Goal: Task Accomplishment & Management: Use online tool/utility

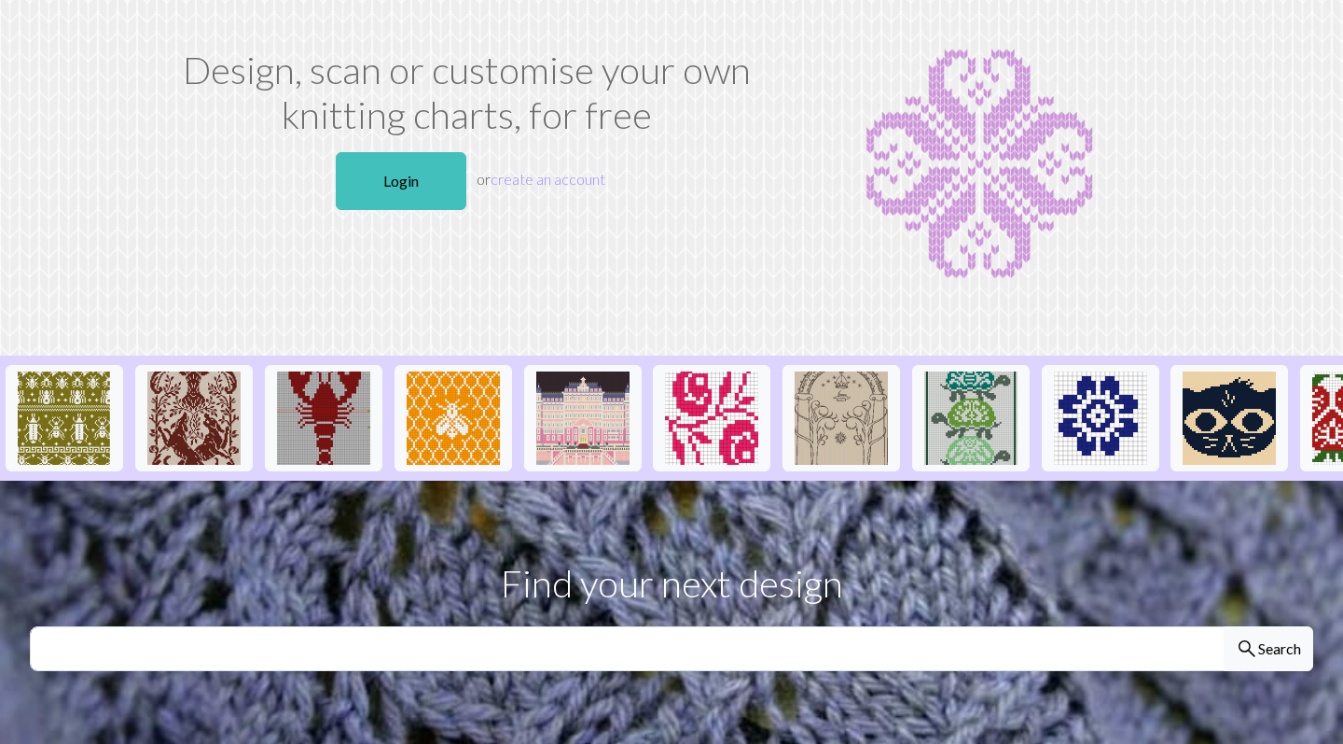
scroll to position [83, 0]
click at [394, 169] on link "Login" at bounding box center [401, 181] width 131 height 58
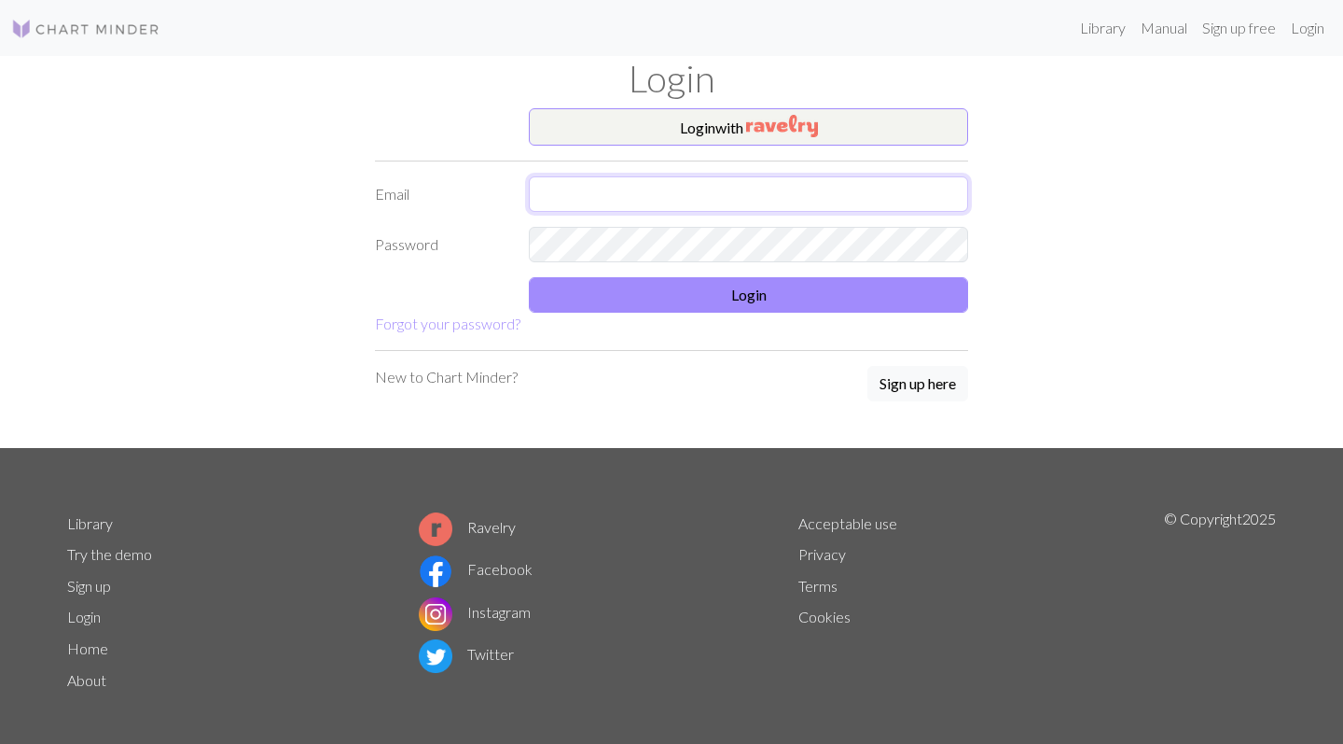
type input "wetzelsjasmijn@hotmail.com"
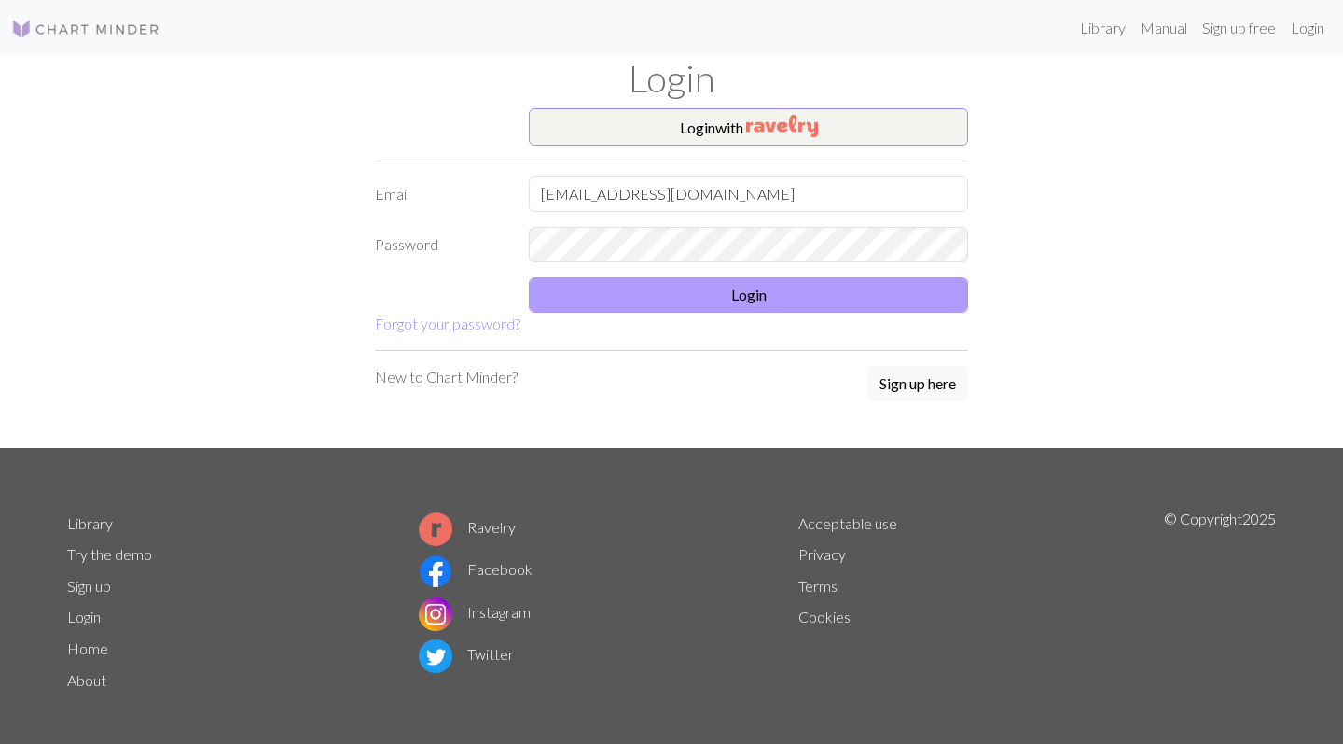
click at [730, 295] on button "Login" at bounding box center [748, 294] width 439 height 35
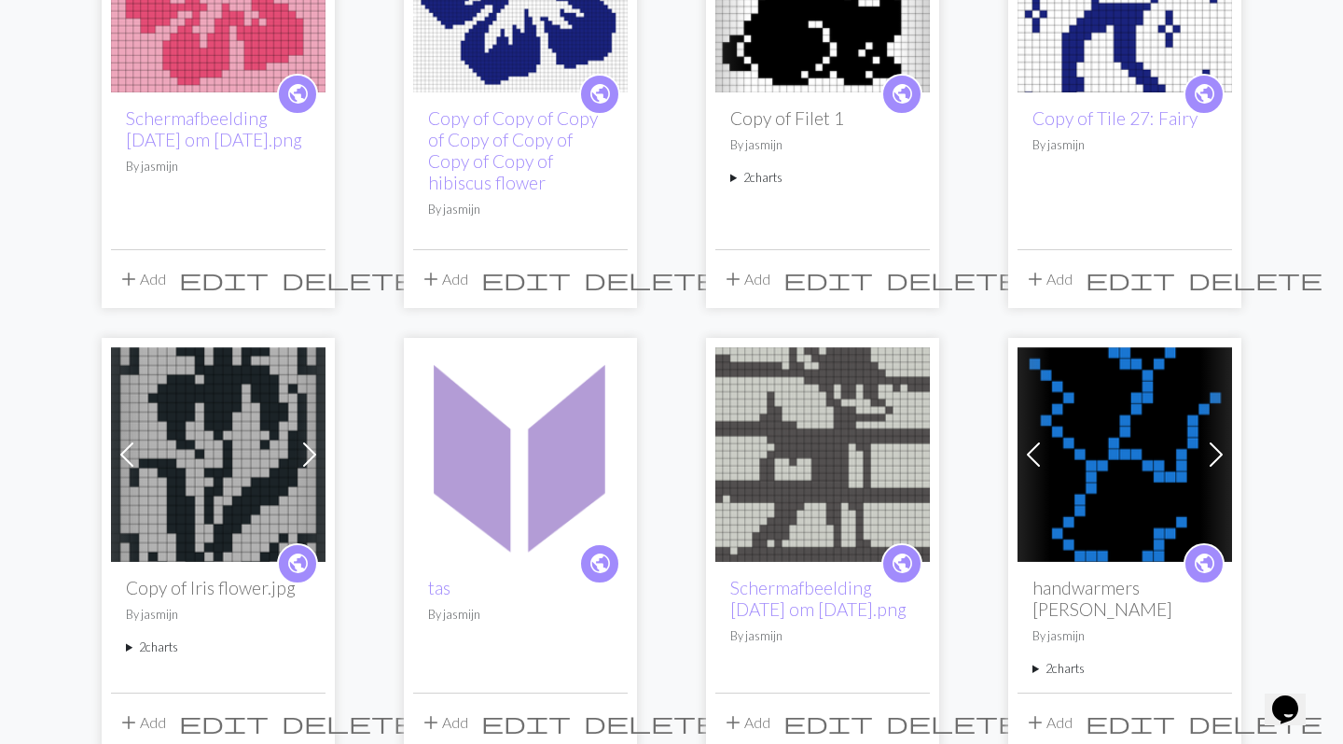
scroll to position [321, 0]
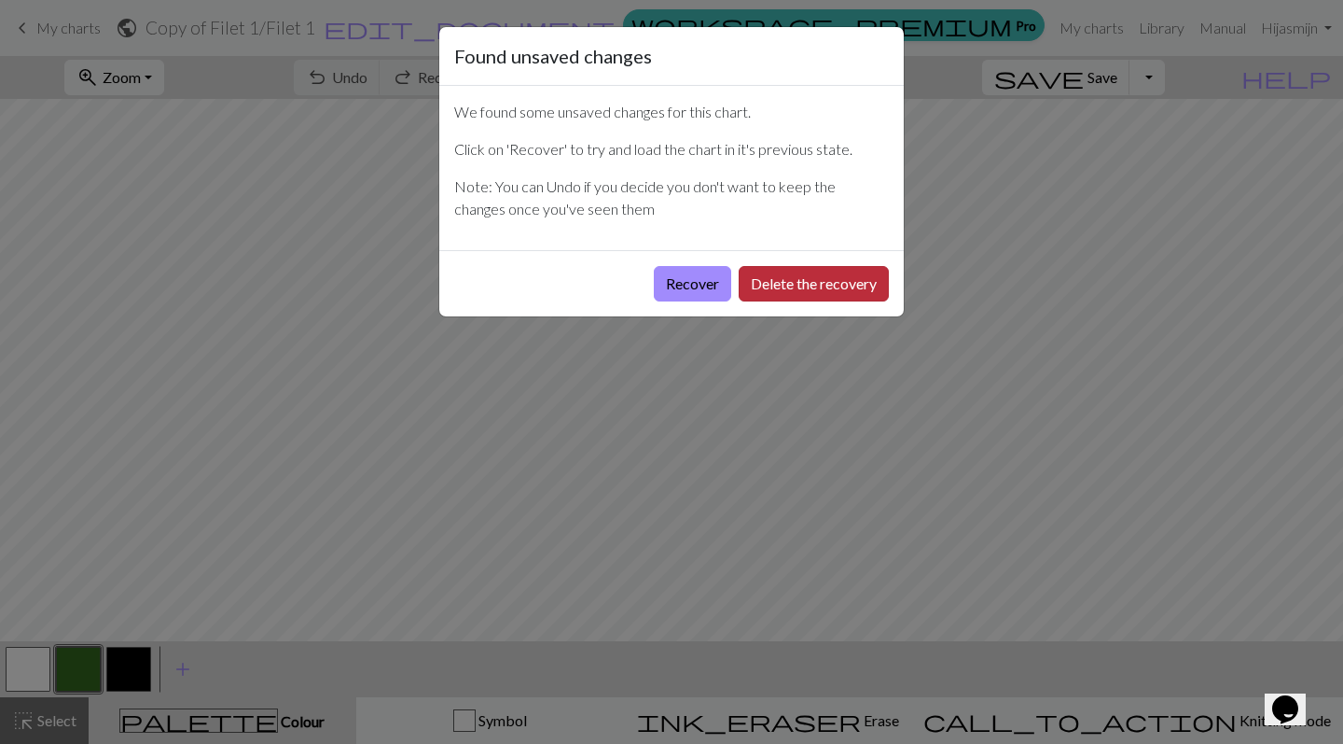
click at [767, 294] on button "Delete the recovery" at bounding box center [814, 283] width 150 height 35
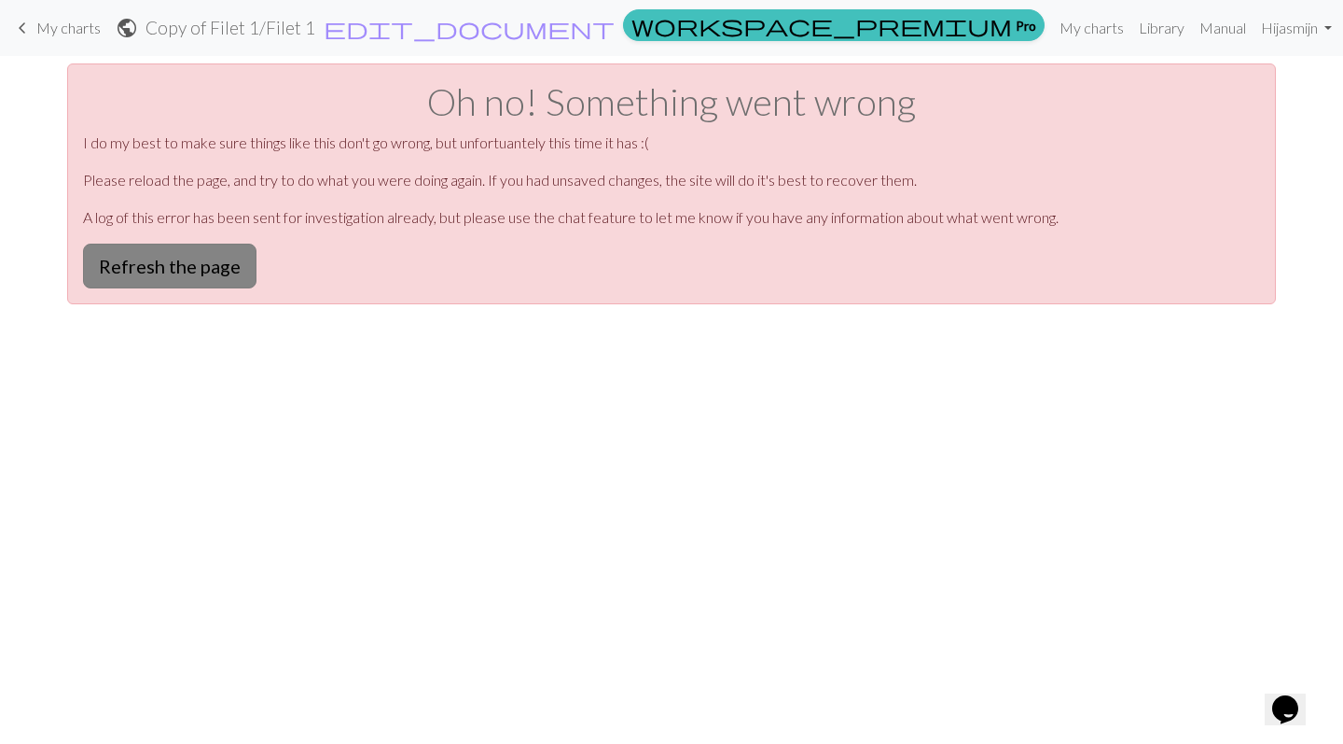
click at [146, 265] on button "Refresh the page" at bounding box center [170, 265] width 174 height 45
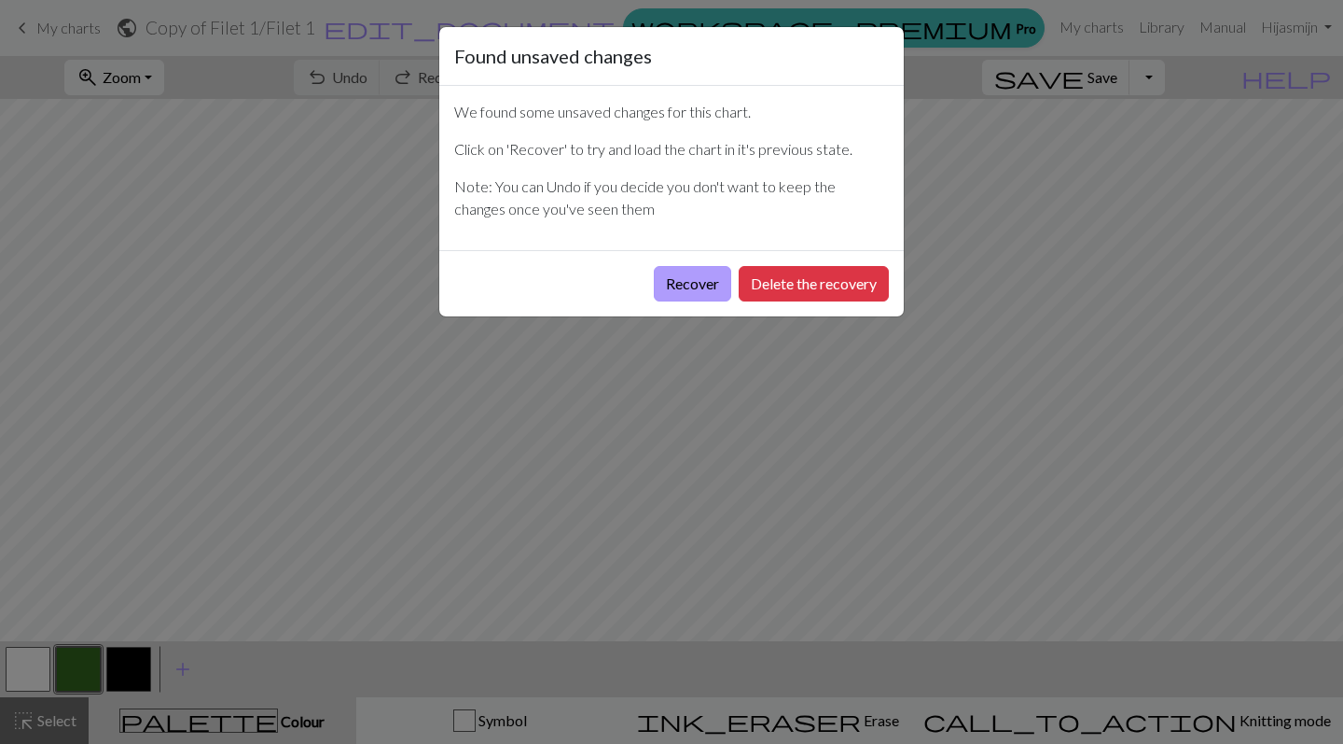
click at [695, 288] on button "Recover" at bounding box center [692, 283] width 77 height 35
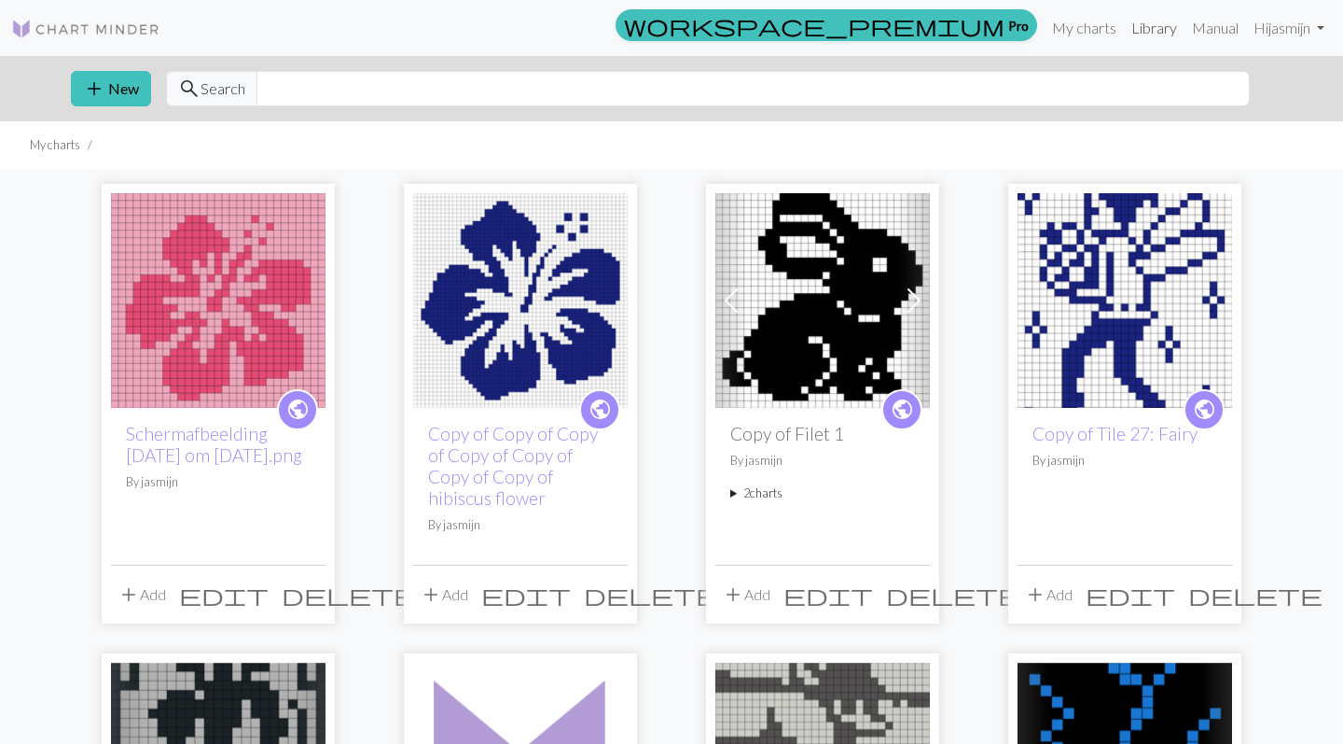
click at [1148, 21] on link "Library" at bounding box center [1154, 27] width 61 height 37
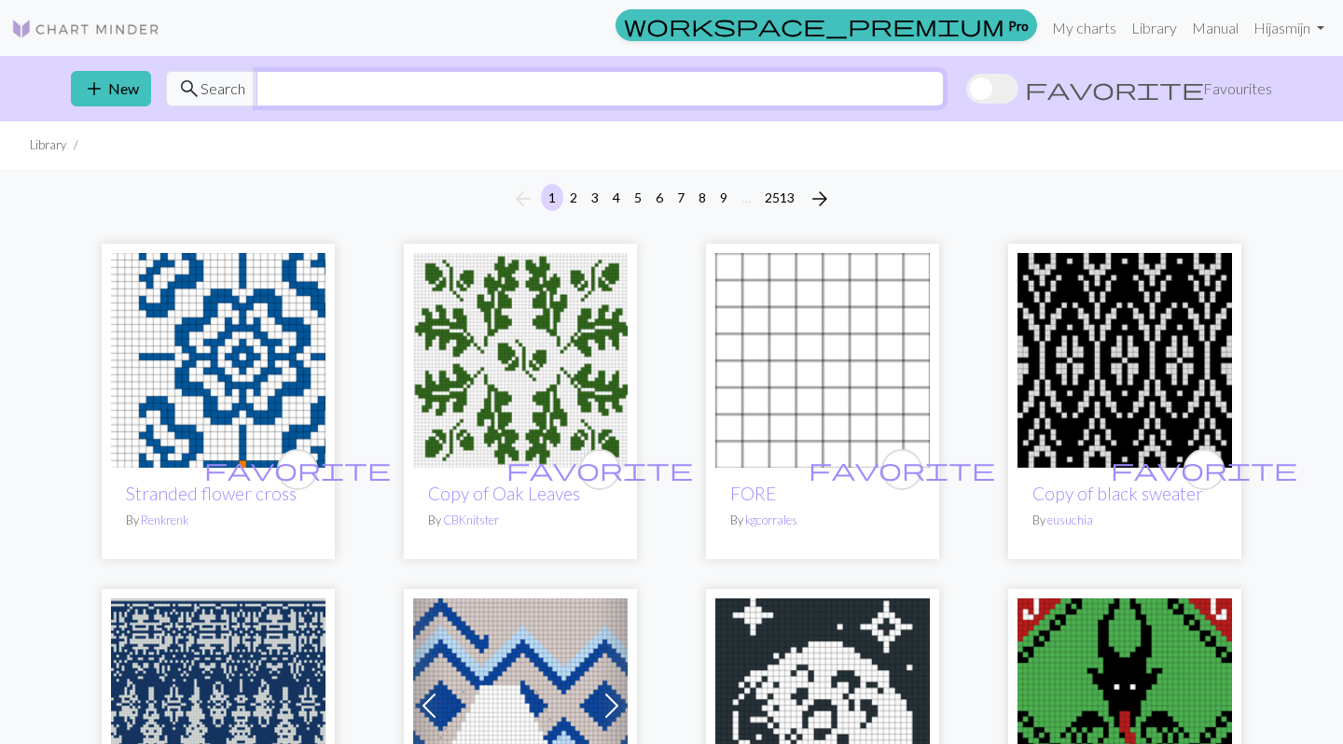
click at [467, 83] on input "text" at bounding box center [601, 88] width 688 height 35
type input "fair isle"
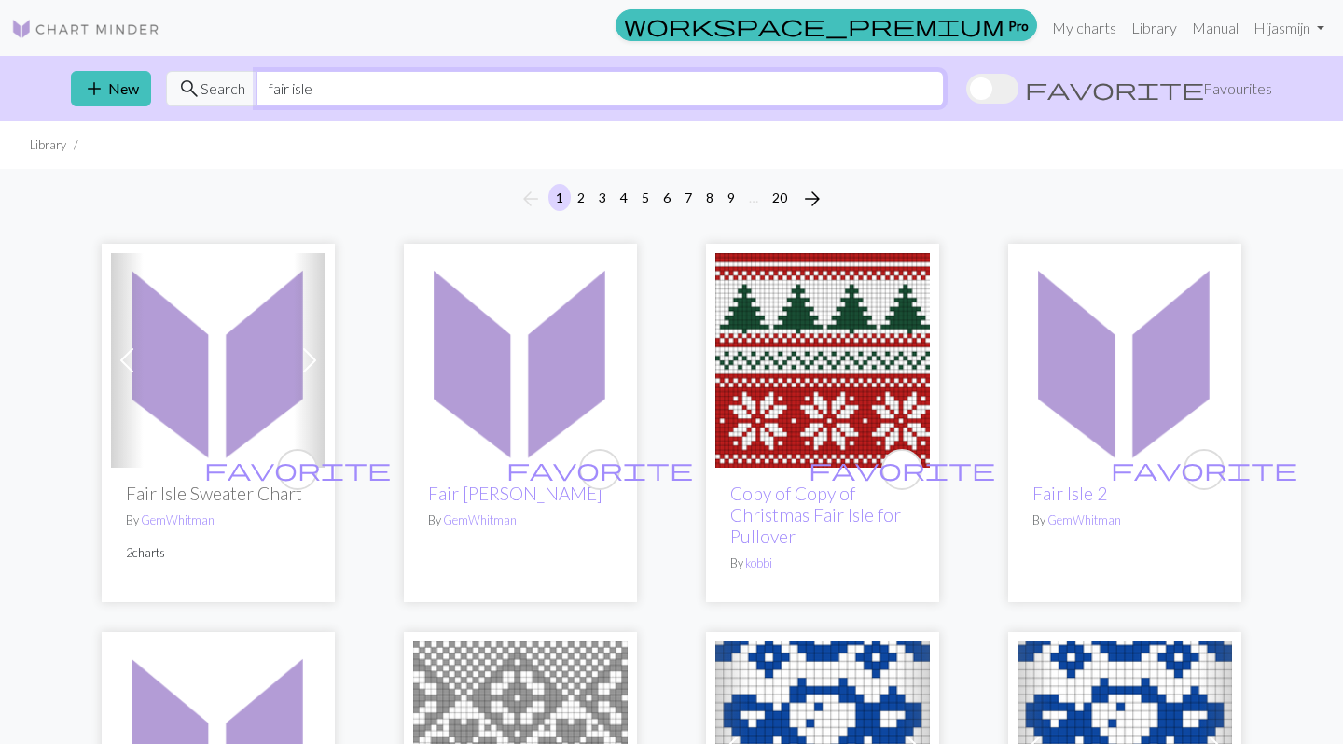
drag, startPoint x: 327, startPoint y: 84, endPoint x: 243, endPoint y: 86, distance: 84.9
click at [243, 86] on div "search Search fair isle" at bounding box center [555, 88] width 778 height 35
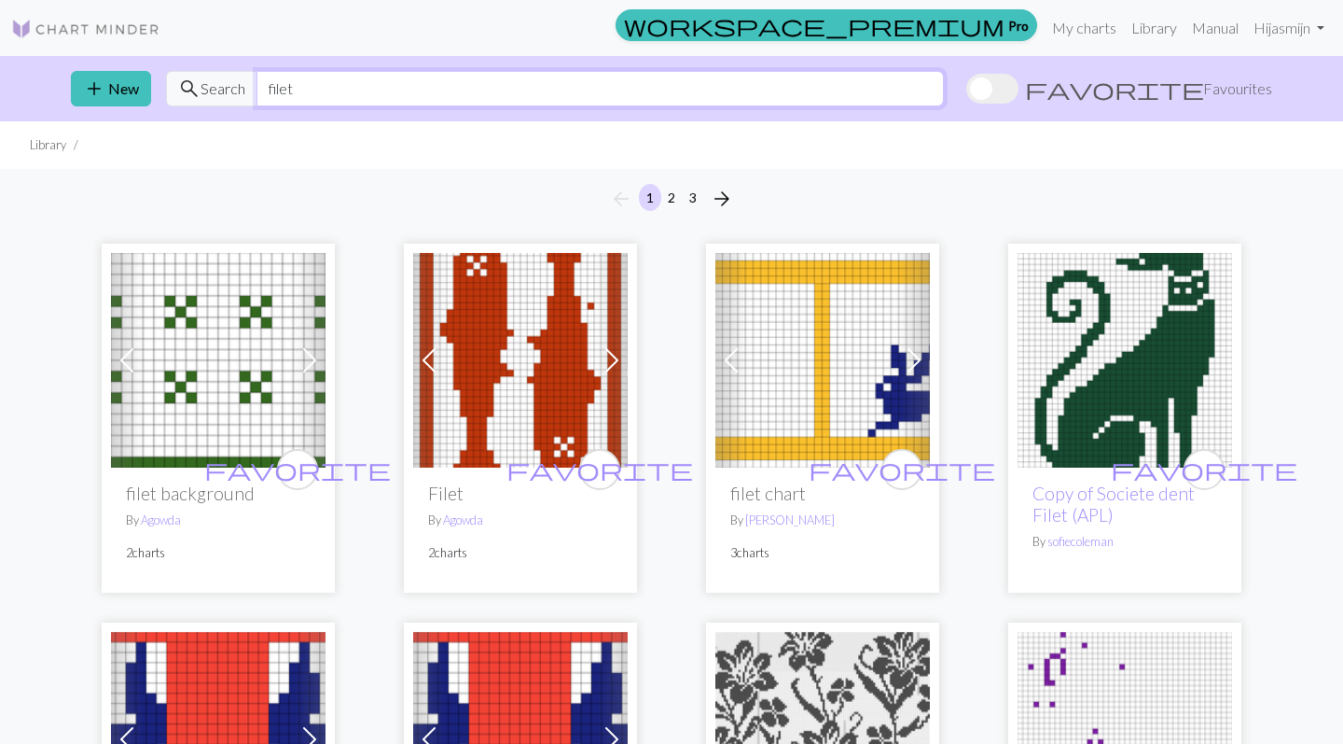
drag, startPoint x: 313, startPoint y: 92, endPoint x: 246, endPoint y: 90, distance: 66.3
click at [246, 90] on div "search Search filet" at bounding box center [555, 88] width 778 height 35
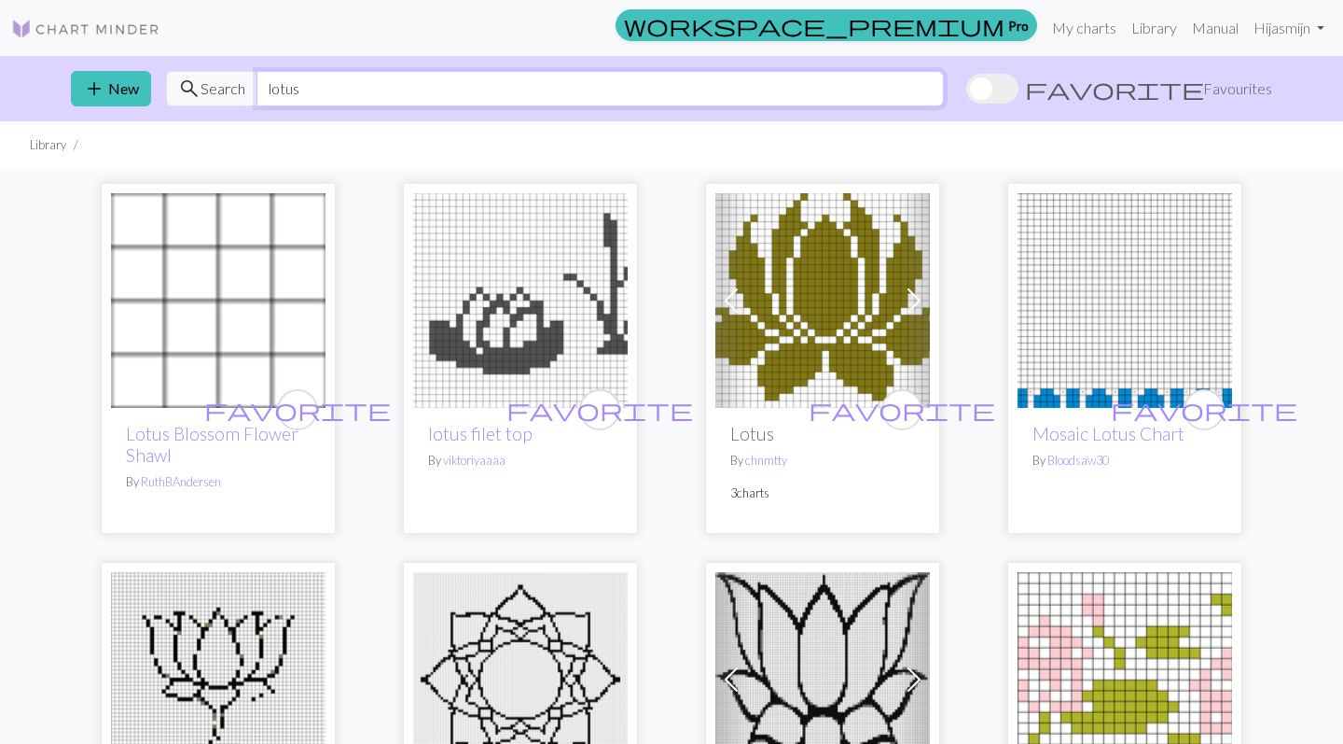
drag, startPoint x: 333, startPoint y: 81, endPoint x: 225, endPoint y: 81, distance: 108.2
click at [225, 81] on div "search Search lotus" at bounding box center [555, 88] width 778 height 35
type input "lily"
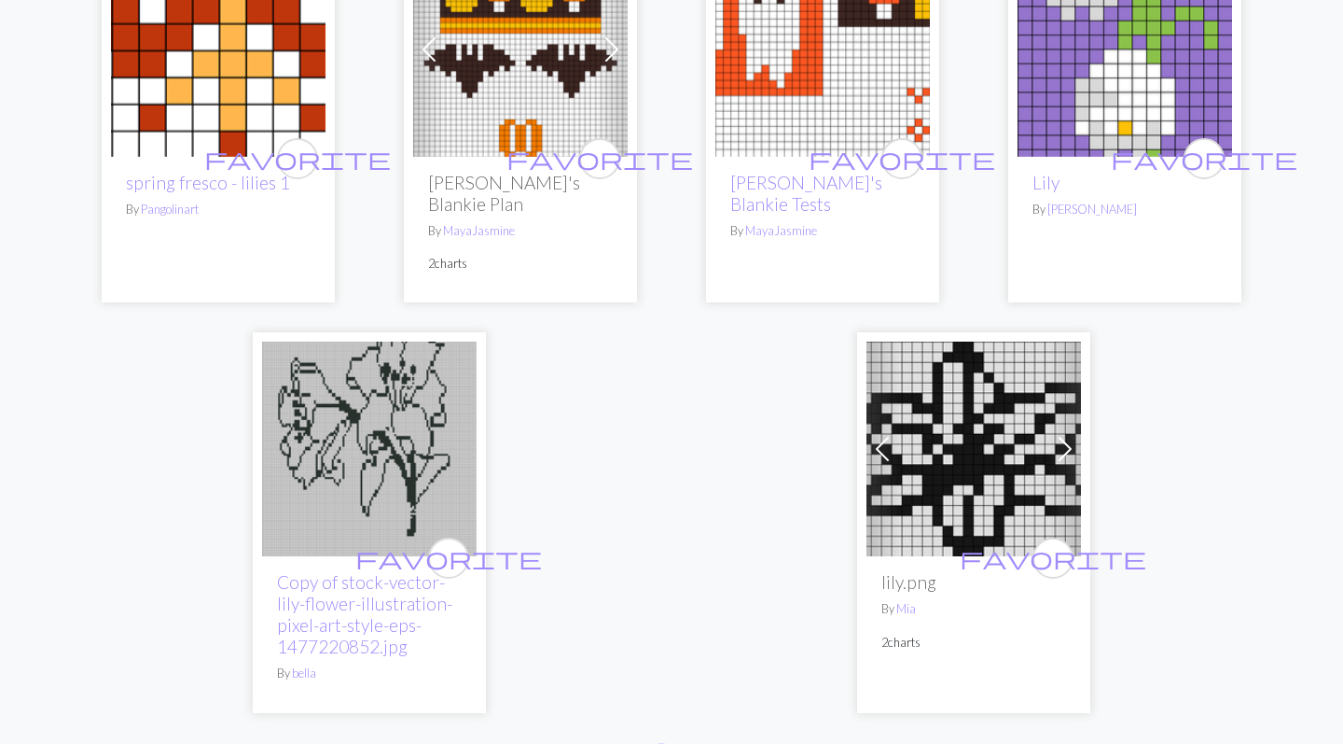
scroll to position [4704, 0]
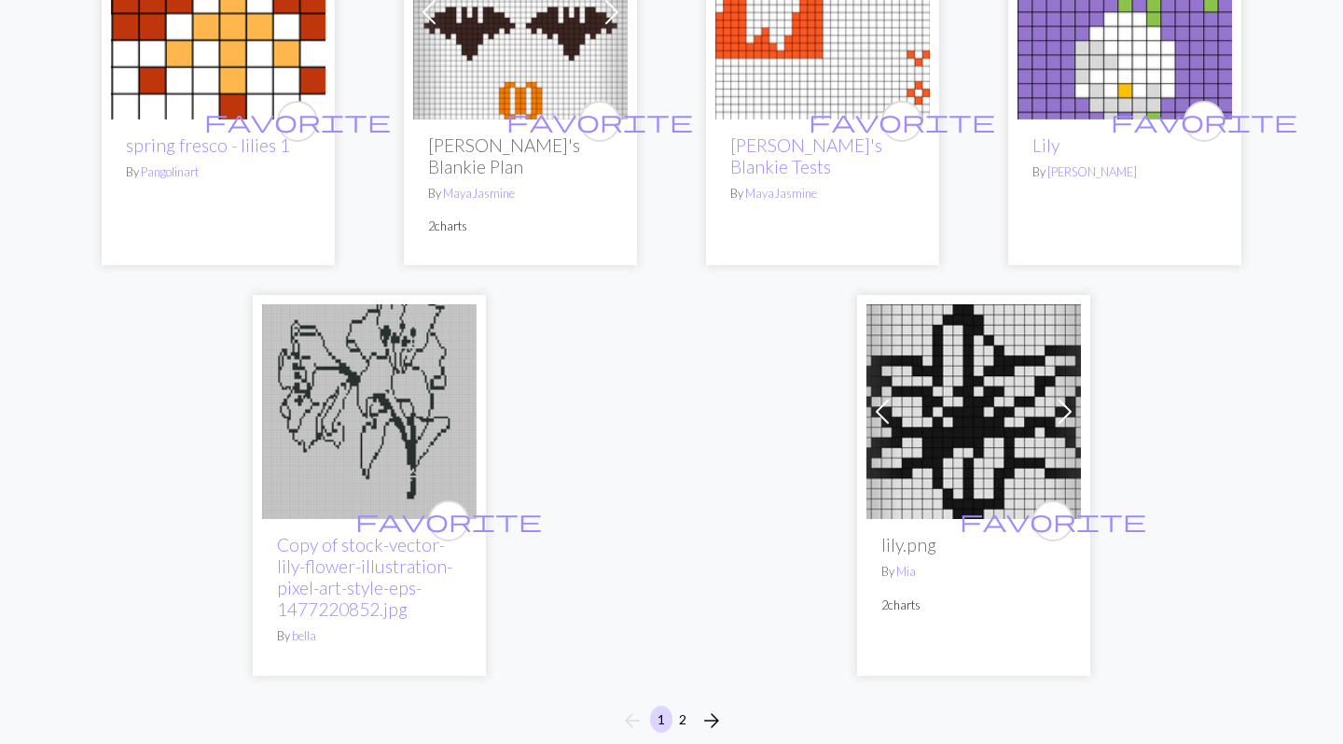
click at [681, 705] on button "2" at bounding box center [683, 718] width 22 height 27
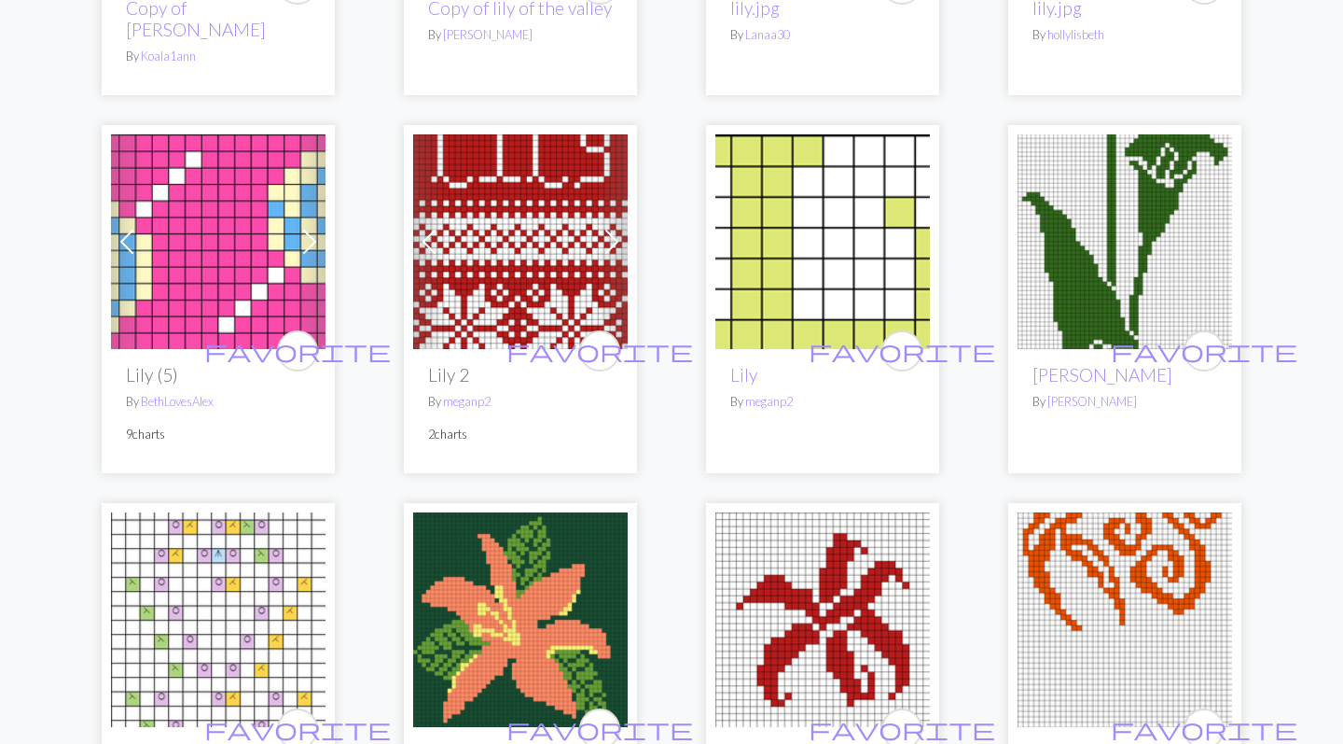
click at [1117, 201] on img at bounding box center [1125, 241] width 215 height 215
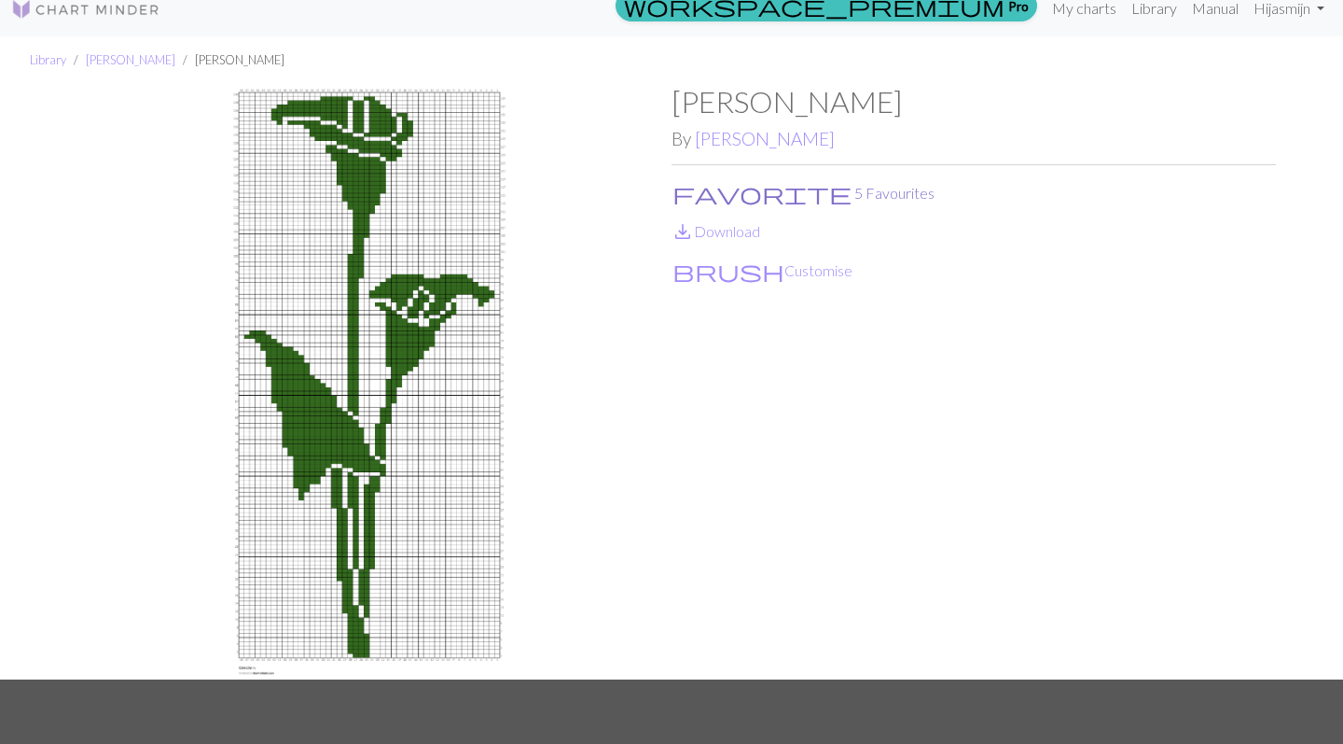
click at [682, 194] on span "favorite" at bounding box center [762, 193] width 179 height 26
click at [685, 184] on span "favorite" at bounding box center [762, 193] width 179 height 26
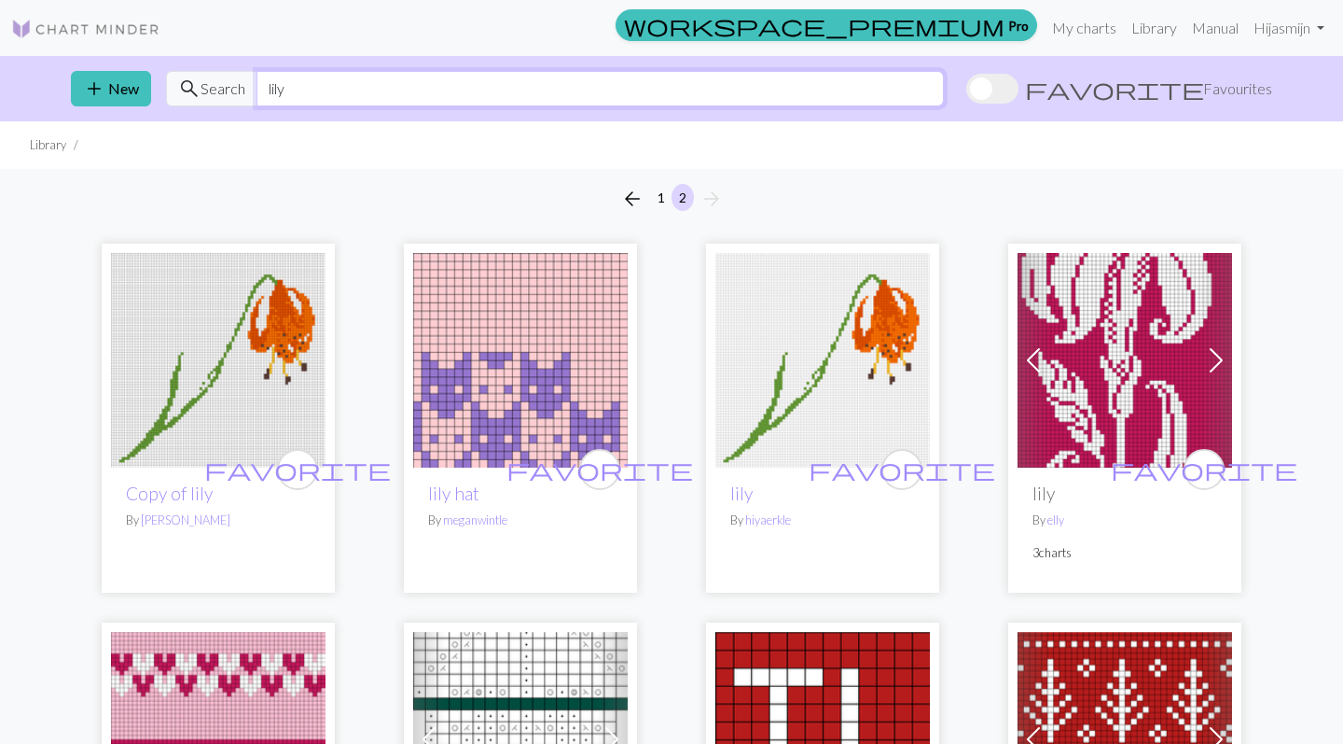
drag, startPoint x: 299, startPoint y: 90, endPoint x: 246, endPoint y: 83, distance: 52.7
click at [246, 83] on div "search Search lily" at bounding box center [555, 88] width 778 height 35
type input "f"
type input "deer"
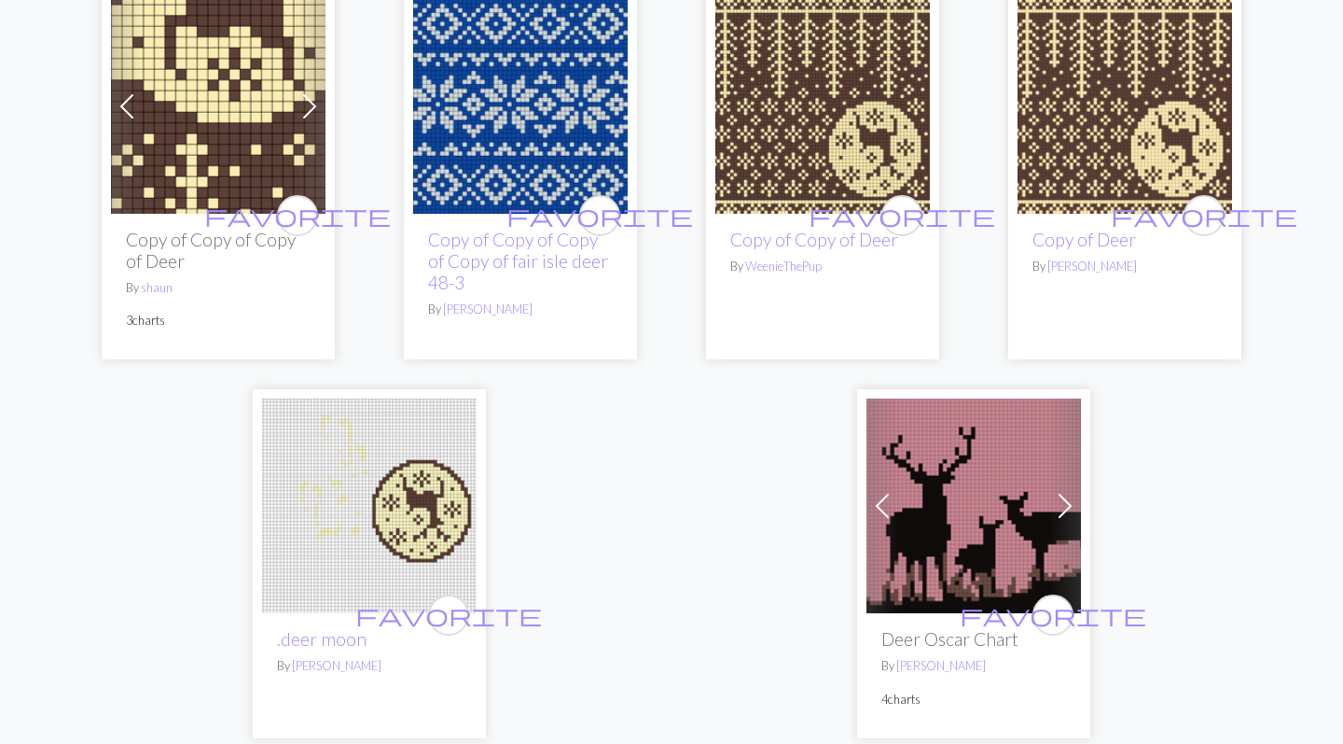
scroll to position [4642, 0]
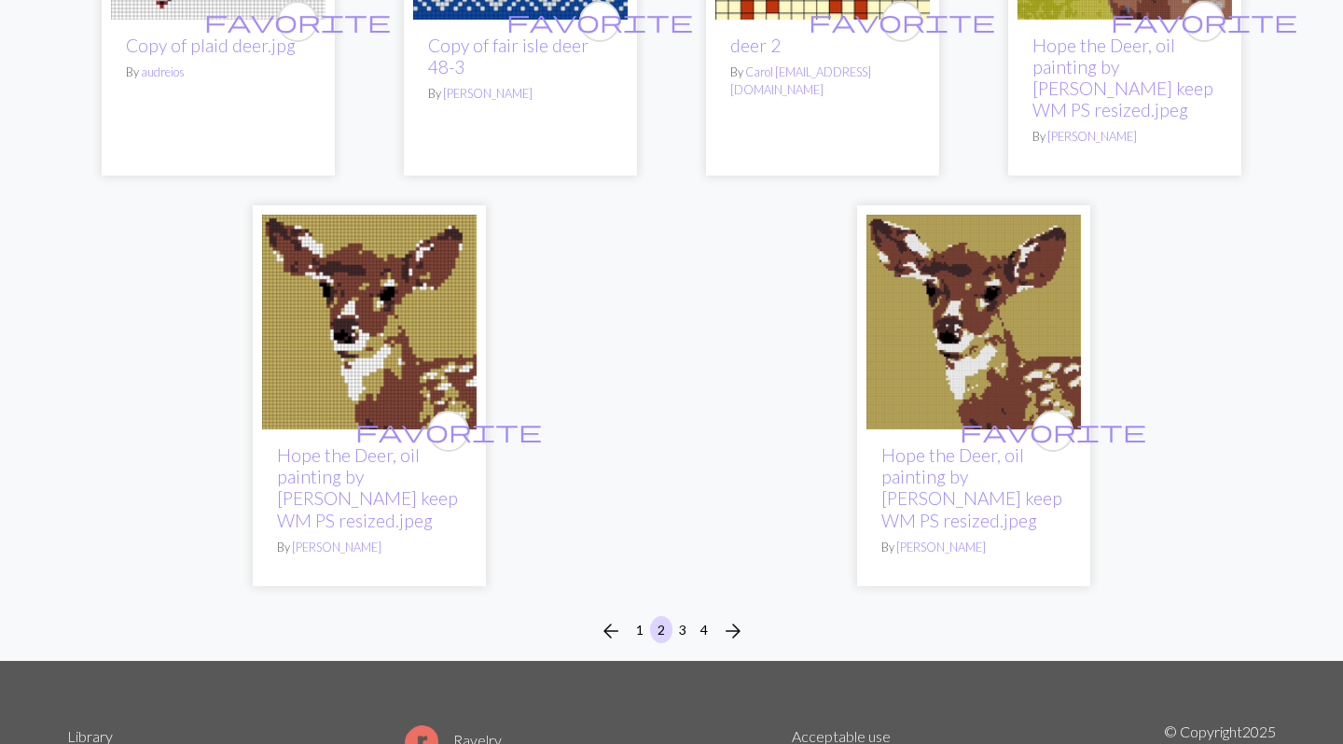
scroll to position [4490, 0]
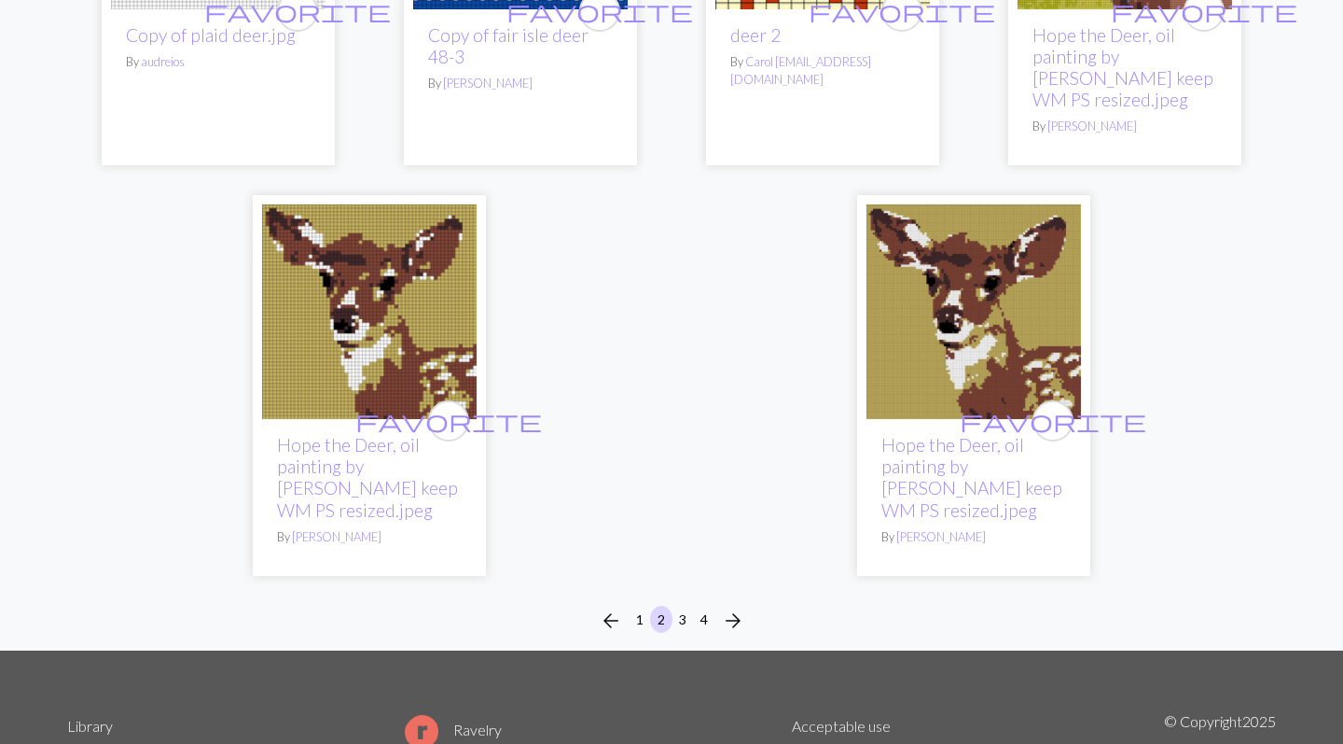
click at [688, 605] on button "3" at bounding box center [683, 618] width 22 height 27
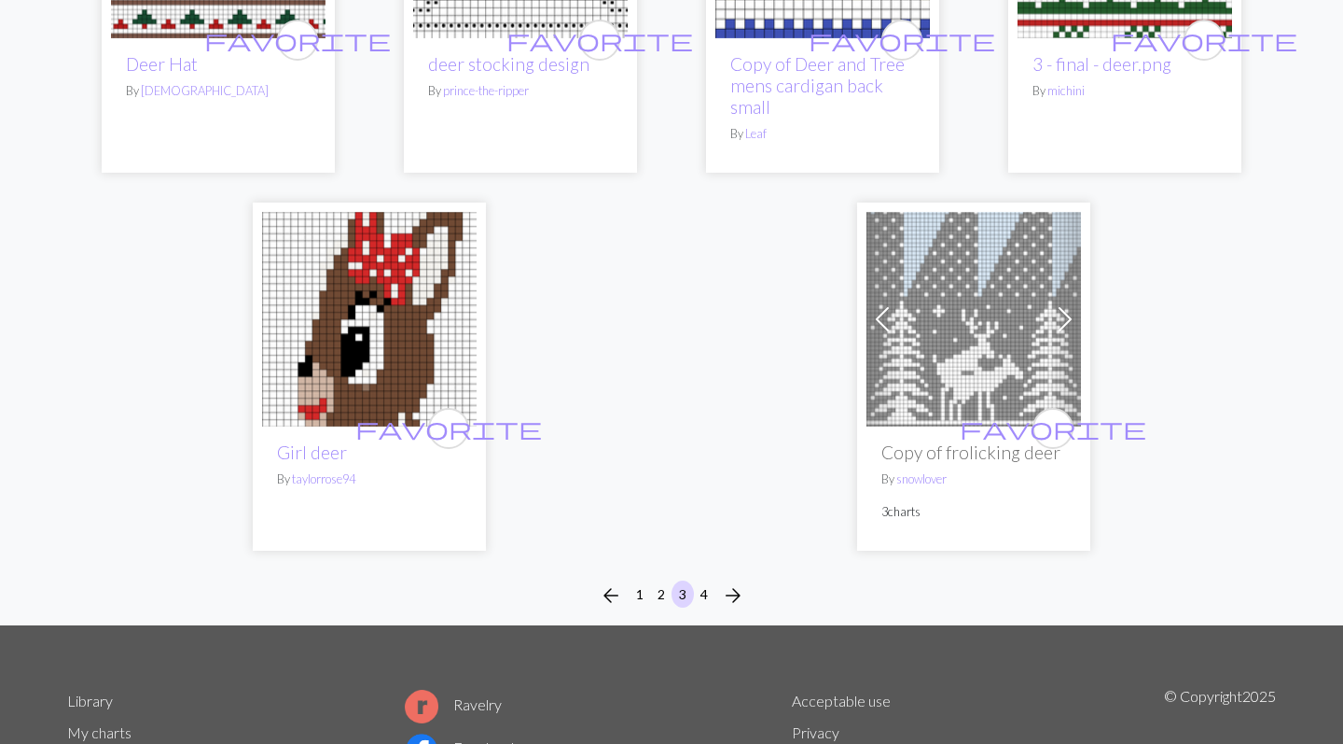
scroll to position [4763, 0]
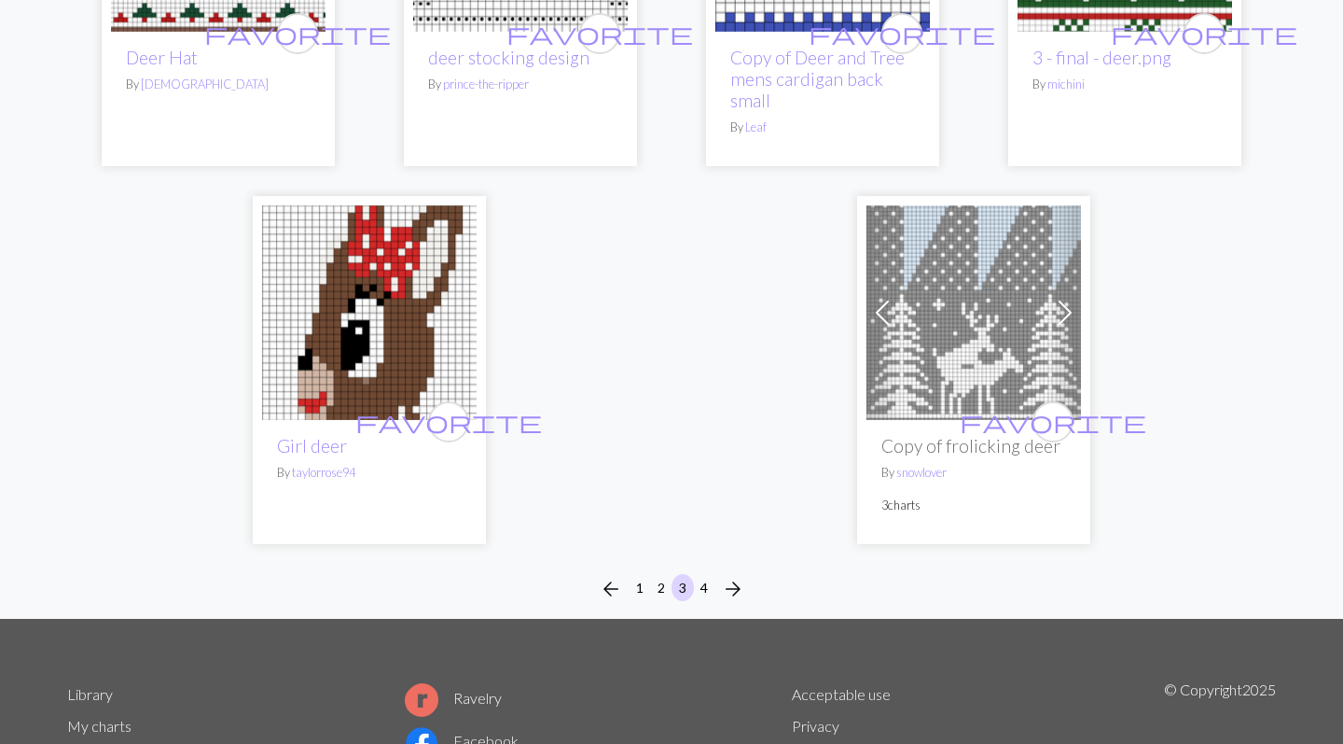
click at [701, 577] on button "4" at bounding box center [704, 587] width 22 height 27
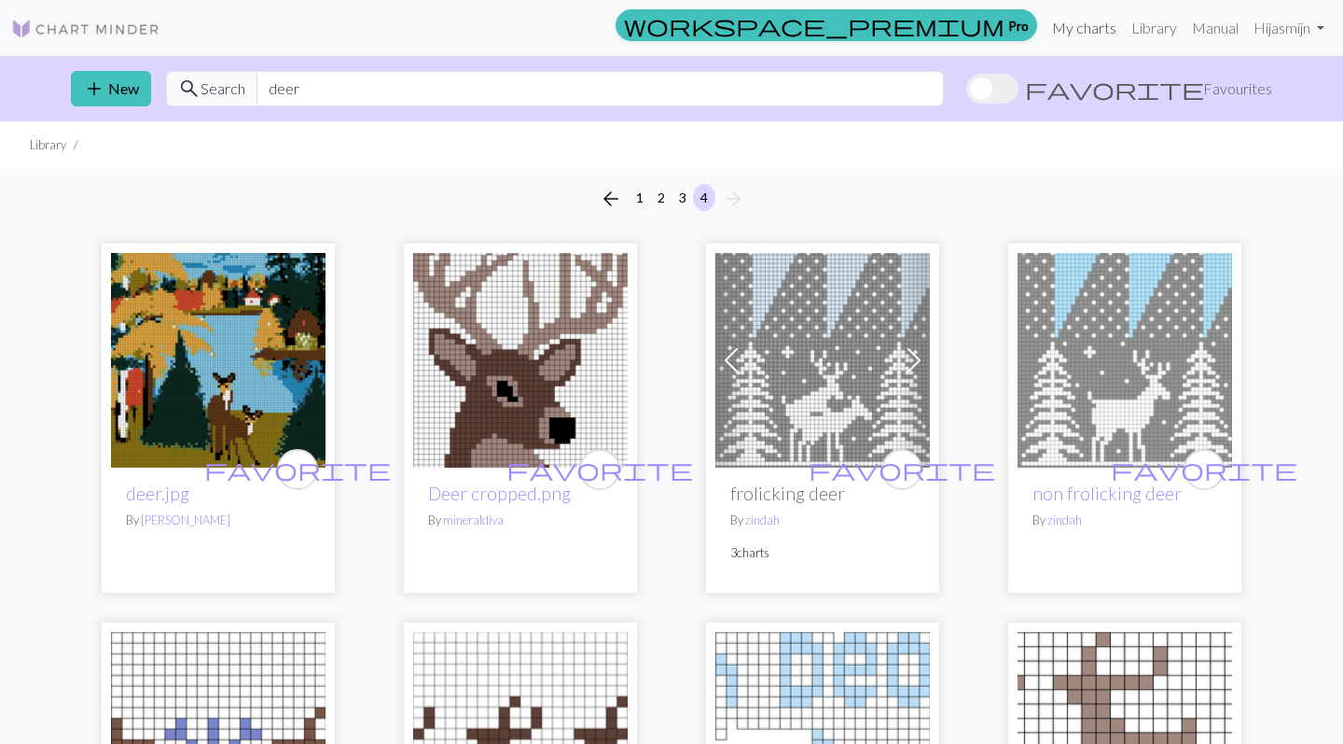
click at [1096, 22] on link "My charts" at bounding box center [1084, 27] width 79 height 37
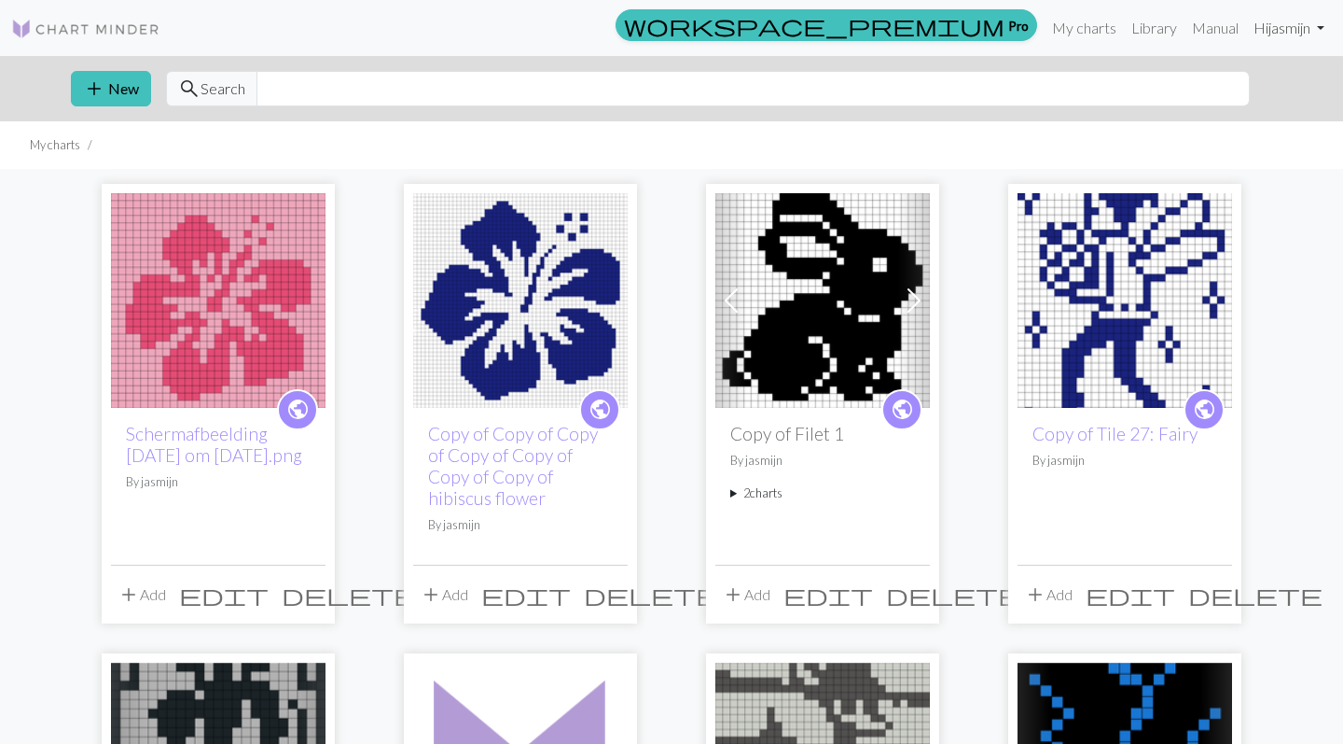
click at [1287, 26] on link "Hi jasmijn" at bounding box center [1289, 27] width 86 height 37
click at [1209, 26] on link "Manual" at bounding box center [1216, 27] width 62 height 37
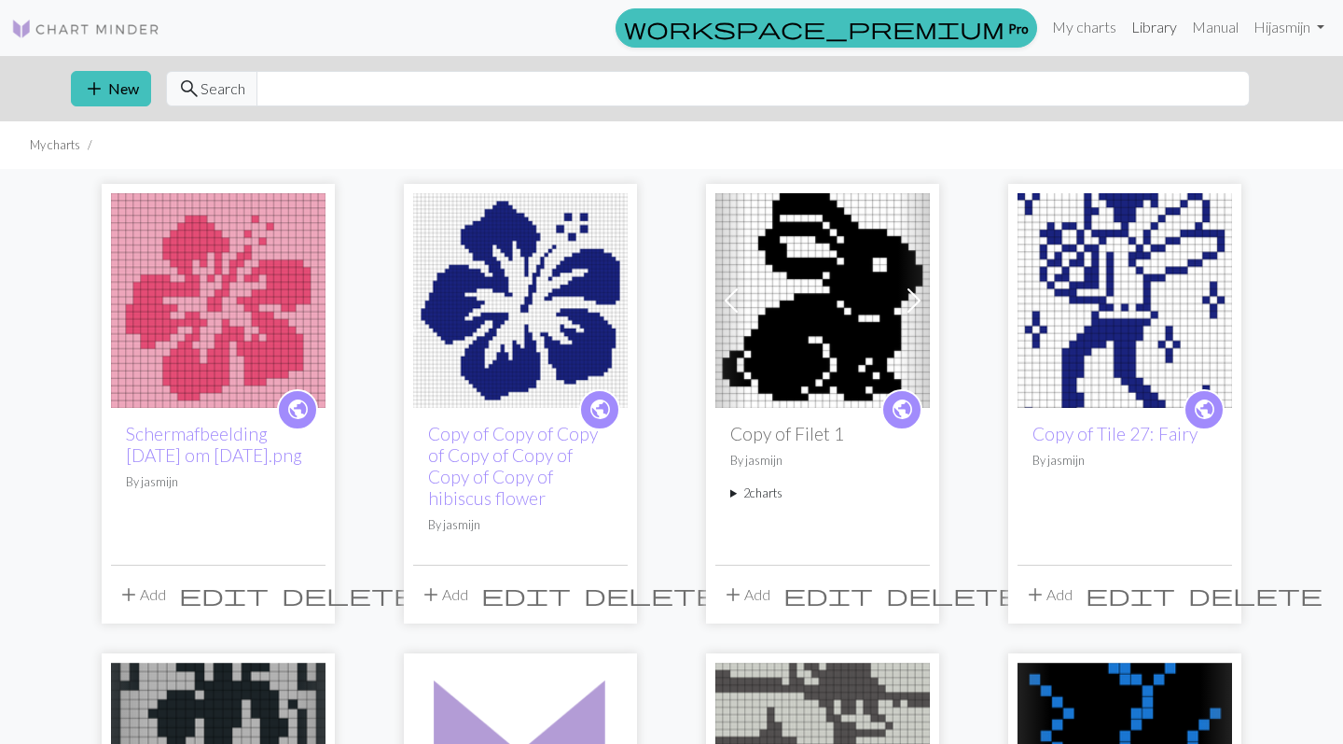
click at [1145, 30] on link "Library" at bounding box center [1154, 26] width 61 height 37
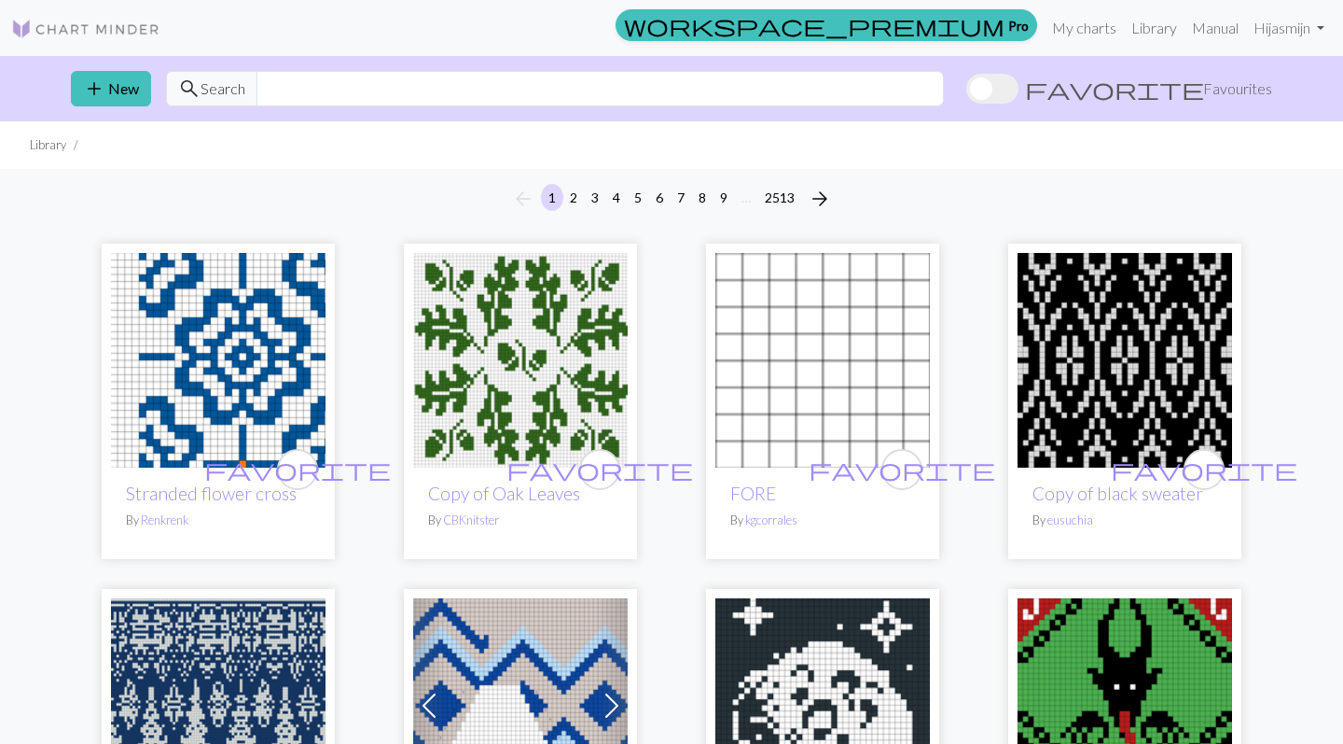
click at [1190, 90] on span "favorite" at bounding box center [1114, 89] width 179 height 26
click at [967, 90] on input "favorite Favourites" at bounding box center [967, 90] width 0 height 0
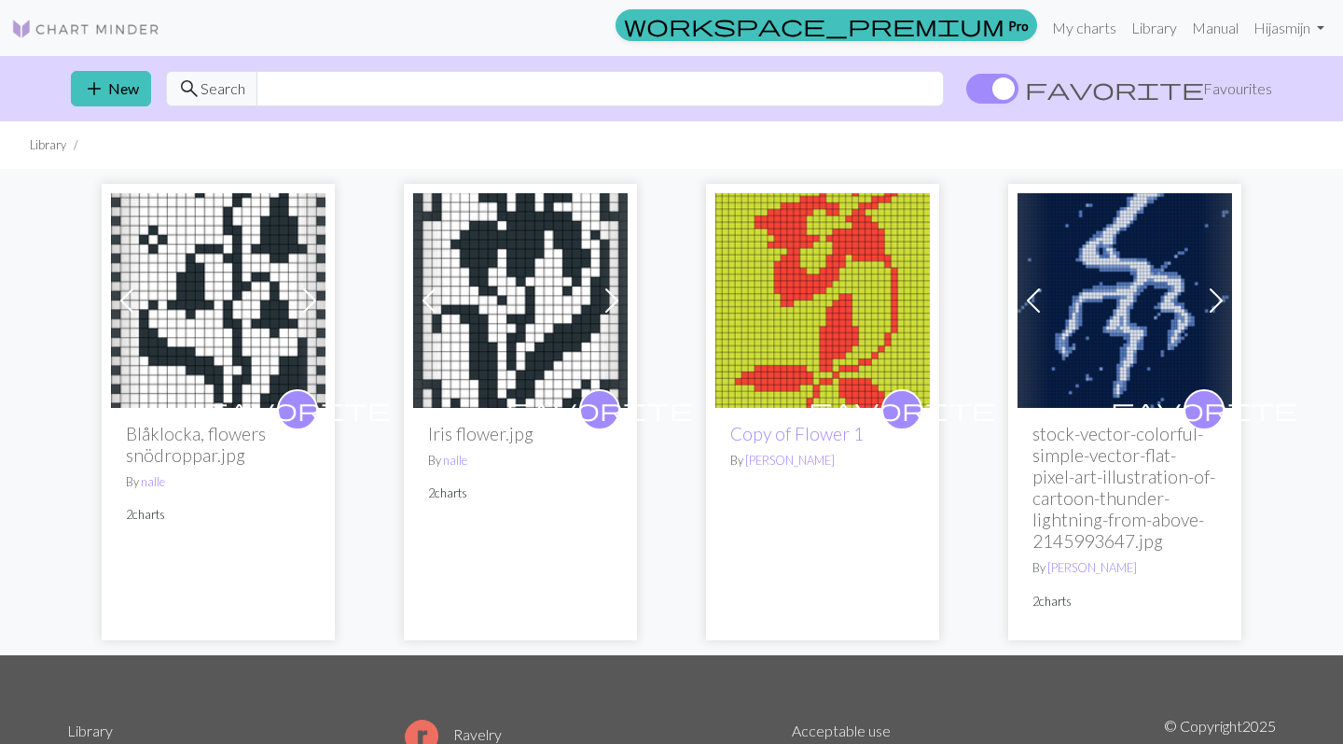
click at [523, 295] on img at bounding box center [520, 300] width 215 height 215
click at [802, 323] on img at bounding box center [823, 300] width 215 height 215
click at [1193, 87] on span "favorite" at bounding box center [1114, 89] width 179 height 26
click at [967, 90] on input "favorite Favourites" at bounding box center [967, 90] width 0 height 0
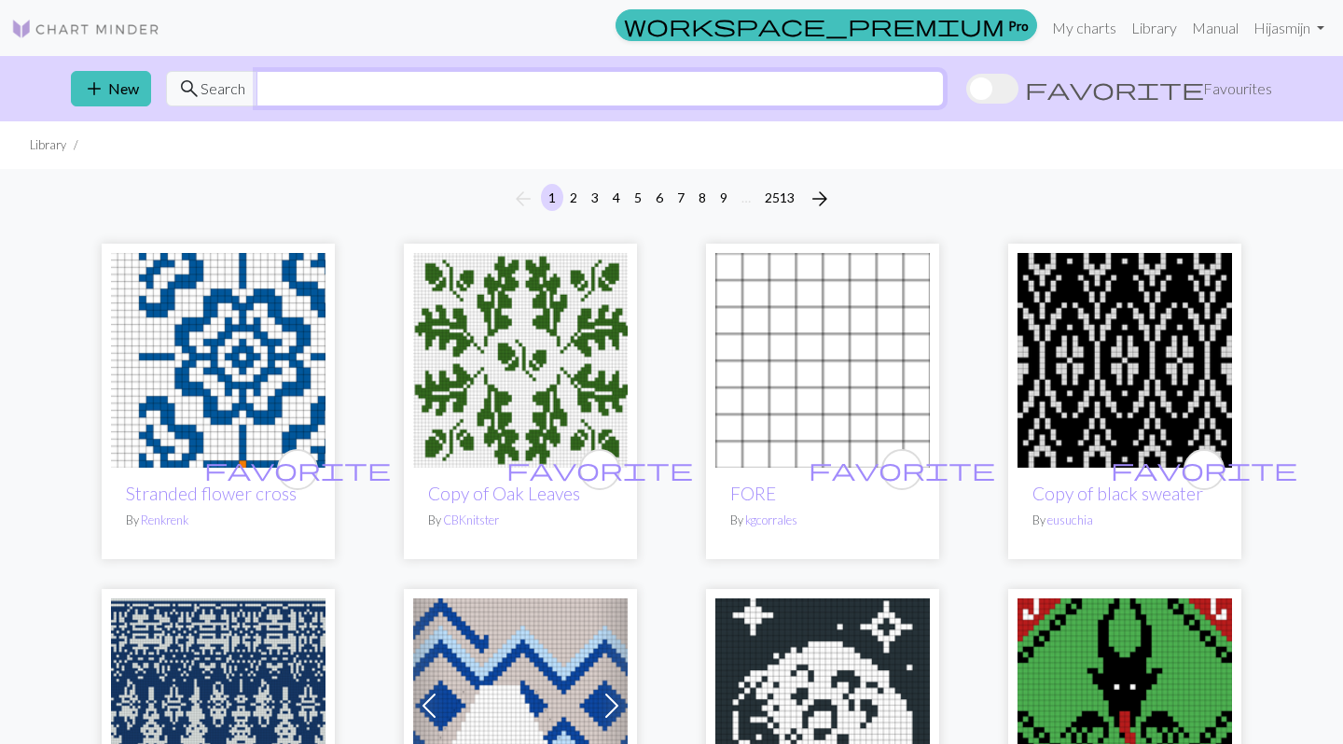
click at [851, 89] on input "text" at bounding box center [601, 88] width 688 height 35
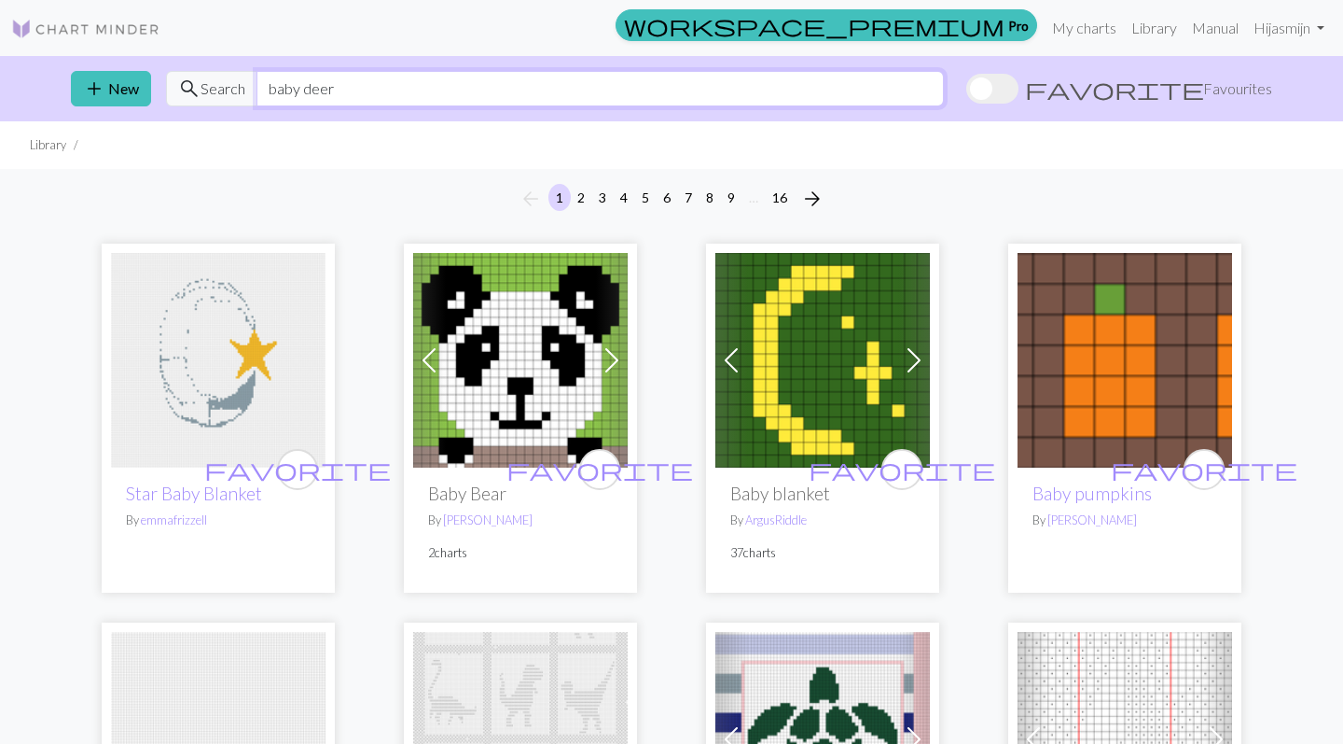
drag, startPoint x: 357, startPoint y: 87, endPoint x: 285, endPoint y: 87, distance: 72.8
click at [285, 87] on input "baby deer" at bounding box center [601, 88] width 688 height 35
type input "b"
click at [1080, 22] on link "My charts" at bounding box center [1084, 27] width 79 height 37
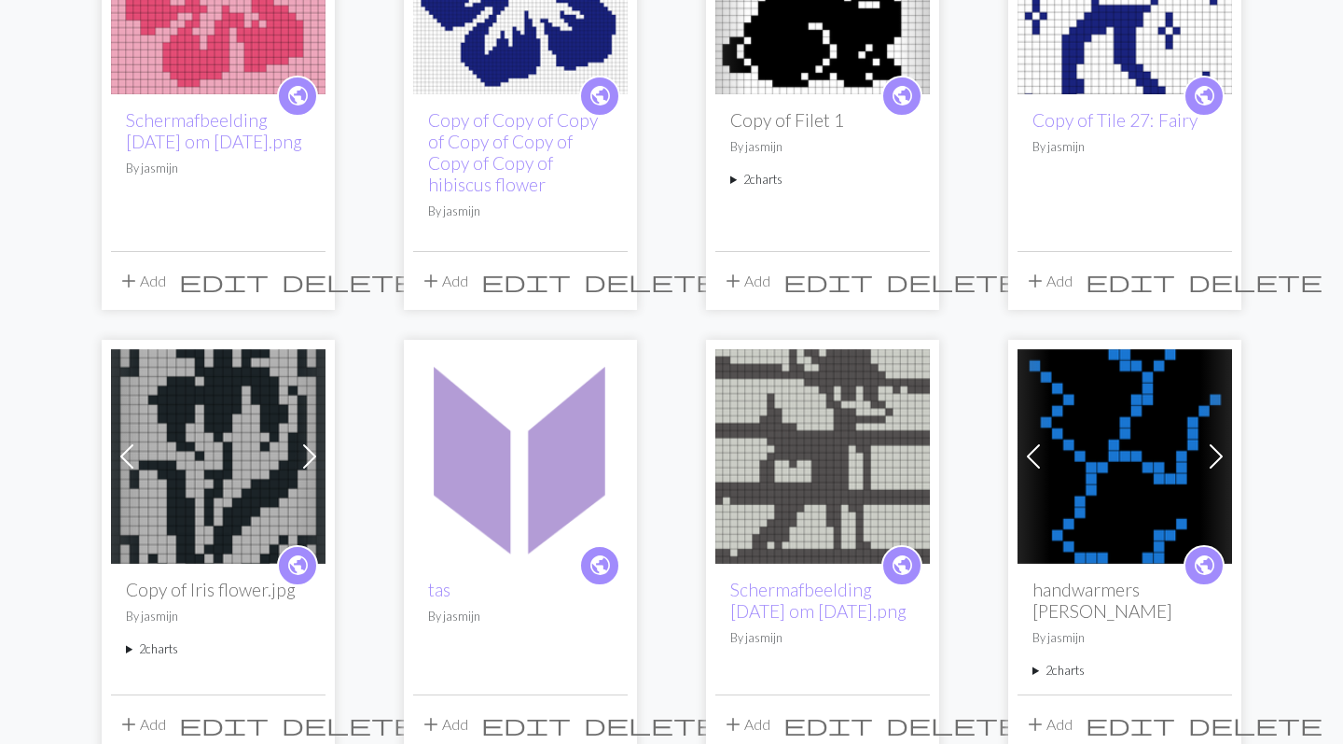
scroll to position [316, 0]
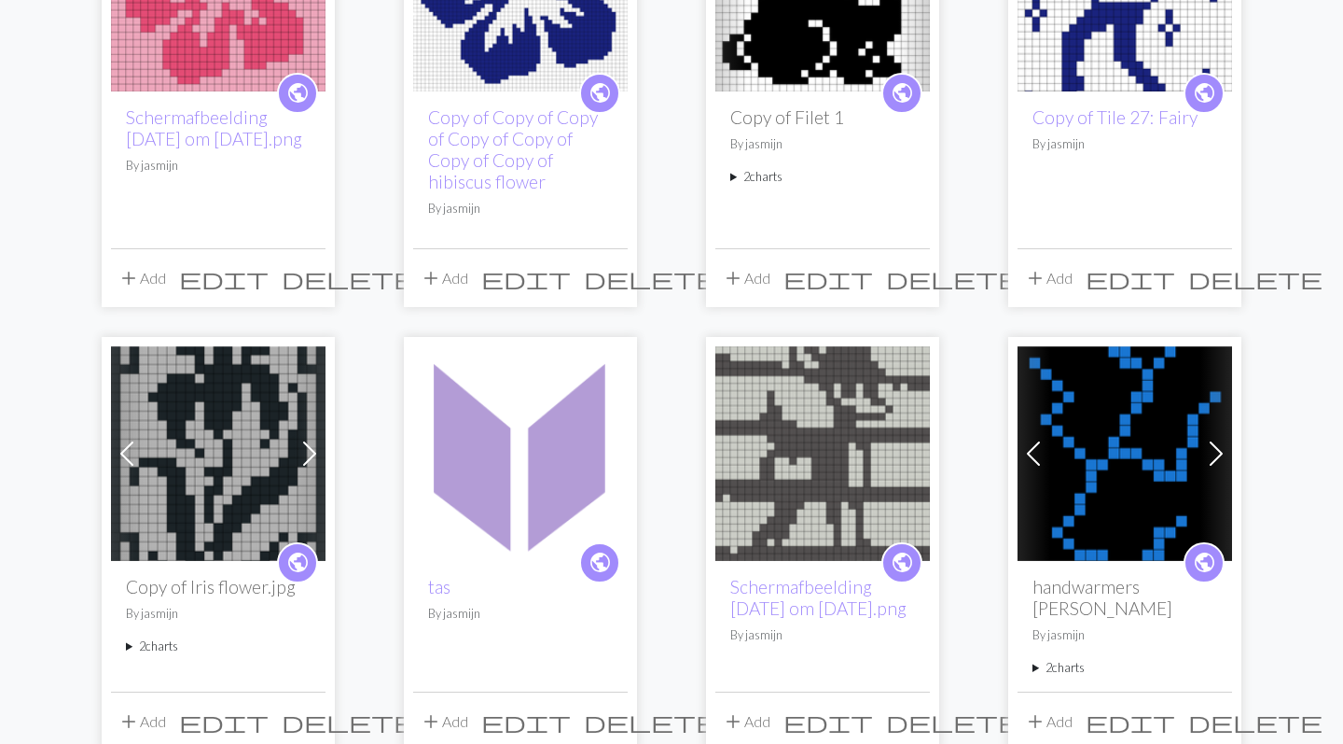
click at [837, 438] on img at bounding box center [823, 453] width 215 height 215
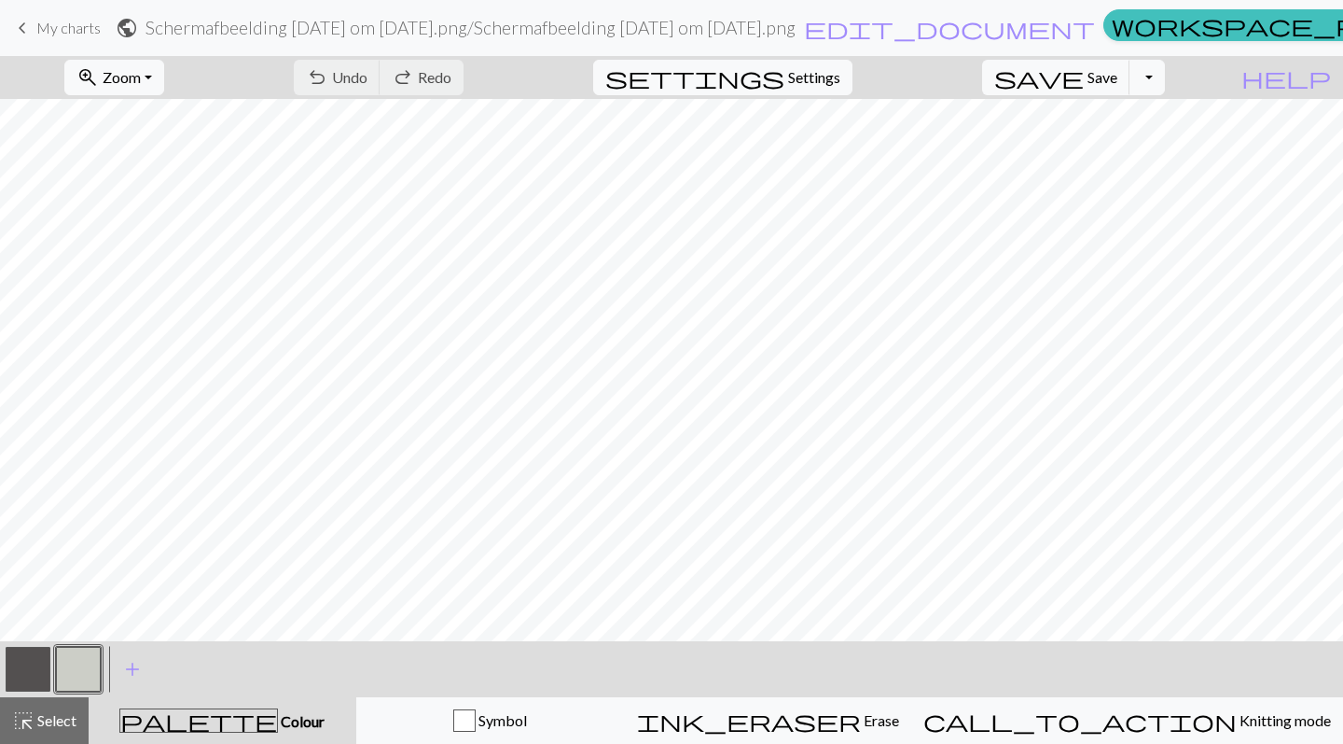
scroll to position [479, 0]
click at [452, 78] on div "undo Undo Undo redo Redo Redo" at bounding box center [379, 77] width 198 height 43
click at [427, 73] on div "undo Undo Undo redo Redo Redo" at bounding box center [379, 77] width 198 height 43
click at [416, 86] on div "undo Undo Undo redo Redo Redo" at bounding box center [379, 77] width 198 height 43
click at [450, 66] on div "undo Undo Undo redo Redo Redo" at bounding box center [379, 77] width 198 height 43
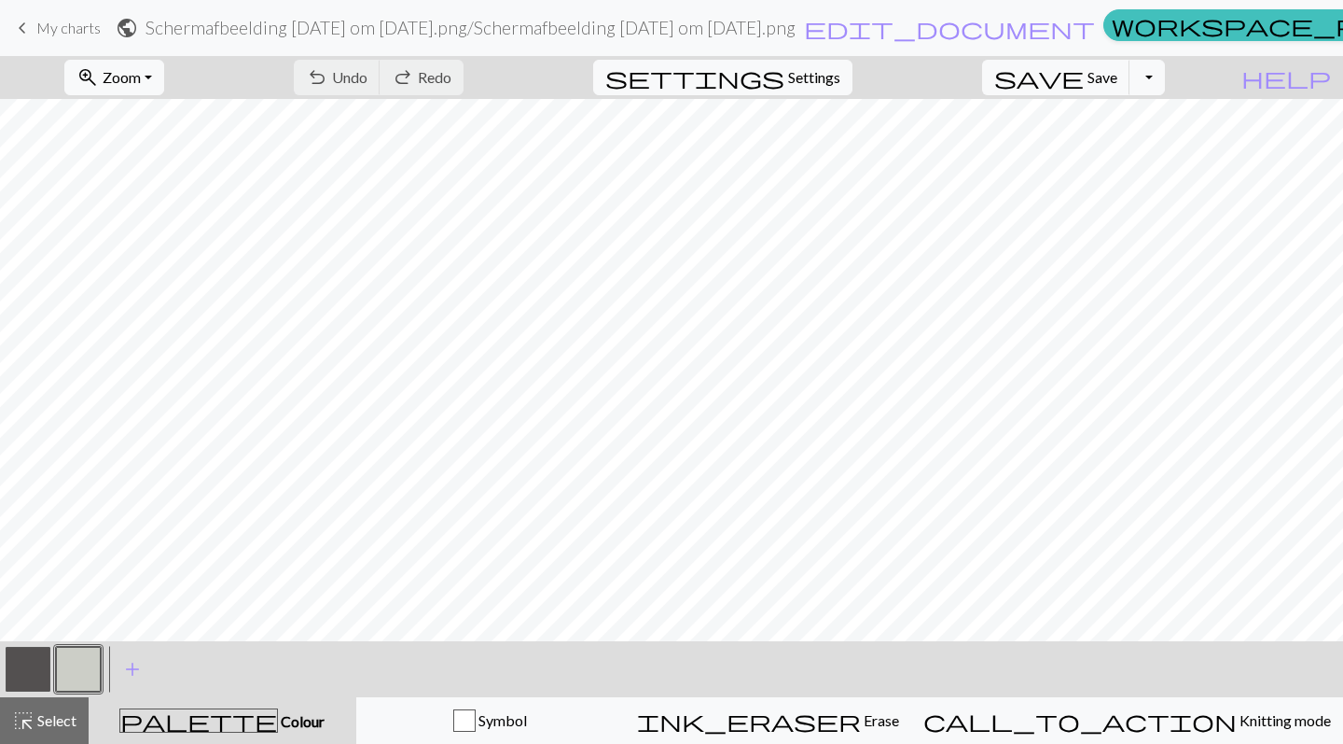
click at [450, 66] on div "undo Undo Undo redo Redo Redo" at bounding box center [379, 77] width 198 height 43
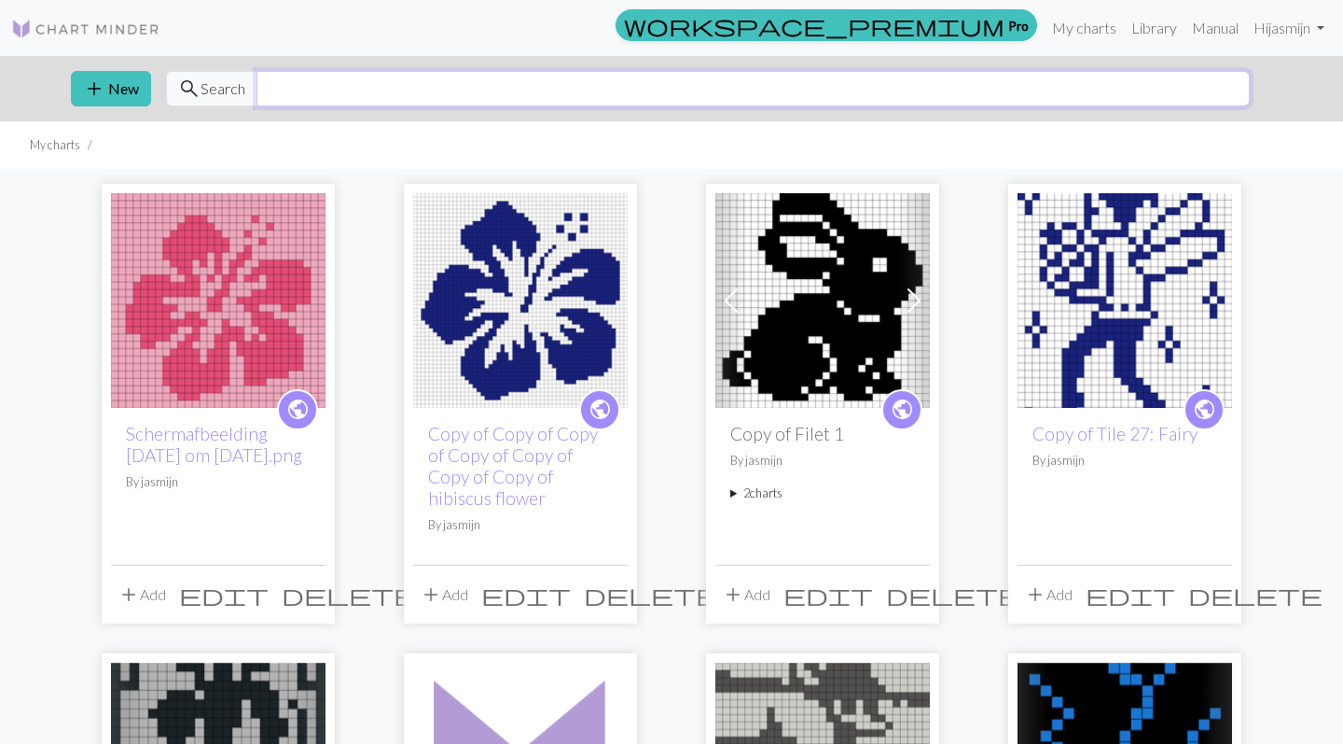
click at [293, 90] on input "text" at bounding box center [754, 88] width 994 height 35
type input "fairy"
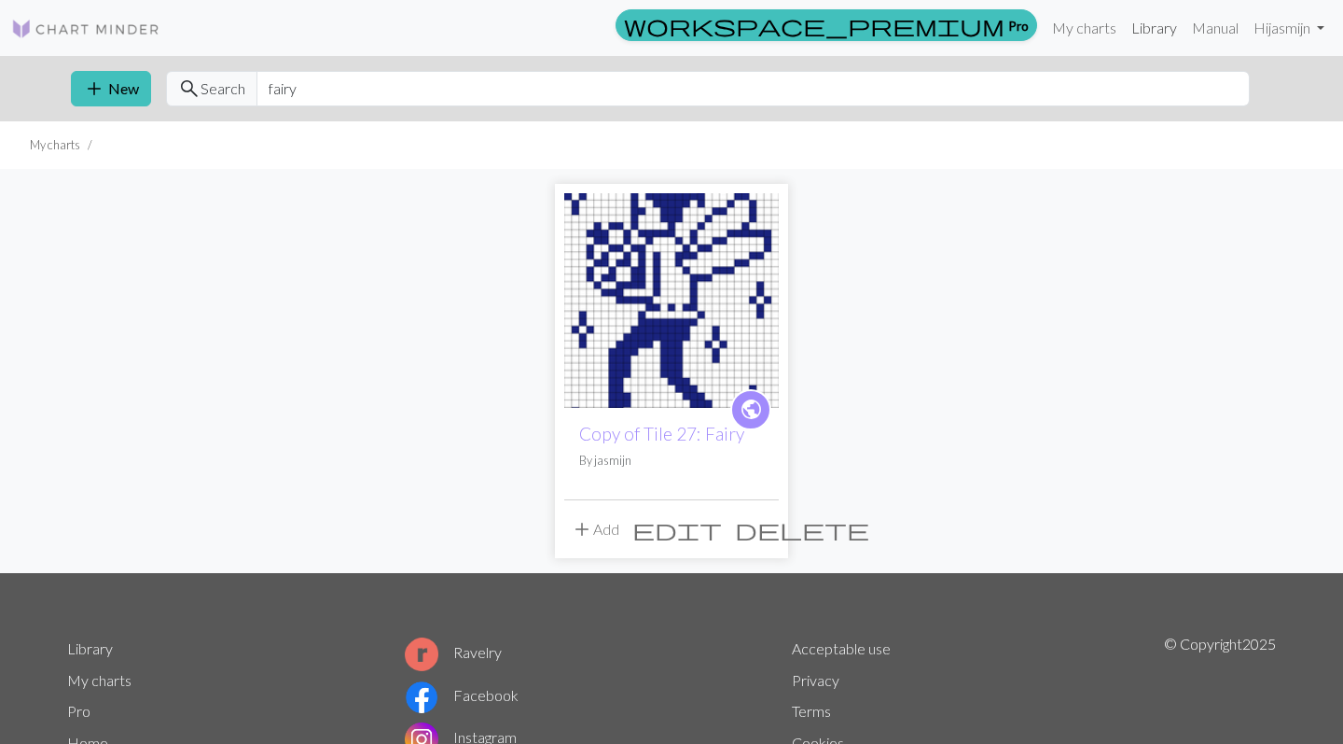
click at [1154, 32] on link "Library" at bounding box center [1154, 27] width 61 height 37
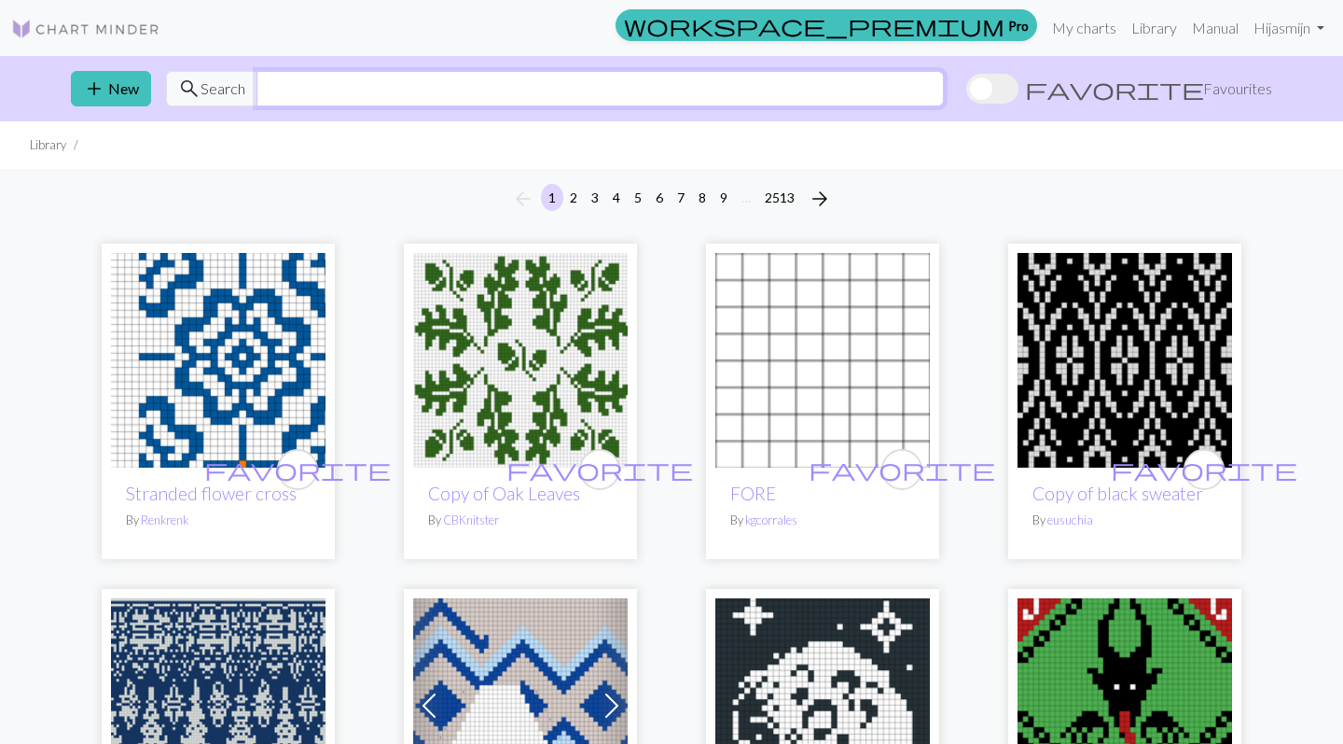
click at [307, 99] on input "text" at bounding box center [601, 88] width 688 height 35
type input "fairy"
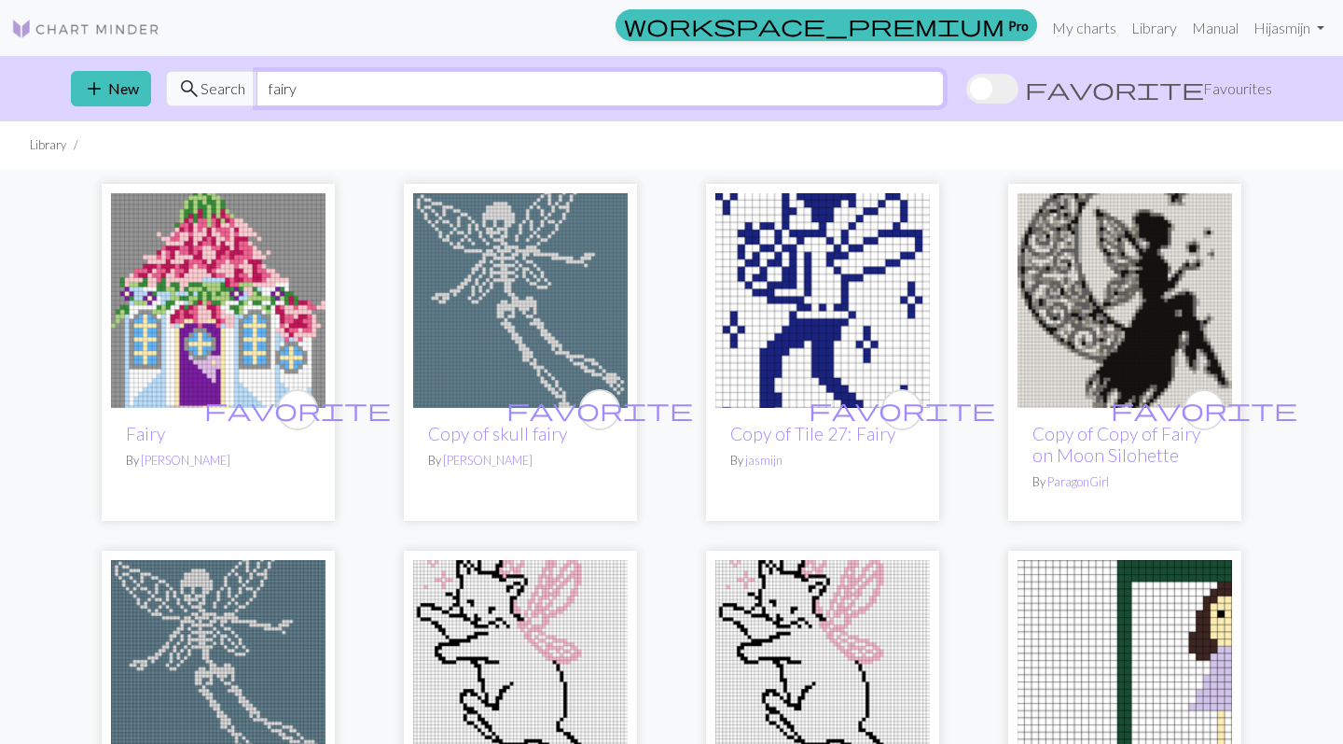
drag, startPoint x: 323, startPoint y: 83, endPoint x: 221, endPoint y: 83, distance: 101.7
click at [221, 83] on div "search Search fairy" at bounding box center [555, 88] width 778 height 35
type input "[PERSON_NAME]"
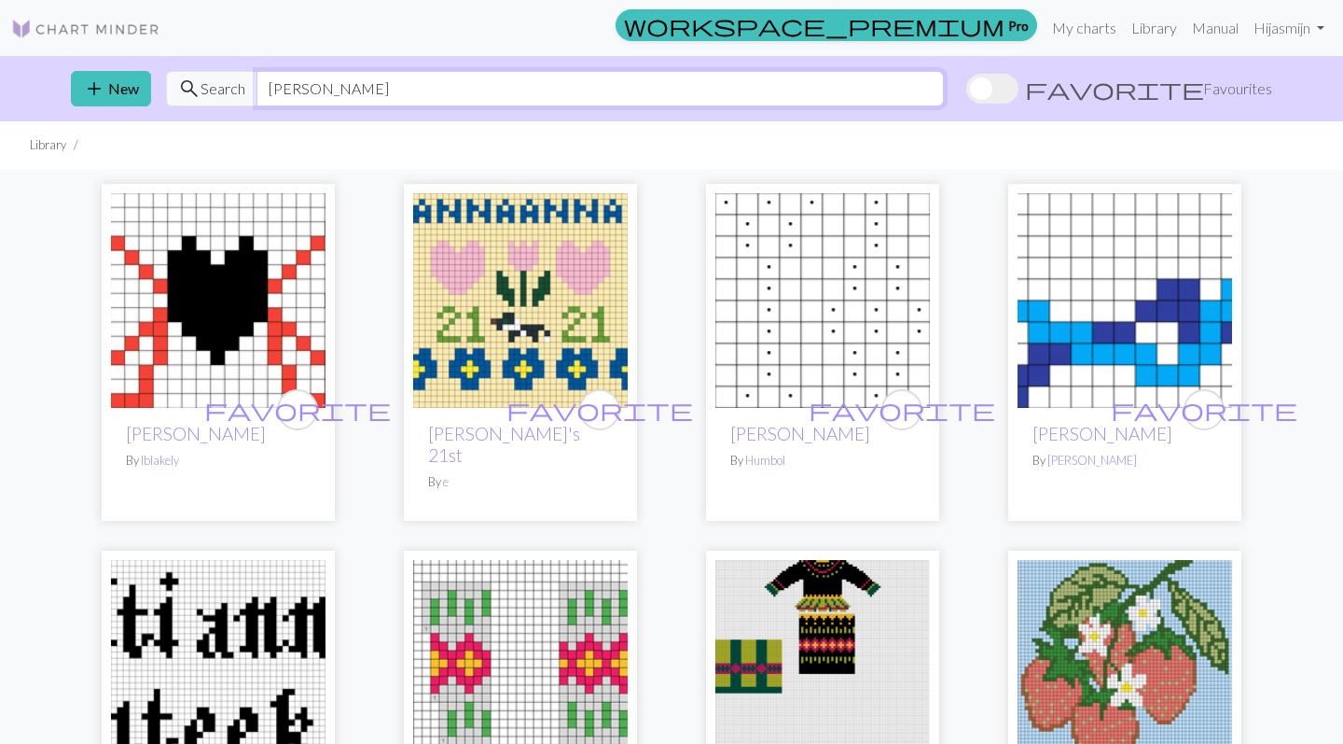
drag, startPoint x: 366, startPoint y: 90, endPoint x: 218, endPoint y: 90, distance: 147.4
click at [218, 90] on div "search Search [PERSON_NAME]" at bounding box center [555, 88] width 778 height 35
click at [1096, 21] on link "My charts" at bounding box center [1084, 27] width 79 height 37
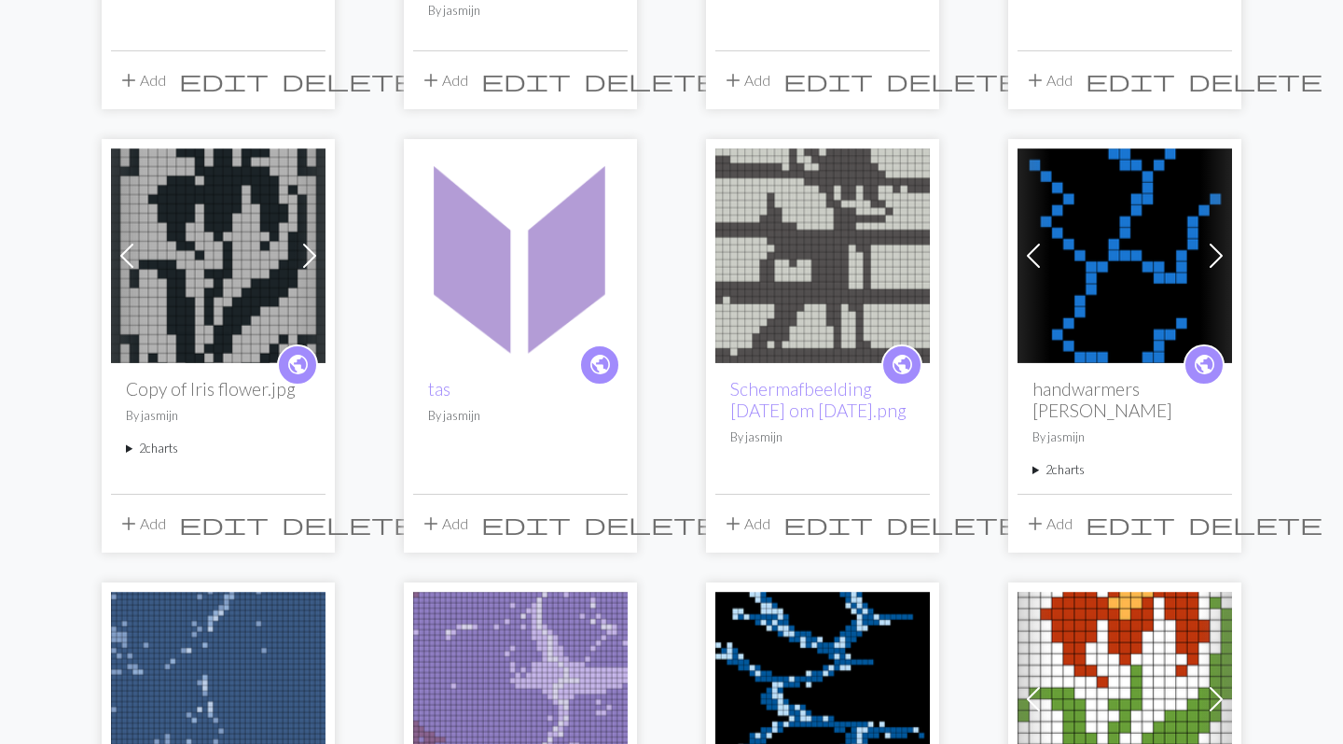
scroll to position [547, 0]
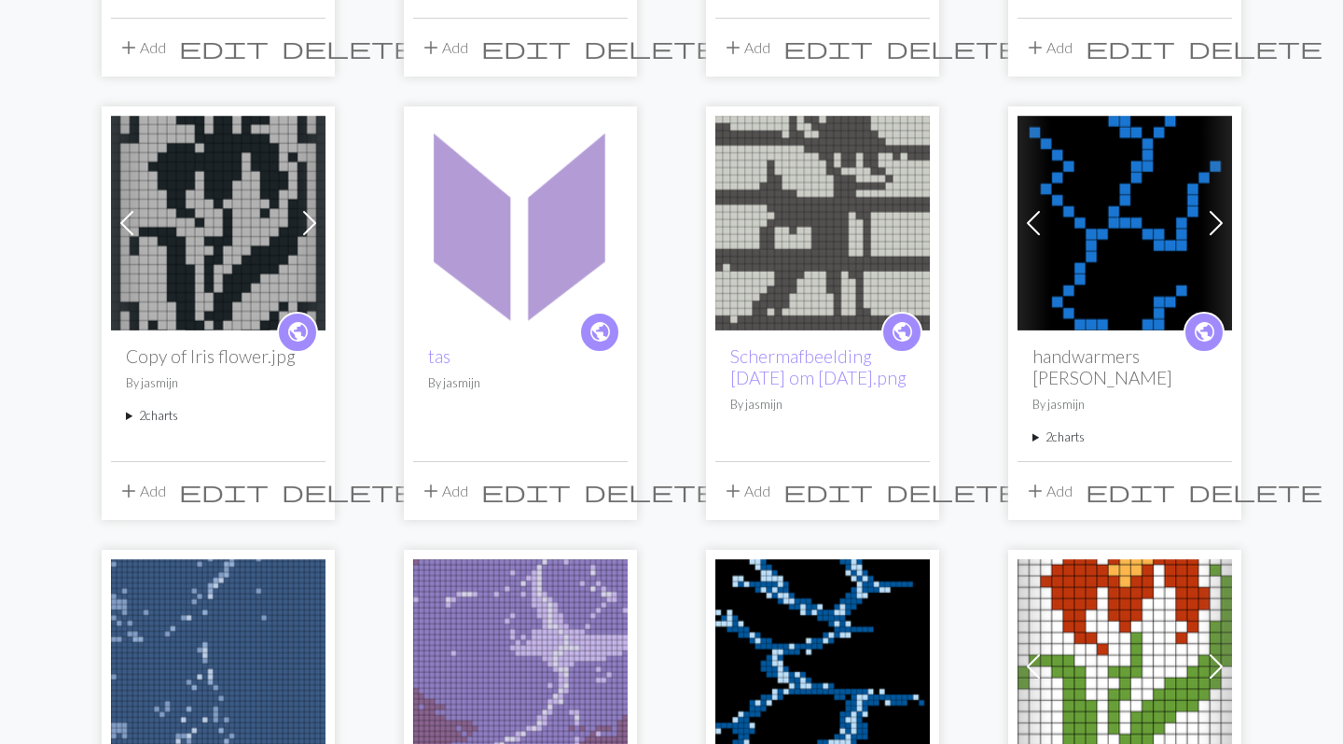
click at [476, 296] on img at bounding box center [520, 223] width 215 height 215
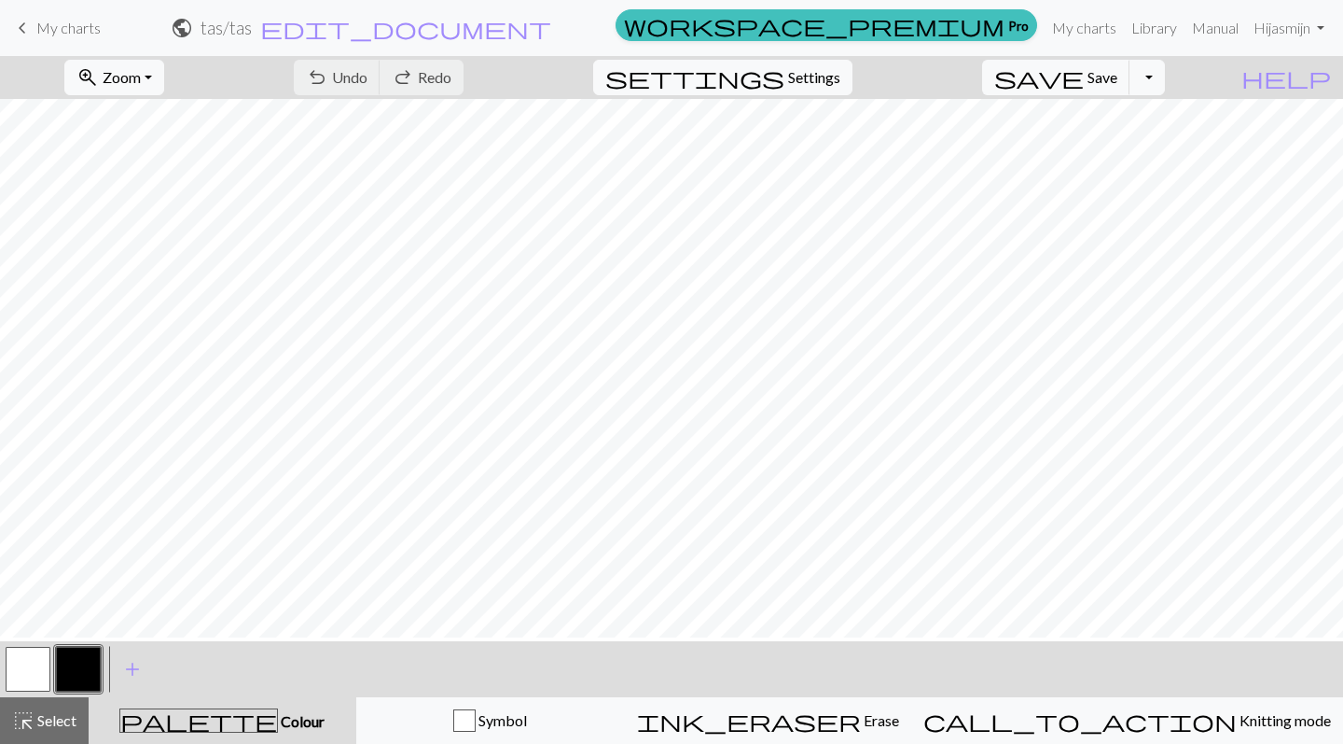
scroll to position [4, 0]
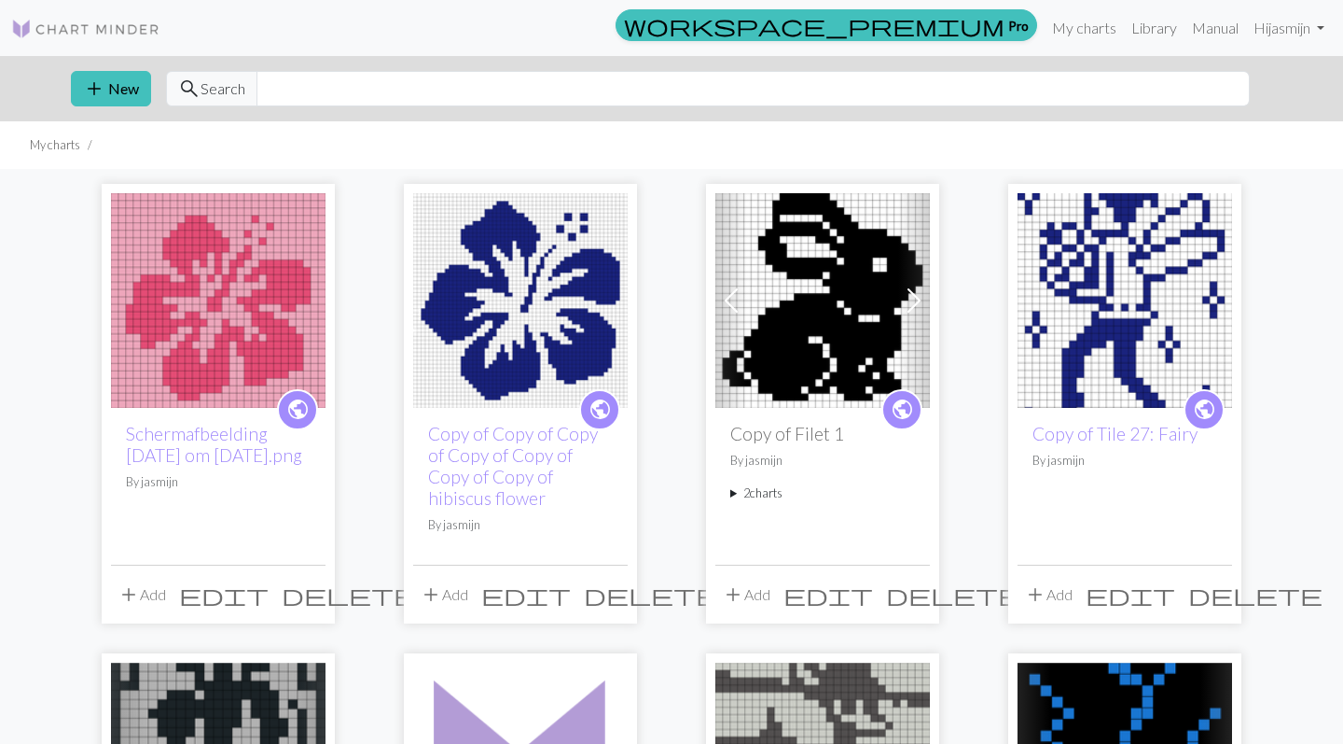
scroll to position [236, 0]
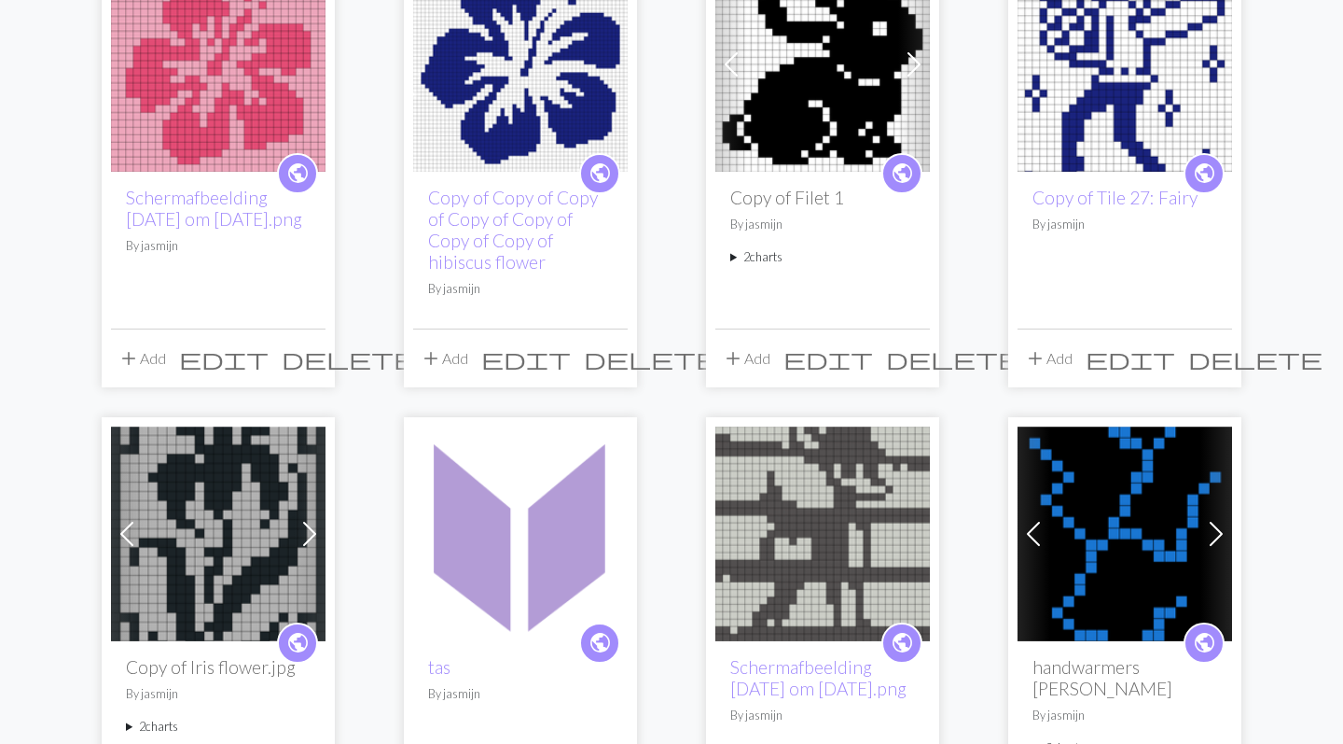
click at [513, 508] on img at bounding box center [520, 533] width 215 height 215
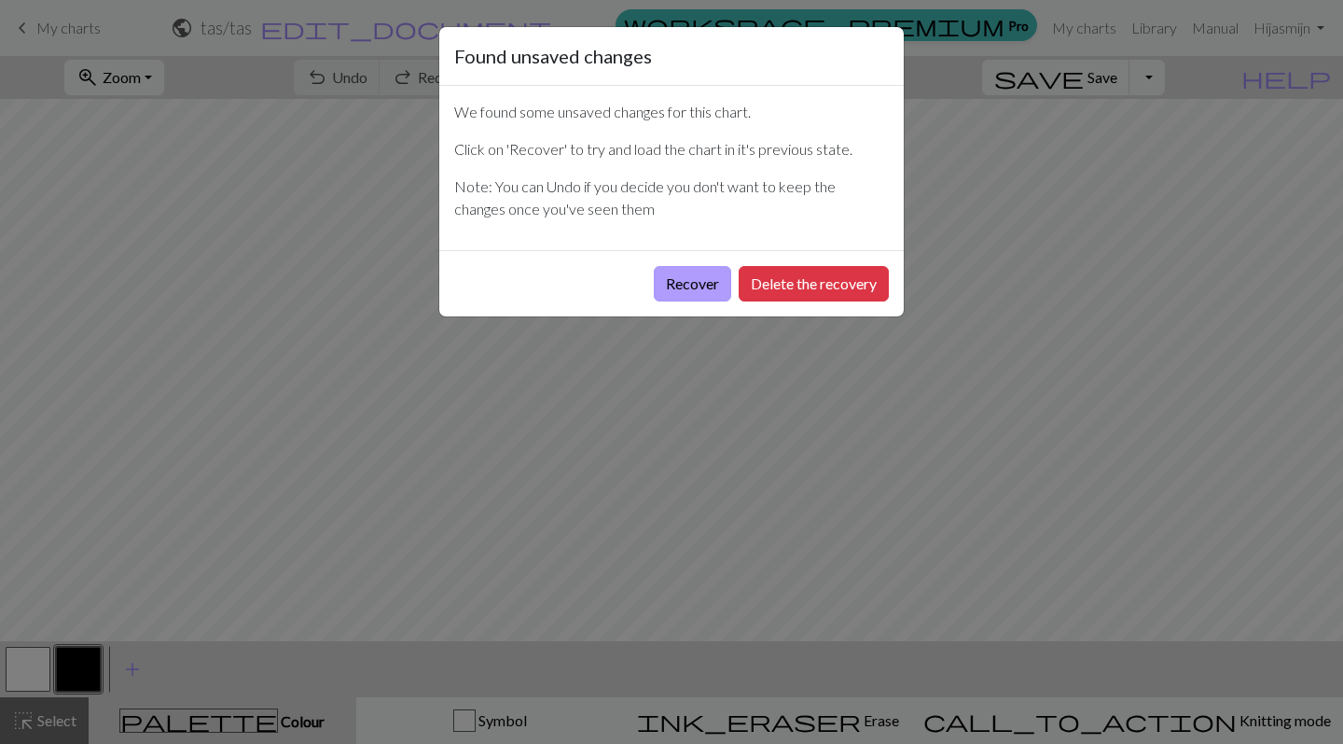
click at [694, 288] on button "Recover" at bounding box center [692, 283] width 77 height 35
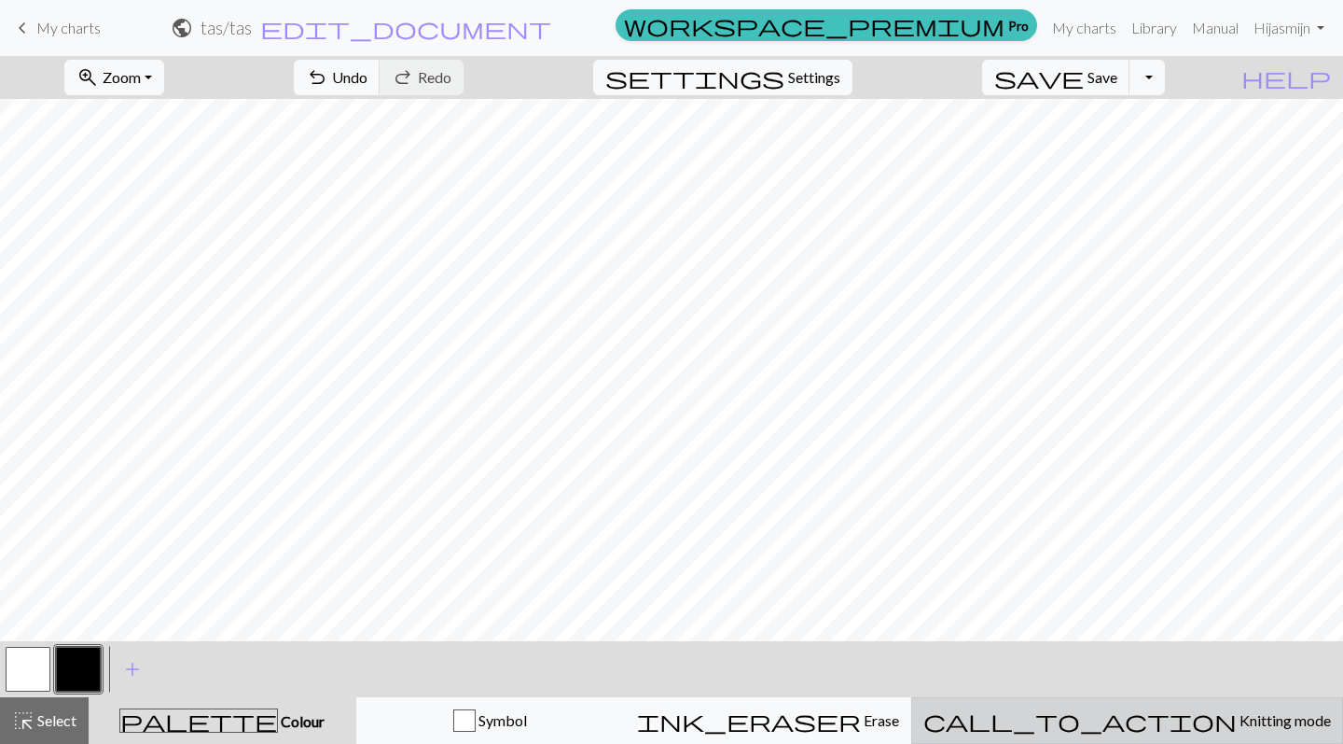
click at [1237, 724] on span "Knitting mode" at bounding box center [1284, 720] width 94 height 18
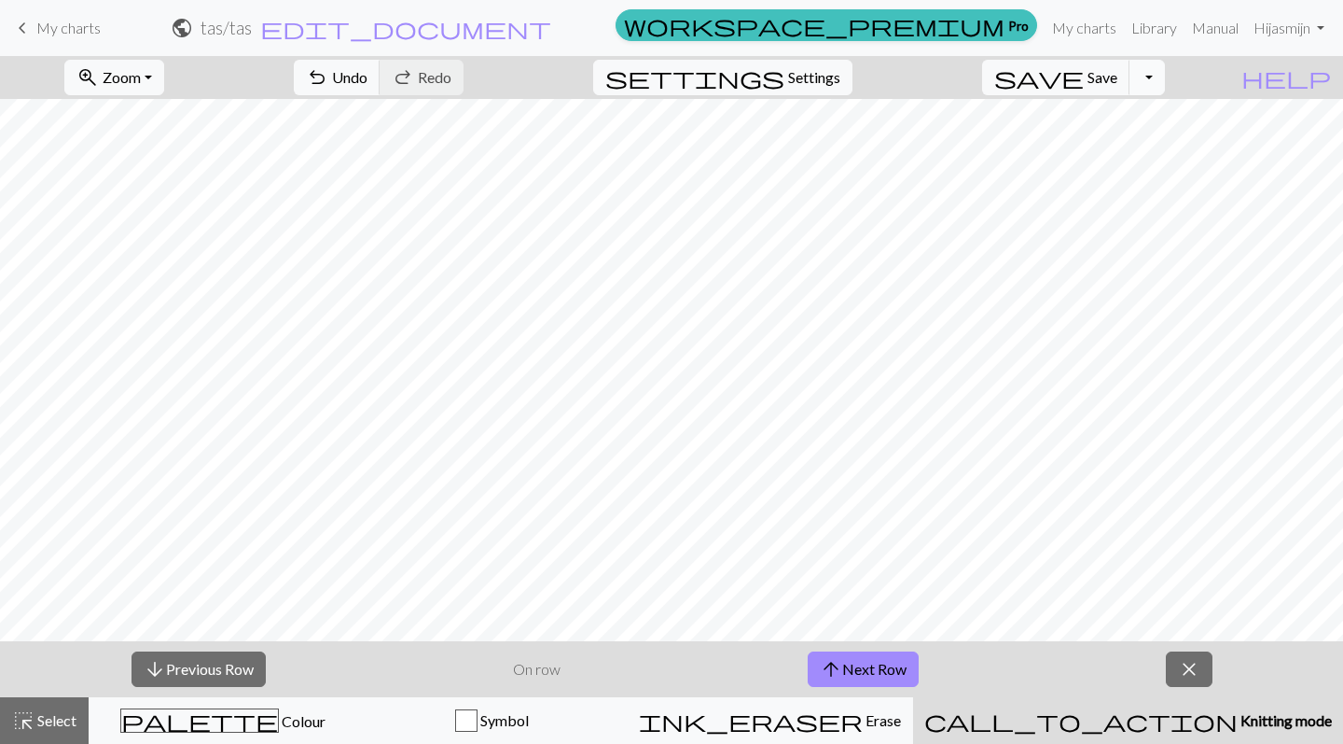
scroll to position [344, 0]
click at [836, 668] on span "arrow_upward" at bounding box center [831, 669] width 22 height 26
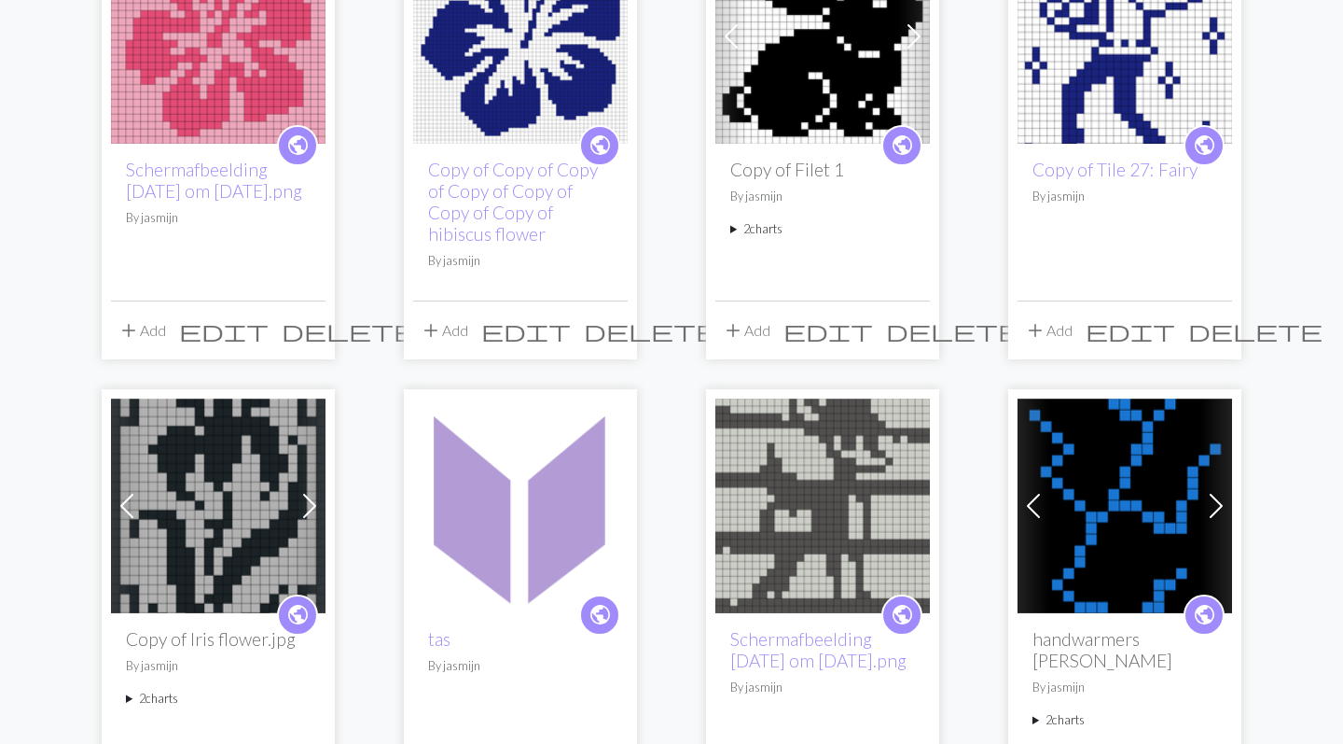
scroll to position [285, 0]
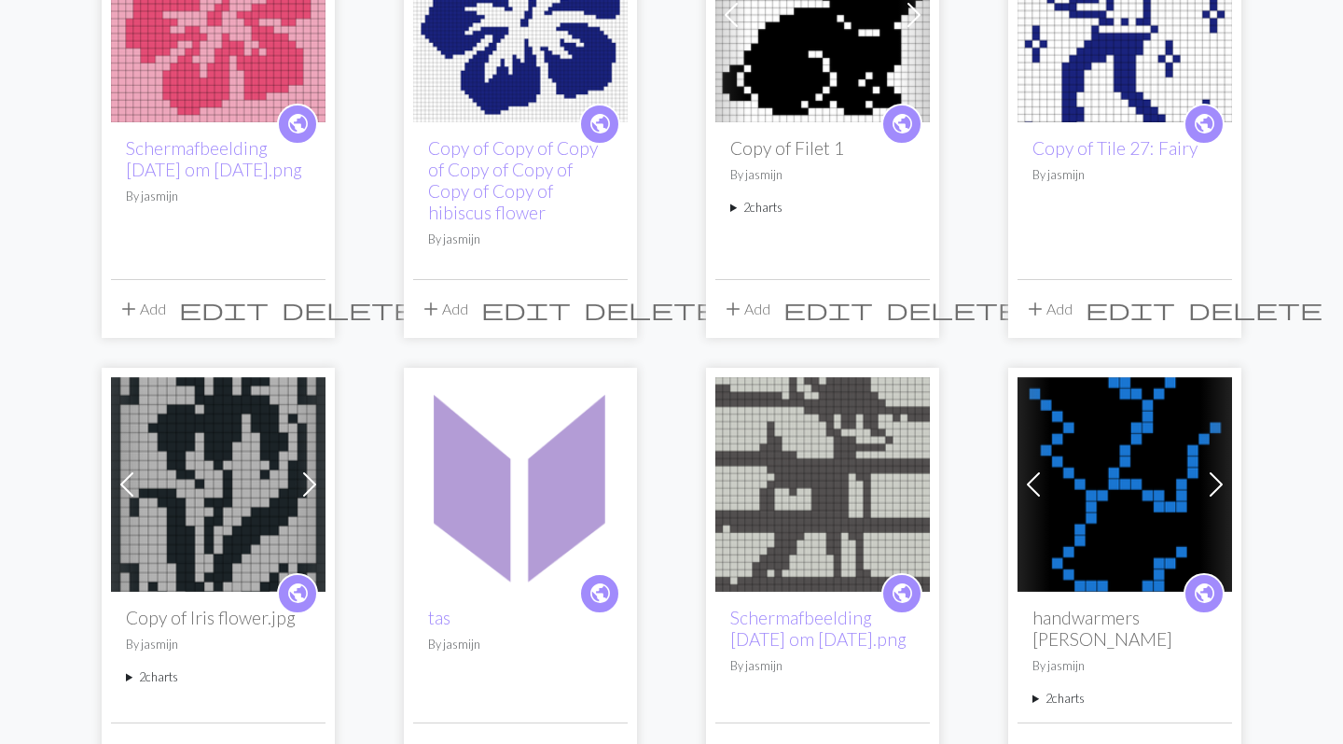
click at [497, 493] on img at bounding box center [520, 484] width 215 height 215
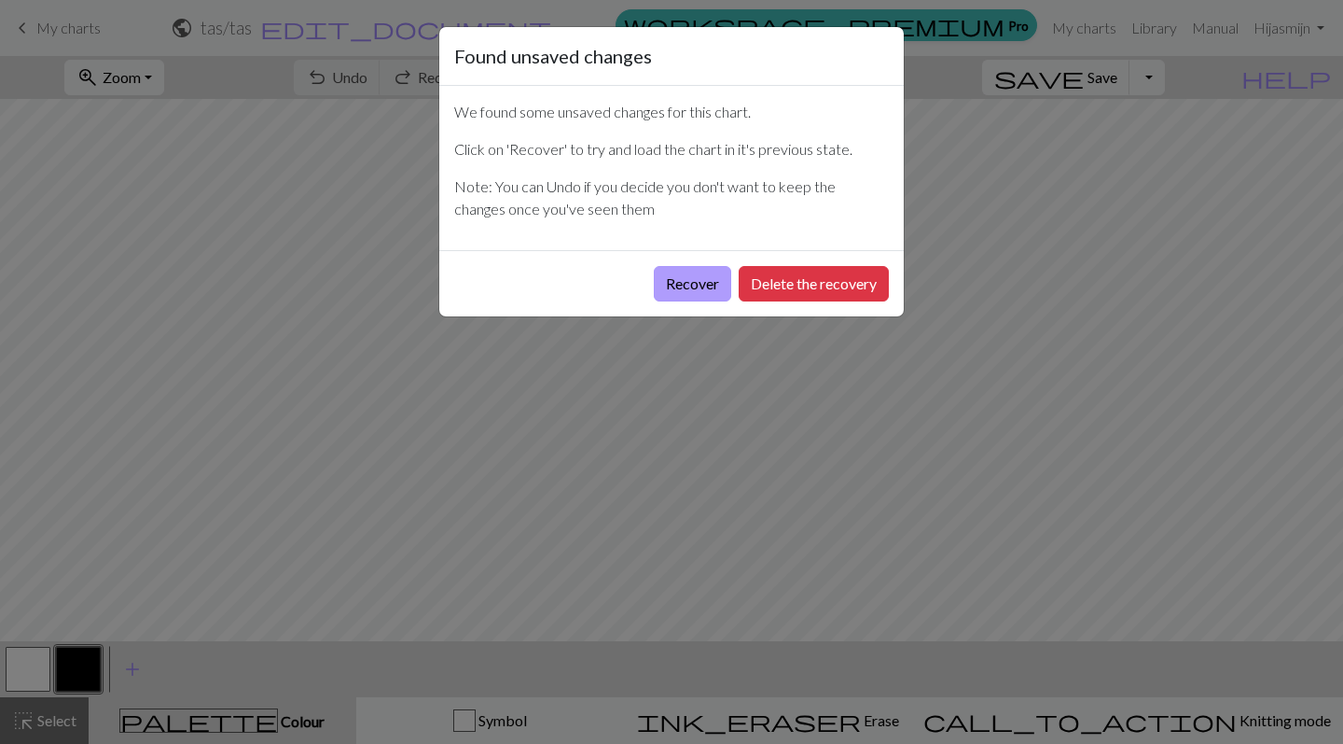
click at [693, 285] on button "Recover" at bounding box center [692, 283] width 77 height 35
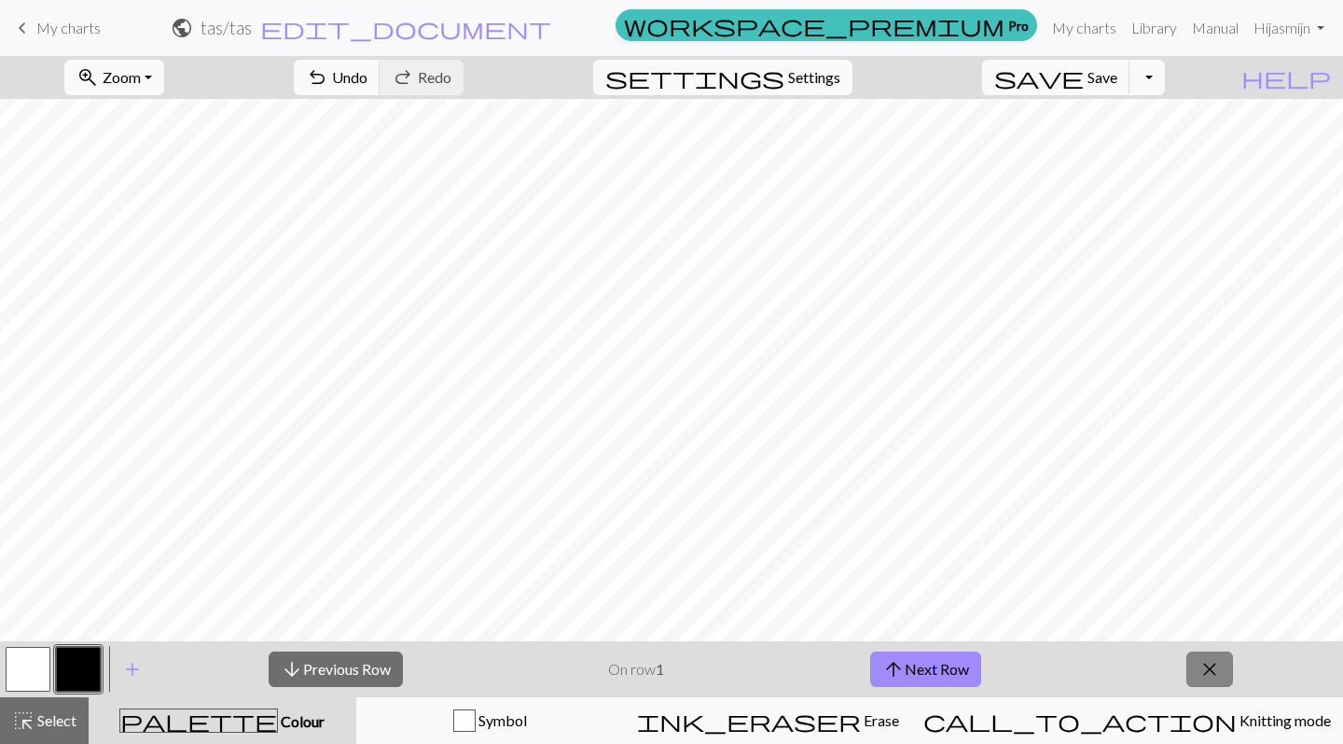
click at [1214, 671] on span "close" at bounding box center [1210, 669] width 22 height 26
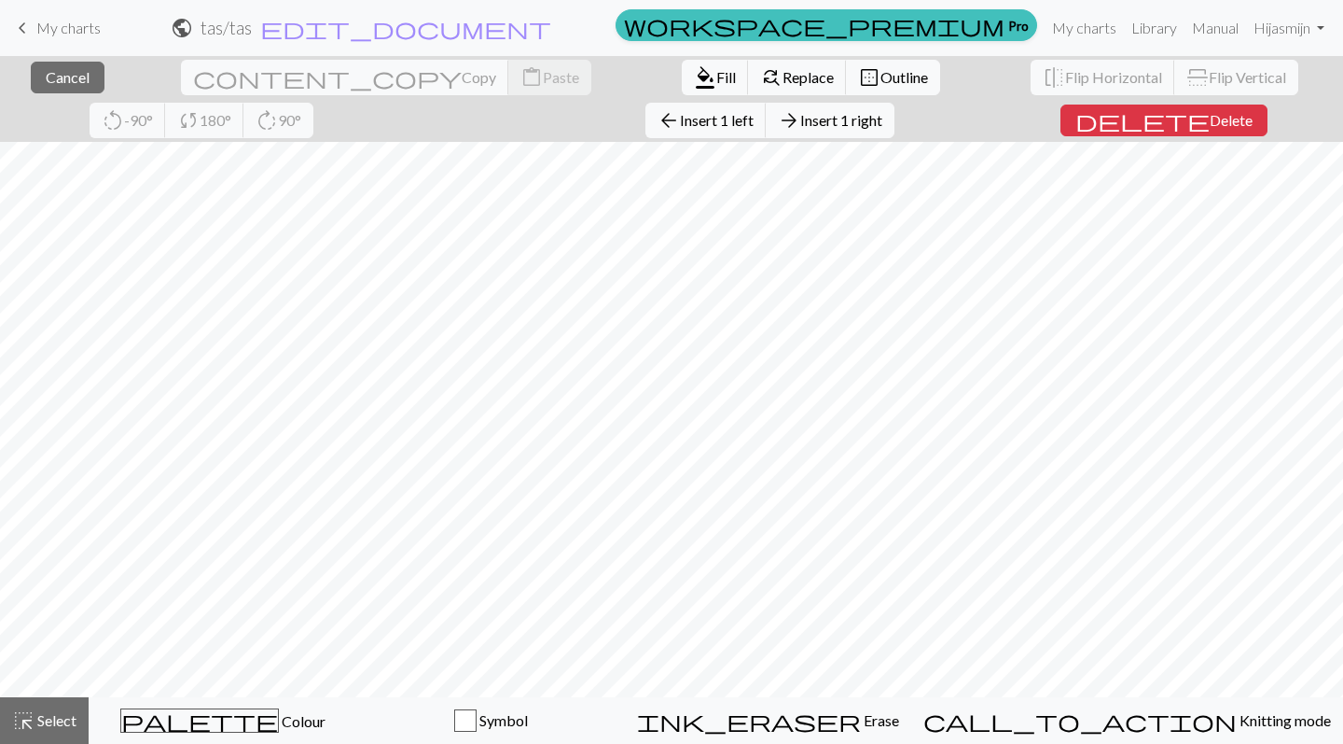
click at [375, 122] on div "close Cancel content_copy Copy content_paste Paste format_color_fill Fill find_…" at bounding box center [671, 400] width 1343 height 688
click at [1051, 137] on div "close Cancel content_copy Copy content_paste Paste format_color_fill Fill find_…" at bounding box center [671, 99] width 1343 height 86
click at [1210, 118] on span "Delete" at bounding box center [1231, 120] width 43 height 18
click at [959, 120] on div "close Cancel content_copy Copy content_paste Paste format_color_fill Fill find_…" at bounding box center [671, 400] width 1343 height 688
click at [1210, 128] on span "Delete" at bounding box center [1231, 120] width 43 height 18
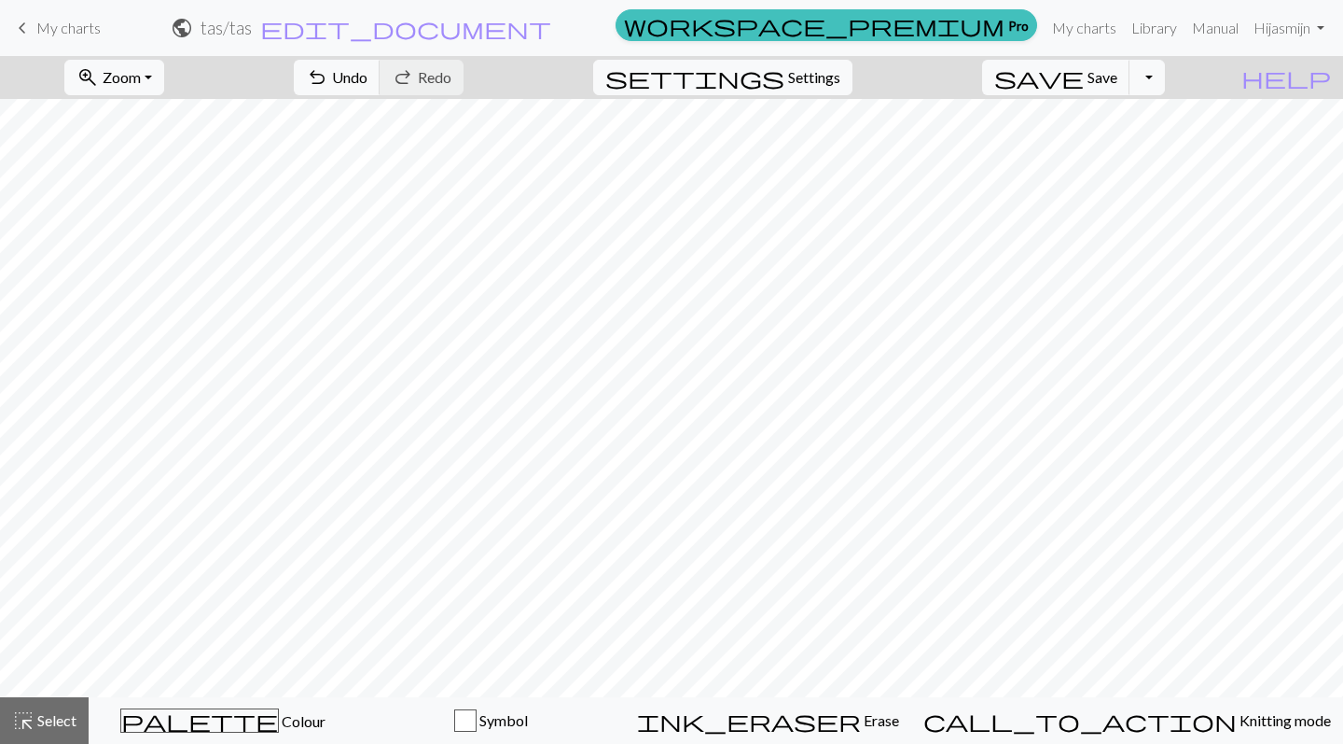
click at [953, 128] on div "zoom_in Zoom Zoom Fit all Fit width Fit height 50% 100% 150% 200% undo Undo Und…" at bounding box center [671, 400] width 1343 height 688
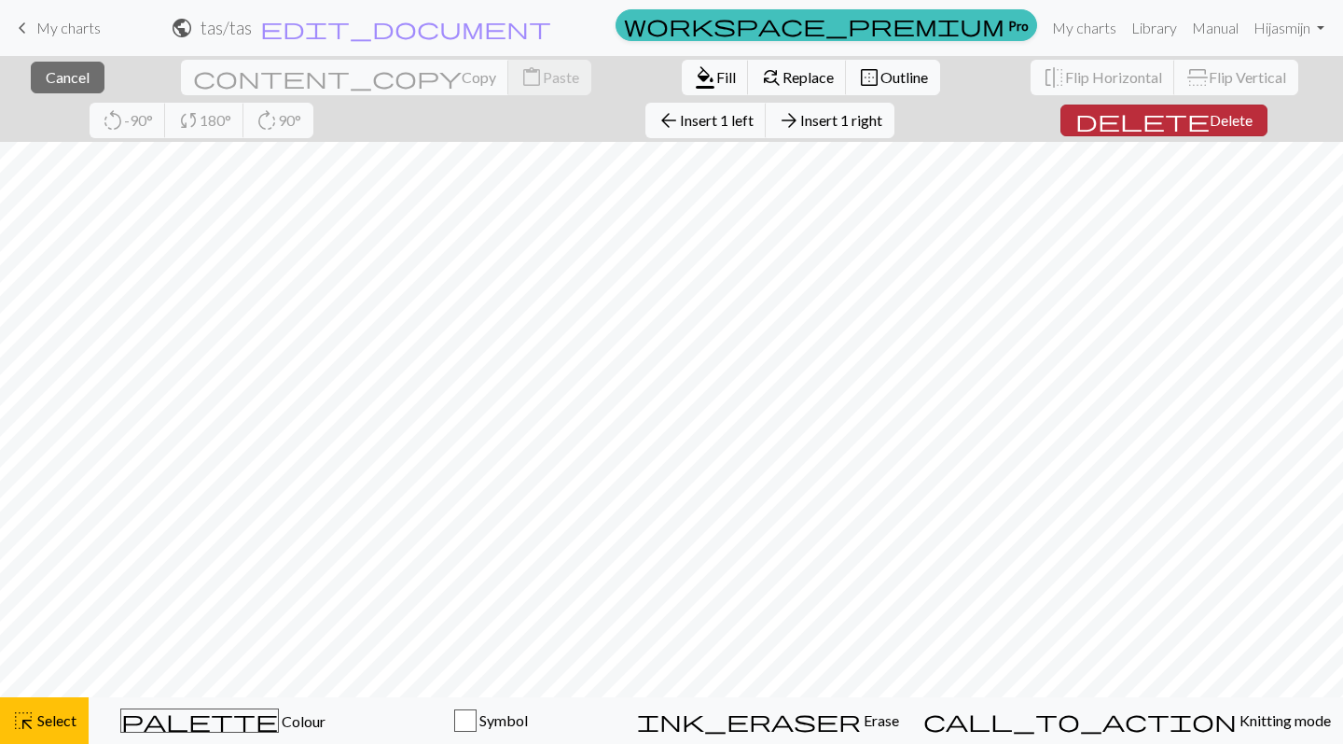
click at [1210, 118] on span "Delete" at bounding box center [1231, 120] width 43 height 18
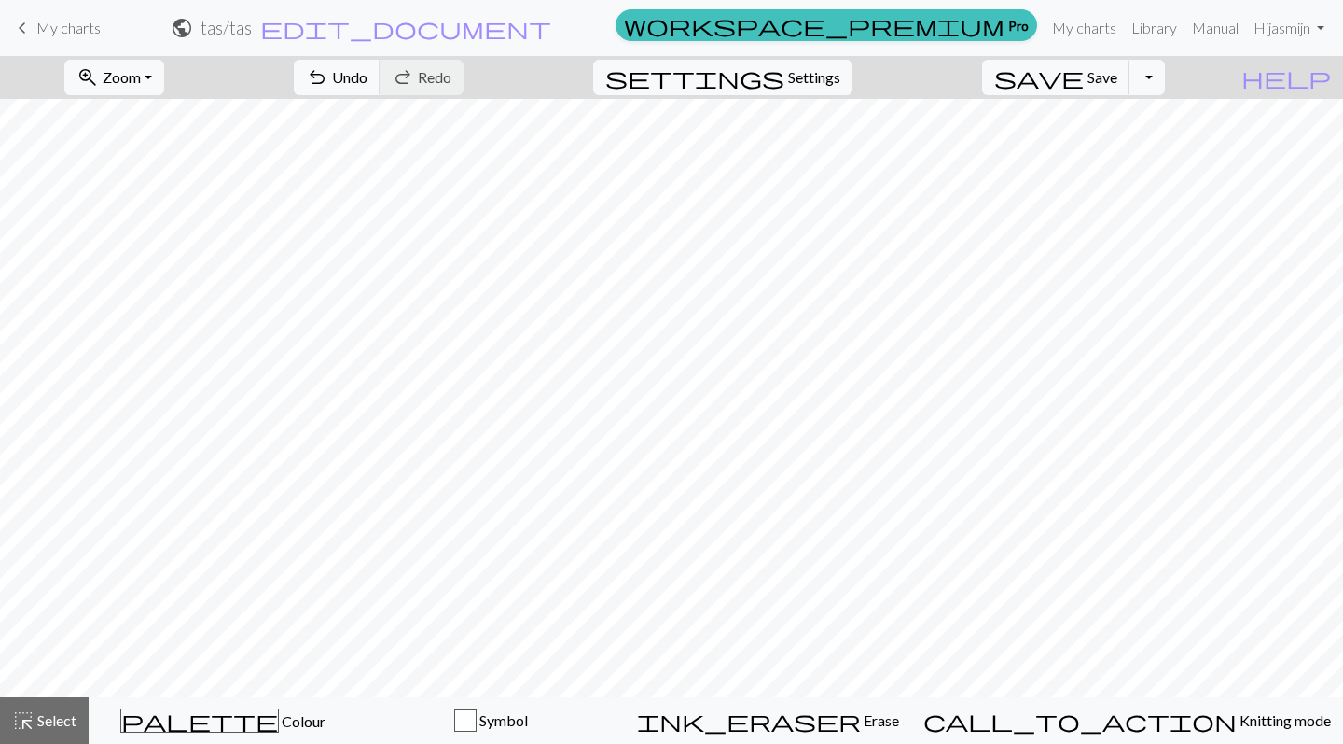
click at [403, 126] on div "zoom_in Zoom Zoom Fit all Fit width Fit height 50% 100% 150% 200% undo Undo Und…" at bounding box center [671, 400] width 1343 height 688
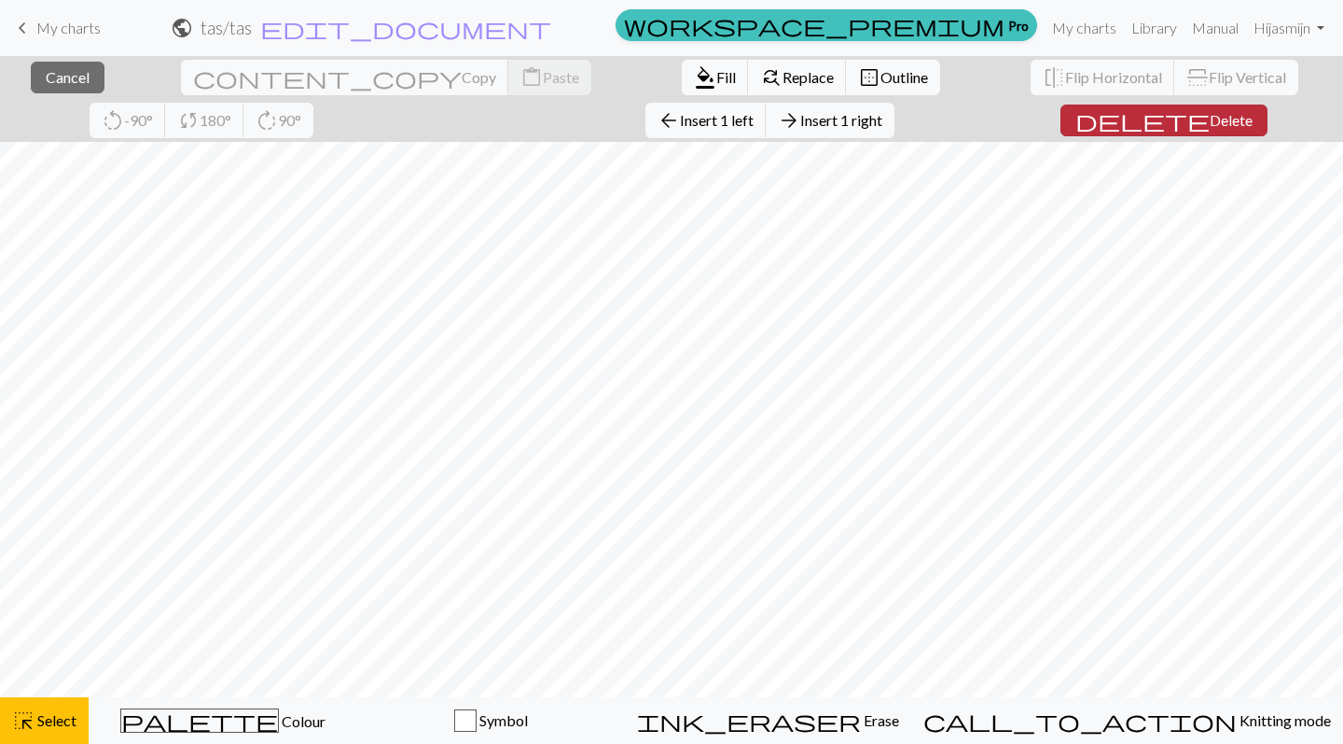
click at [1076, 117] on span "delete" at bounding box center [1143, 120] width 134 height 26
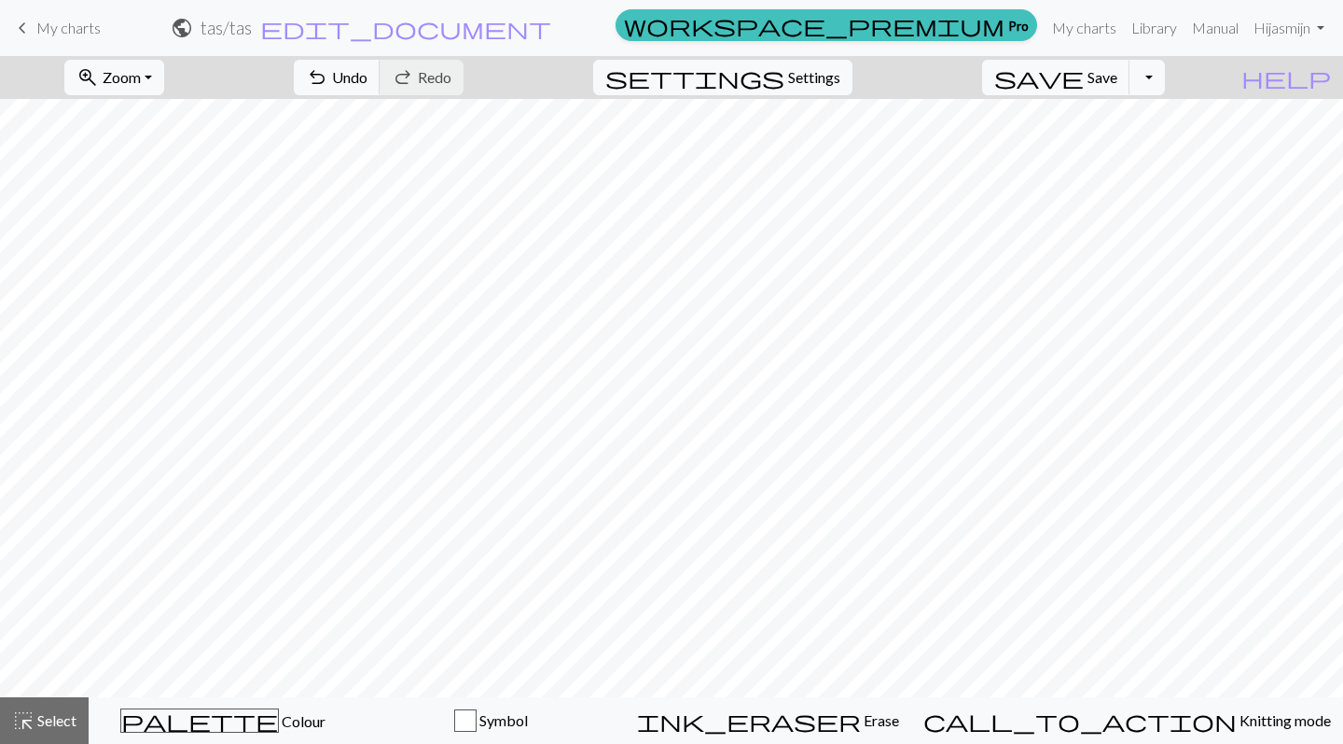
click at [404, 128] on div "zoom_in Zoom Zoom Fit all Fit width Fit height 50% 100% 150% 200% undo Undo Und…" at bounding box center [671, 400] width 1343 height 688
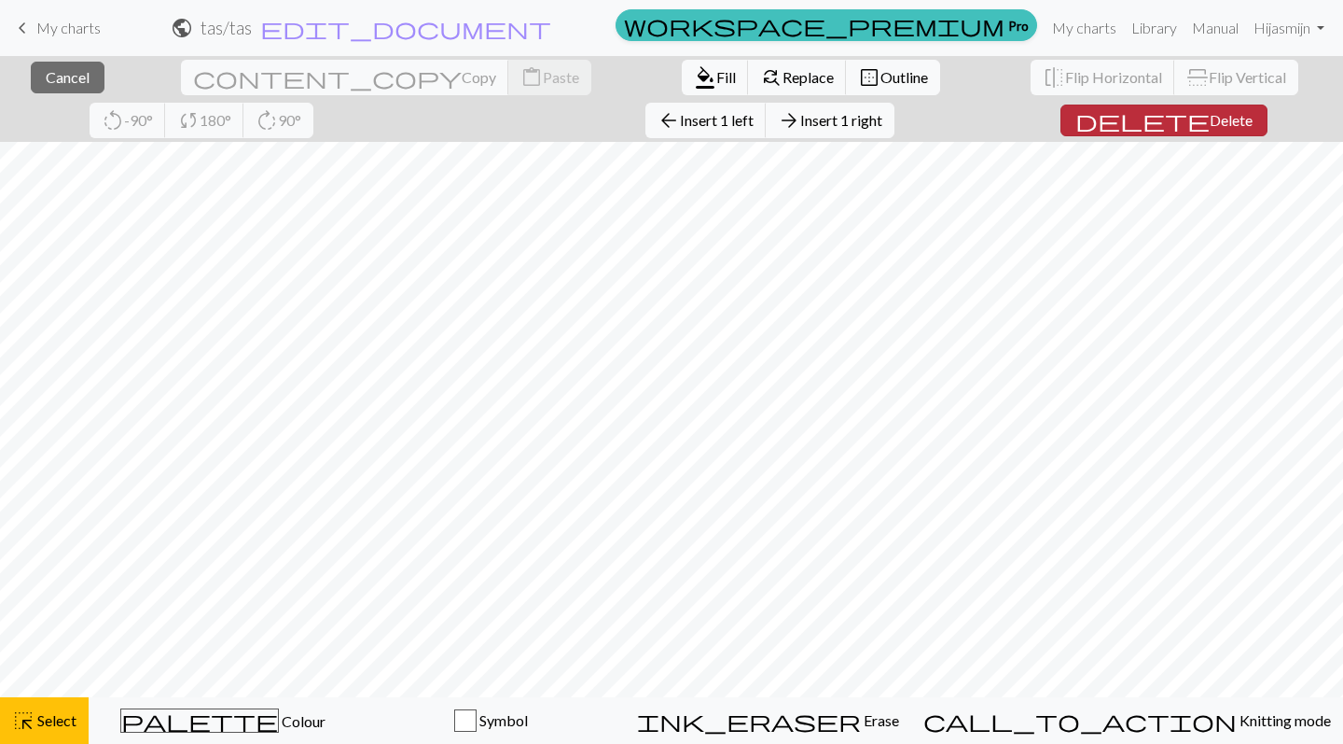
click at [1210, 112] on span "Delete" at bounding box center [1231, 120] width 43 height 18
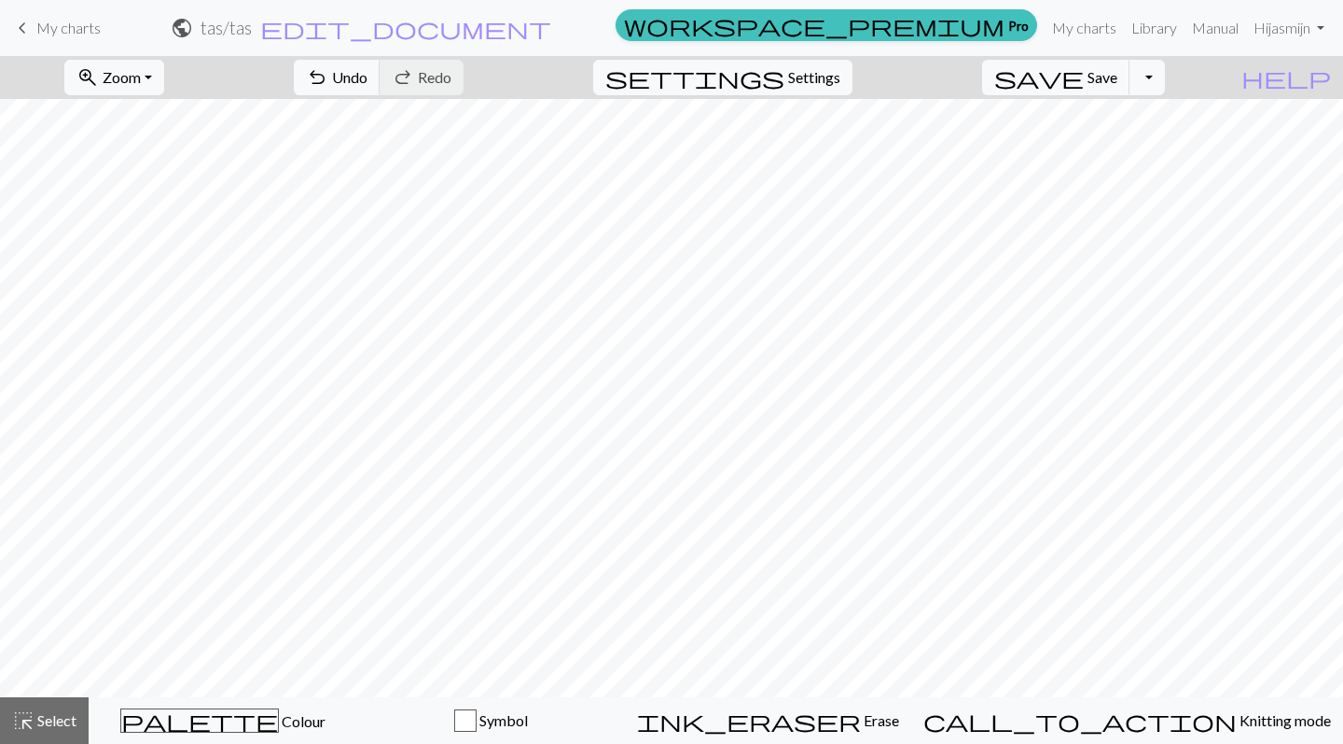
click at [923, 124] on div "zoom_in Zoom Zoom Fit all Fit width Fit height 50% 100% 150% 200% undo Undo Und…" at bounding box center [671, 400] width 1343 height 688
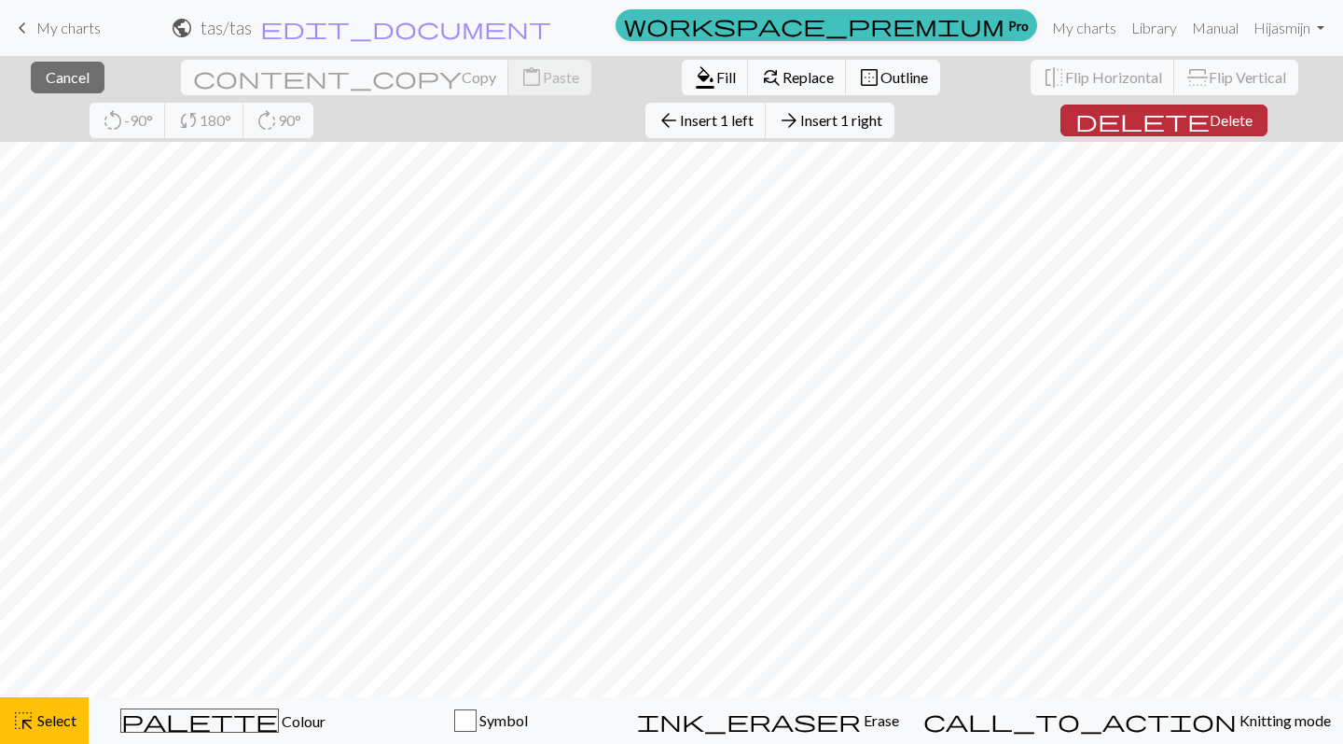
click at [1210, 112] on span "Delete" at bounding box center [1231, 120] width 43 height 18
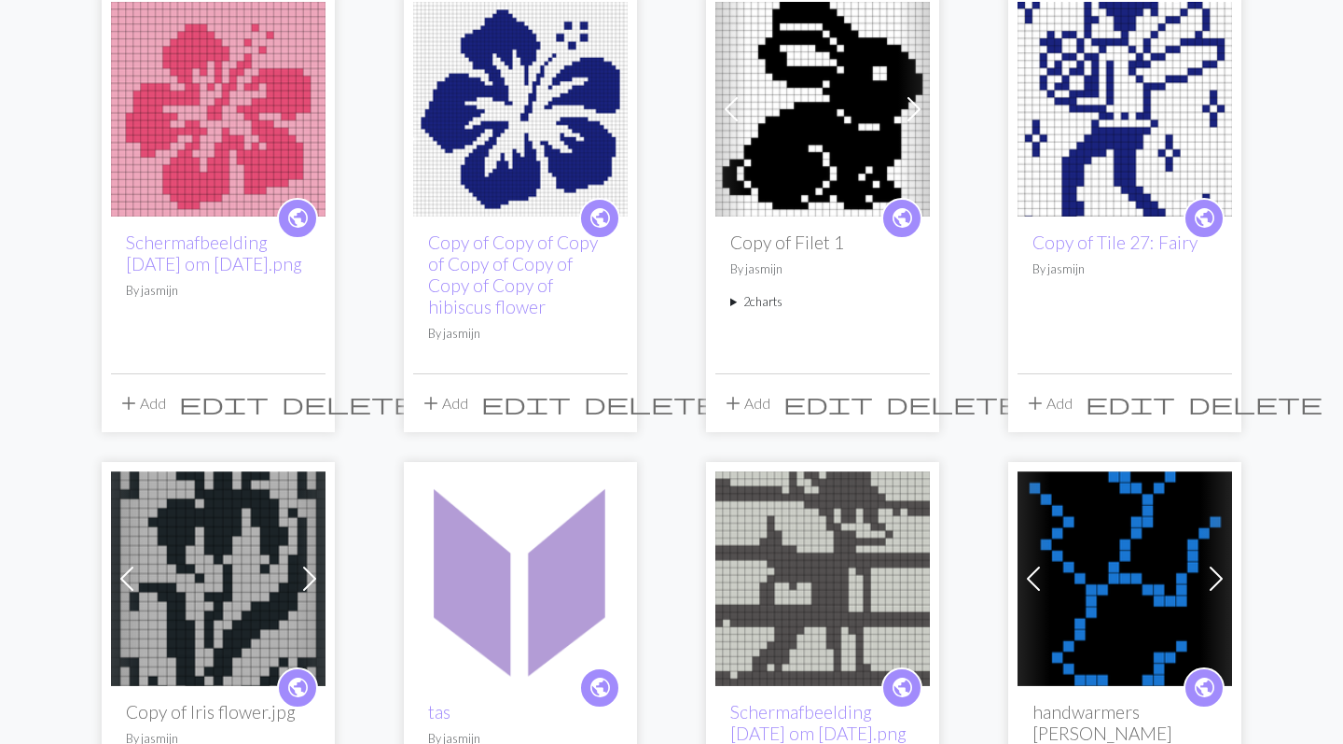
scroll to position [189, 0]
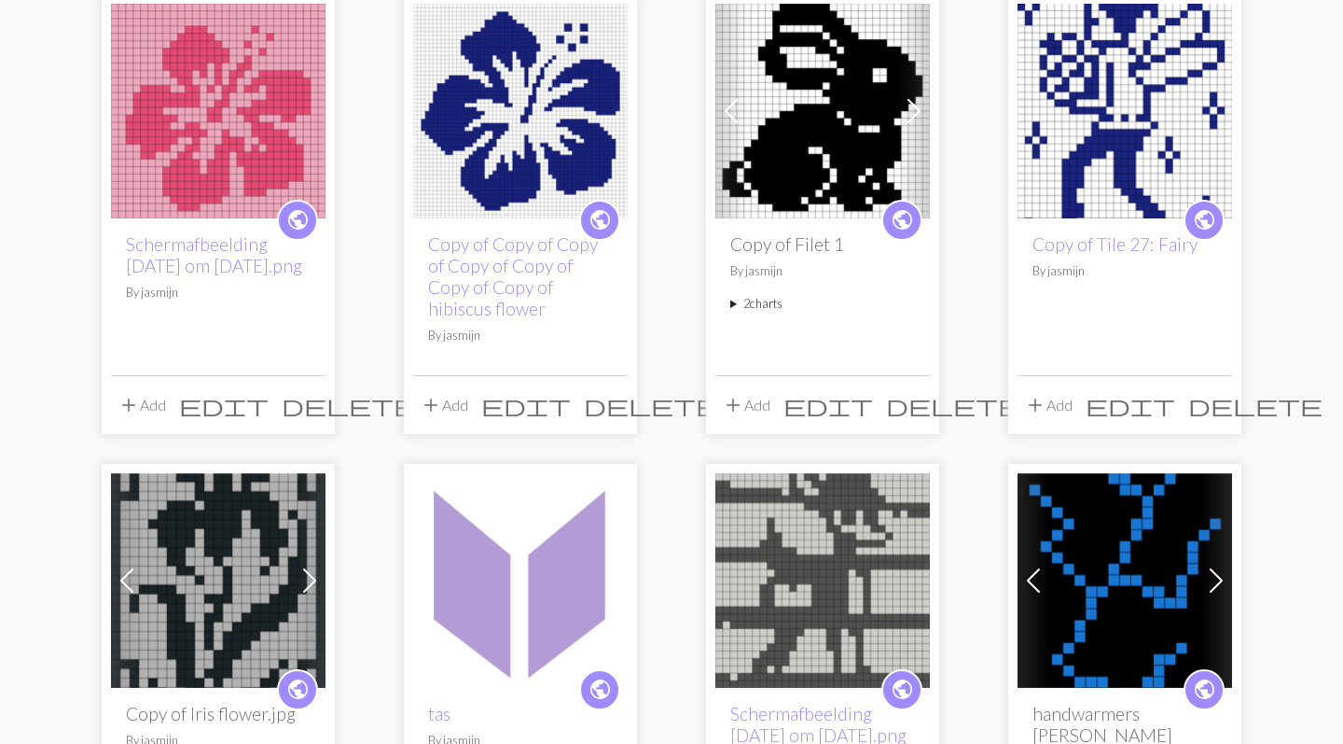
click at [510, 547] on img at bounding box center [520, 580] width 215 height 215
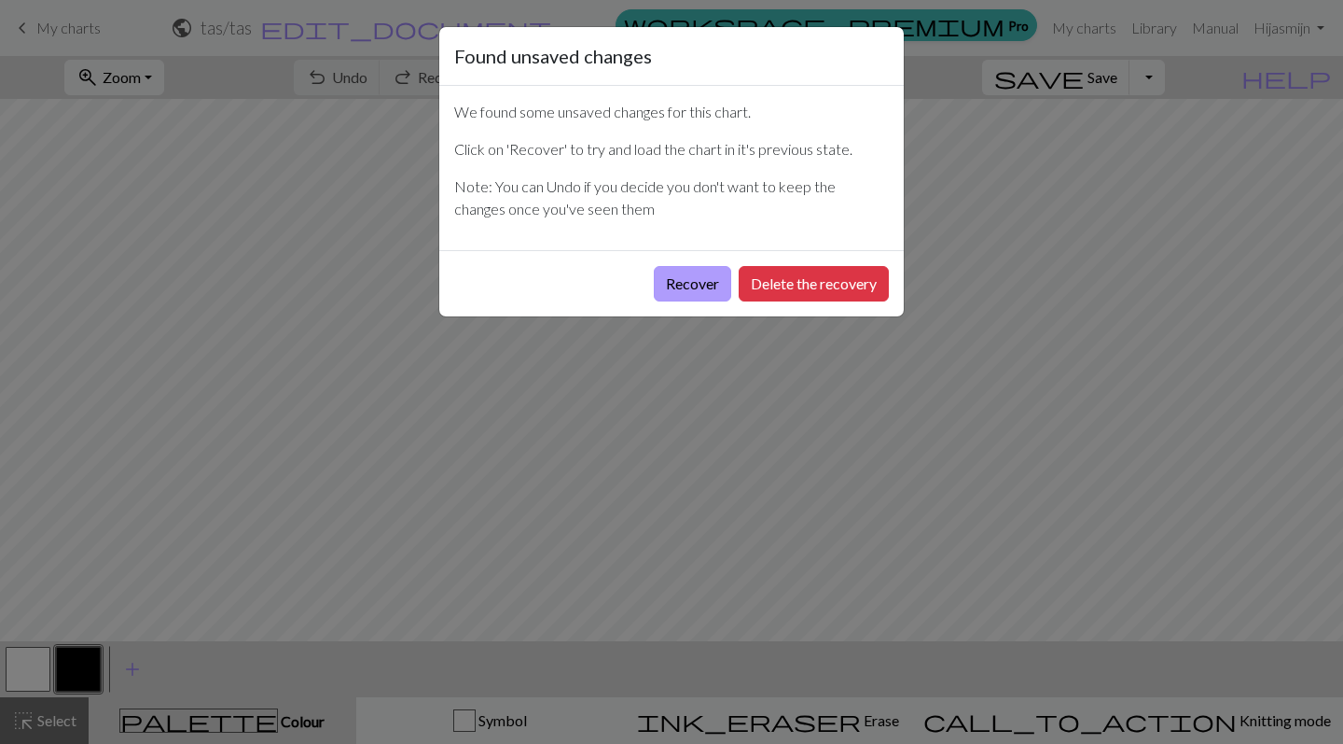
click at [698, 279] on button "Recover" at bounding box center [692, 283] width 77 height 35
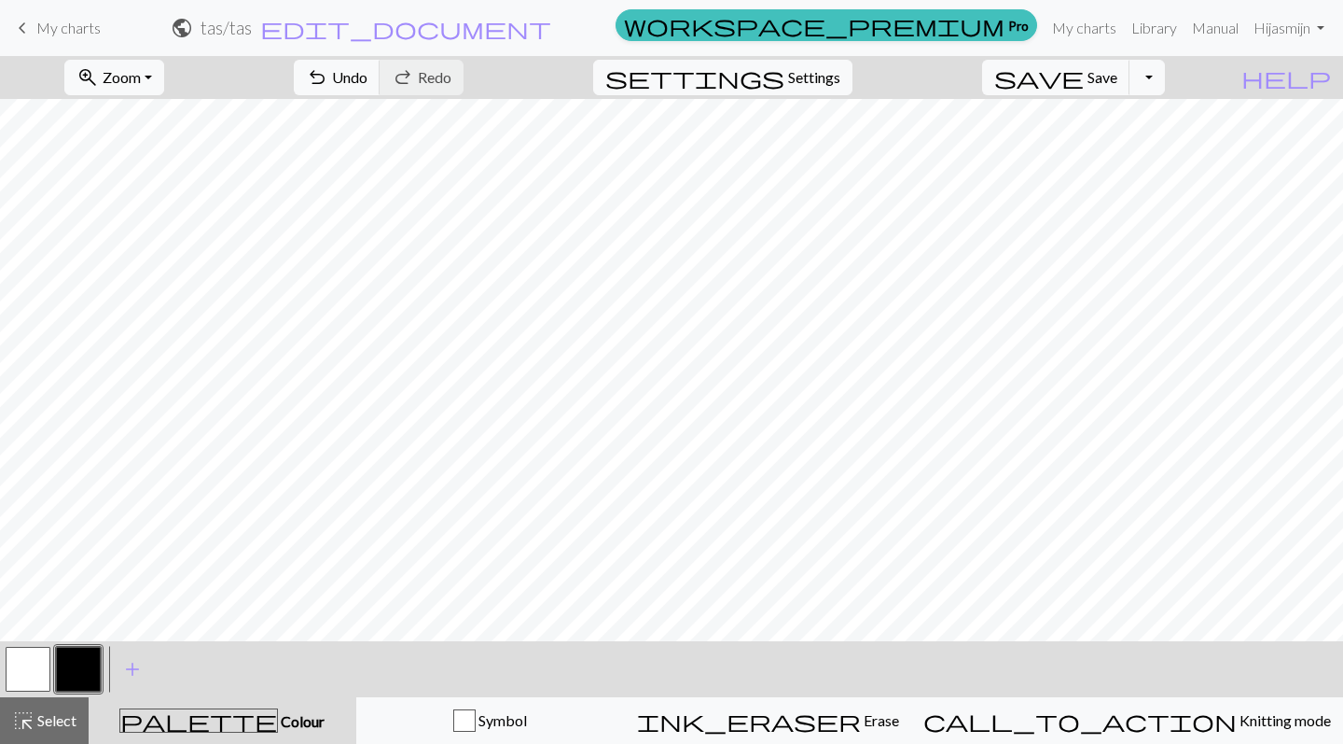
click at [423, 122] on div "zoom_in Zoom Zoom Fit all Fit width Fit height 50% 100% 150% 200% undo Undo Und…" at bounding box center [671, 400] width 1343 height 688
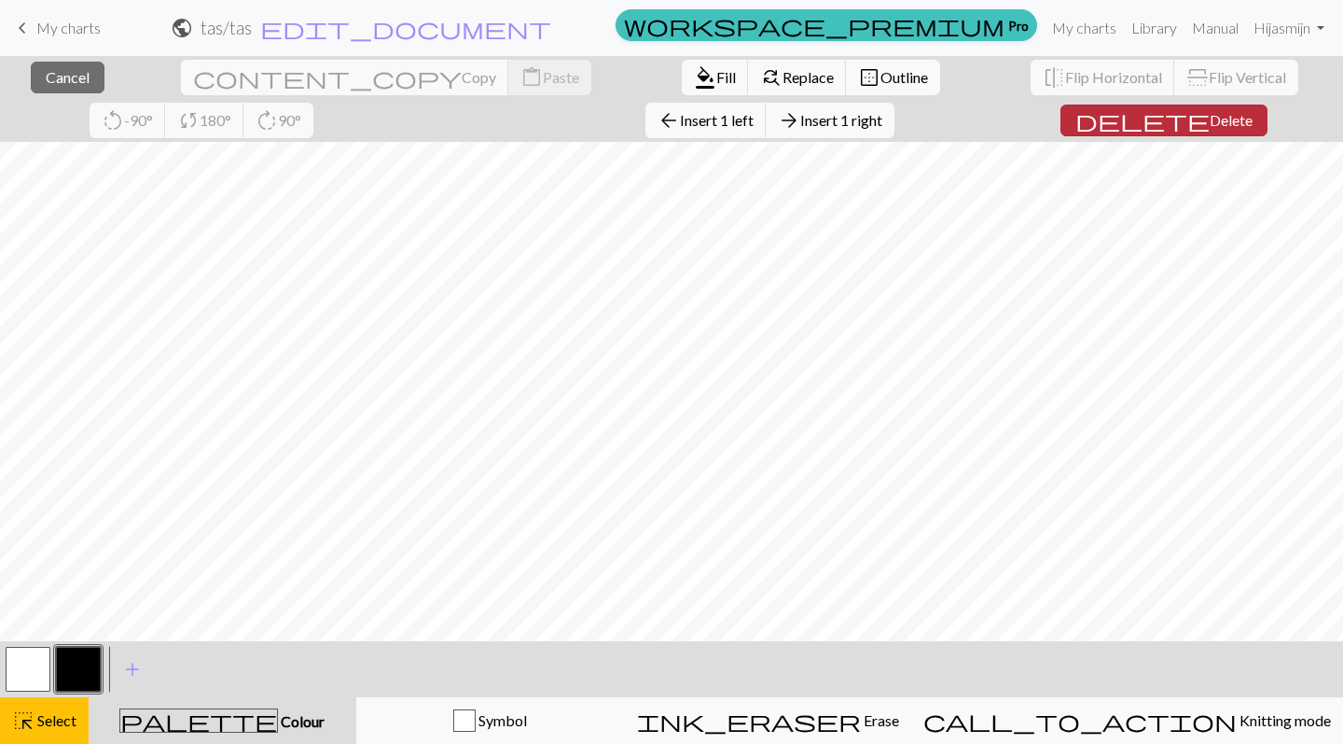
click at [1210, 123] on span "Delete" at bounding box center [1231, 120] width 43 height 18
click at [907, 128] on div "close Cancel content_copy Copy content_paste Paste format_color_fill Fill find_…" at bounding box center [671, 400] width 1343 height 688
click at [1210, 123] on span "Delete" at bounding box center [1231, 120] width 43 height 18
click at [663, 119] on span "Insert 1 above" at bounding box center [708, 120] width 91 height 18
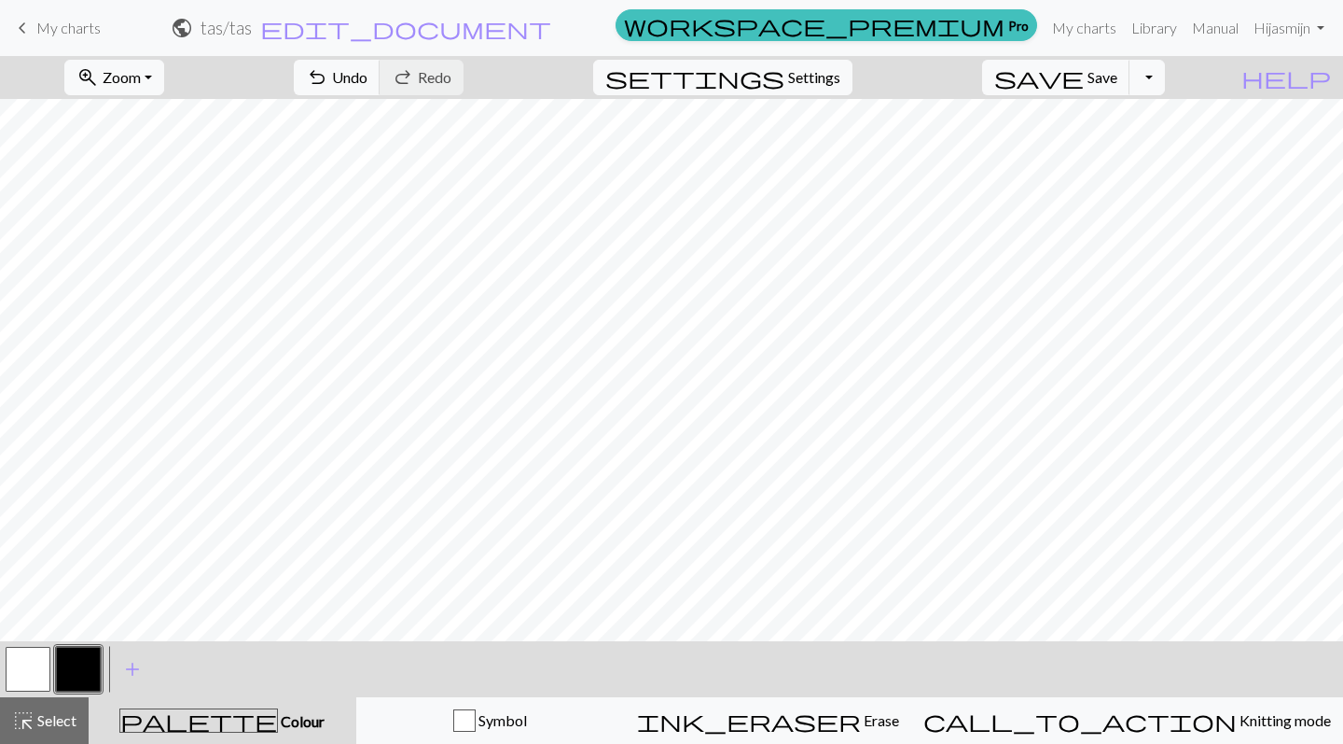
click at [445, 123] on div "zoom_in Zoom Zoom Fit all Fit width Fit height 50% 100% 150% 200% undo Undo Und…" at bounding box center [671, 400] width 1343 height 688
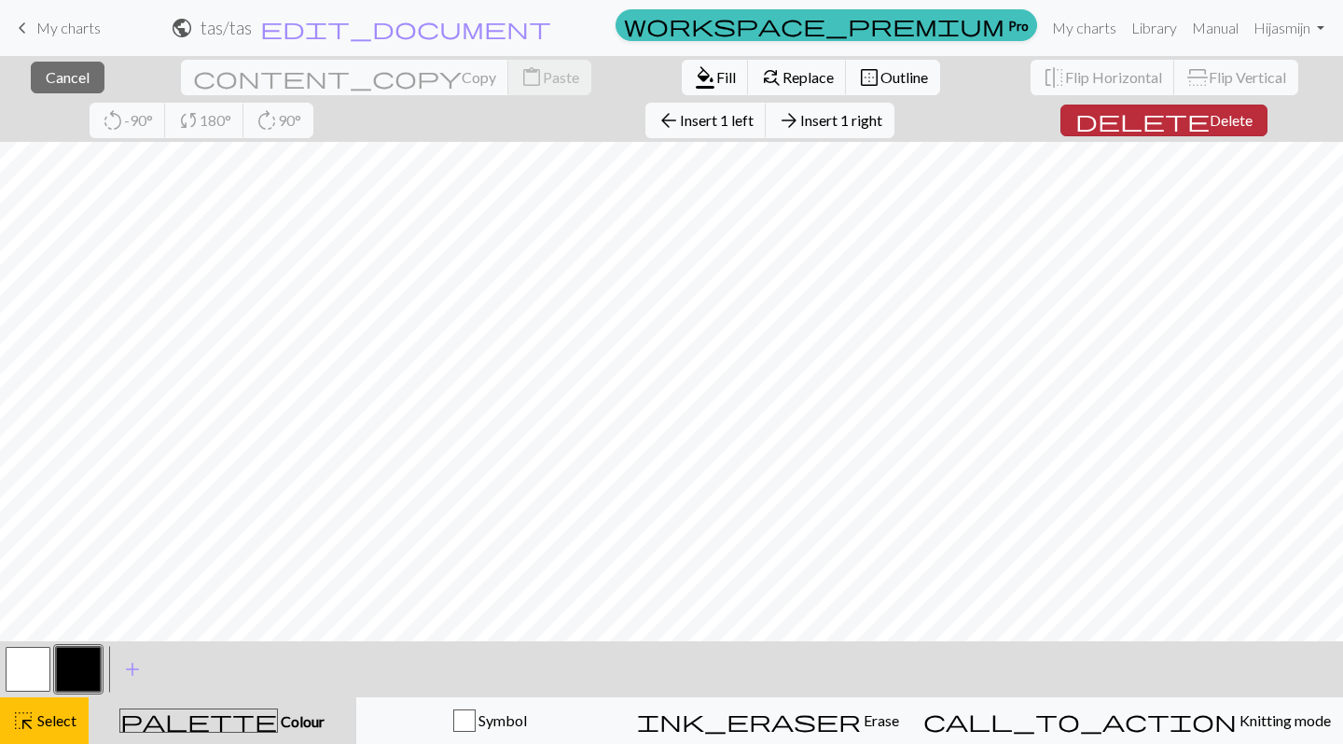
click at [1210, 122] on span "Delete" at bounding box center [1231, 120] width 43 height 18
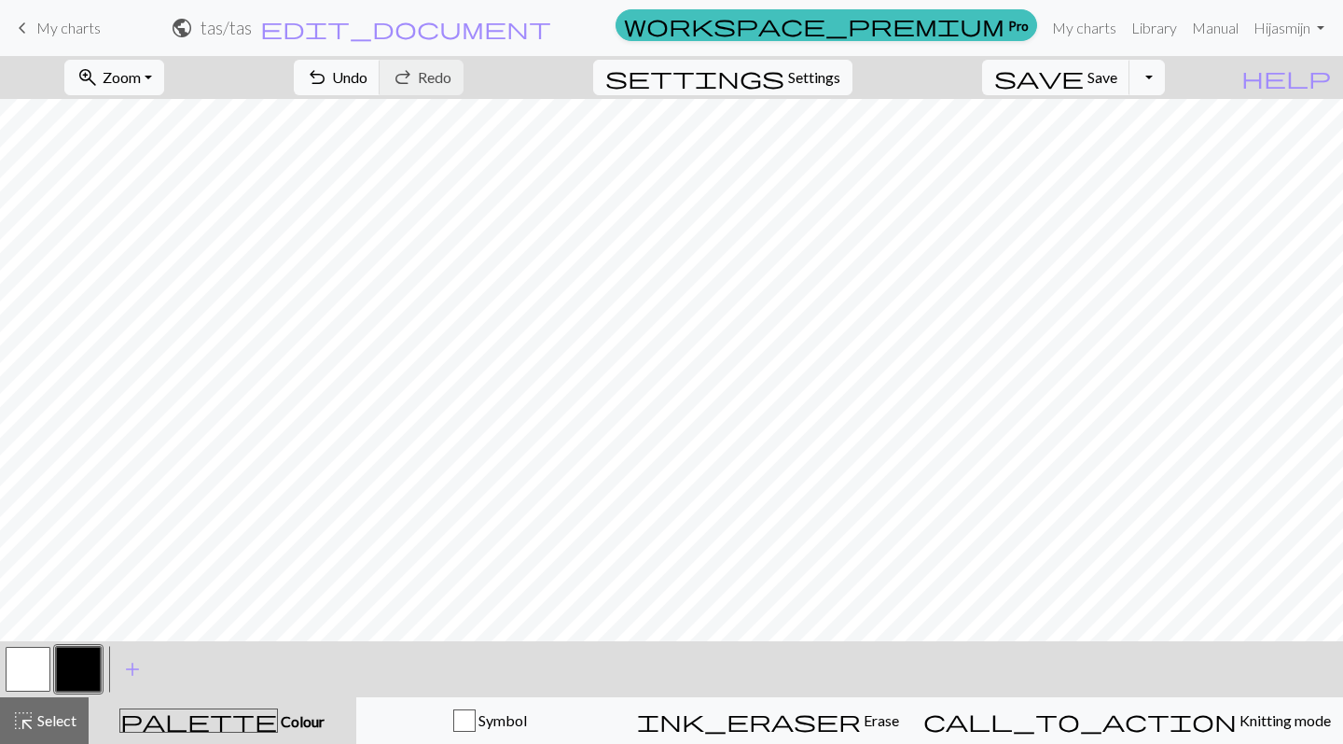
click at [889, 126] on div "zoom_in Zoom Zoom Fit all Fit width Fit height 50% 100% 150% 200% undo Undo Und…" at bounding box center [671, 400] width 1343 height 688
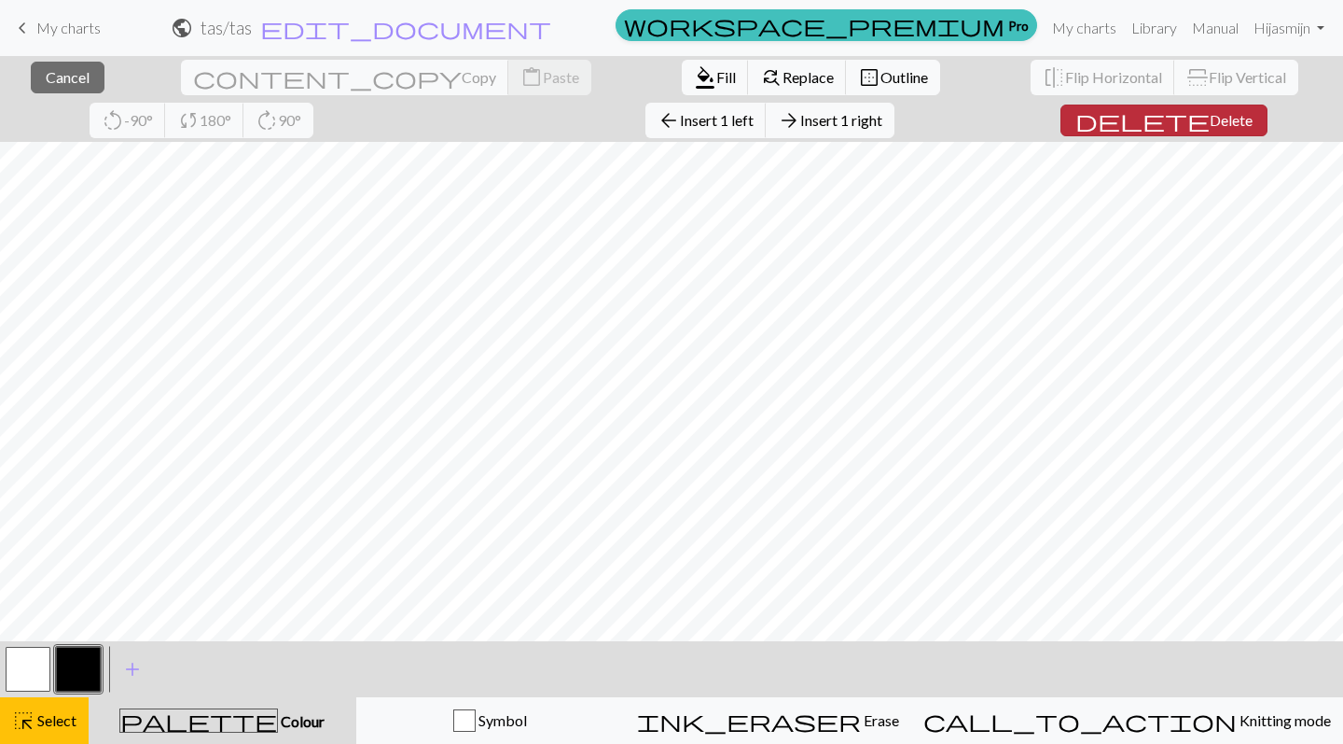
click at [1210, 111] on span "Delete" at bounding box center [1231, 120] width 43 height 18
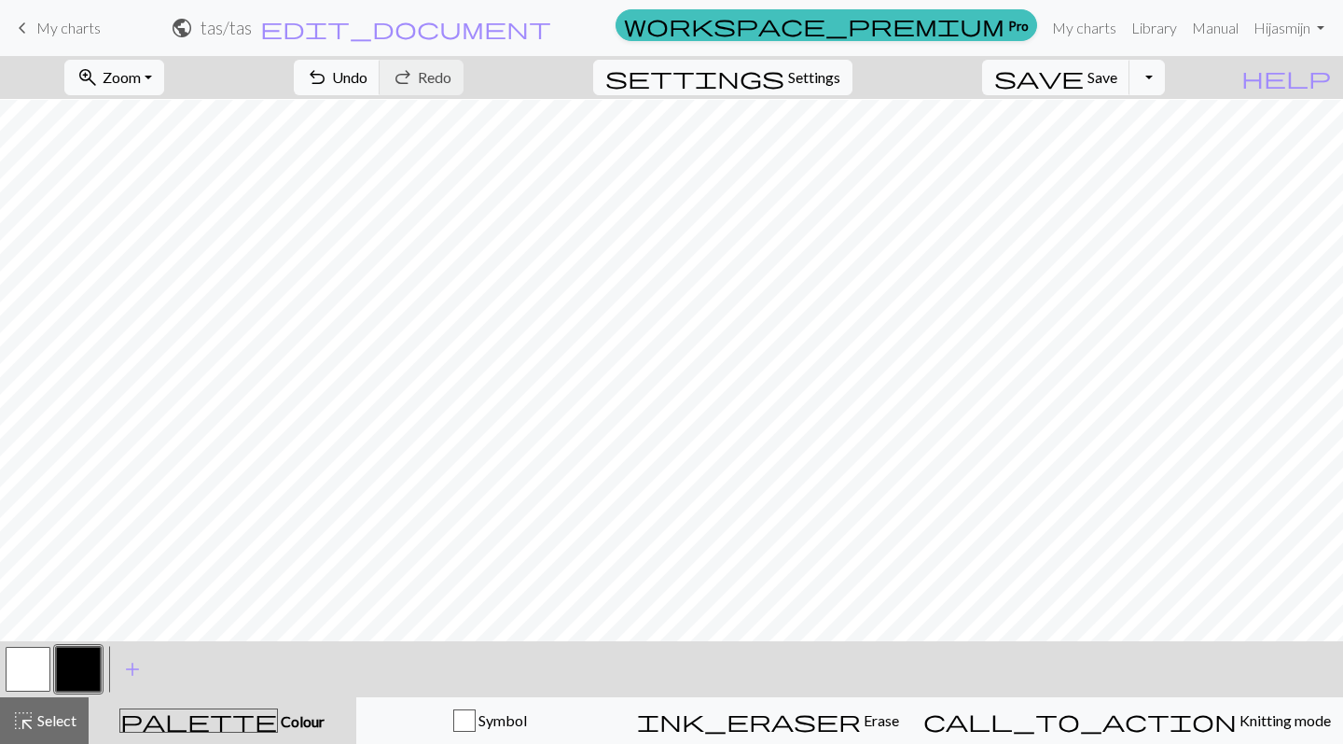
scroll to position [363, 0]
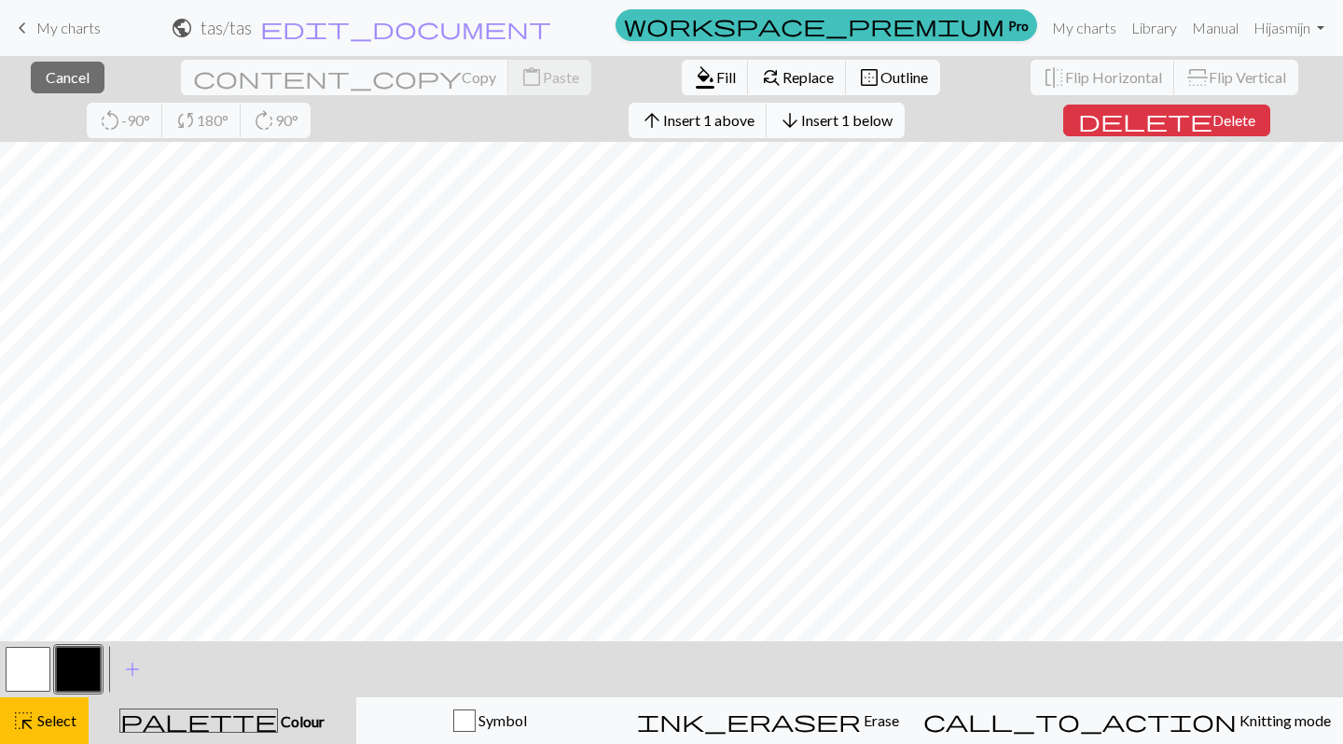
click at [801, 115] on span "Insert 1 below" at bounding box center [846, 120] width 91 height 18
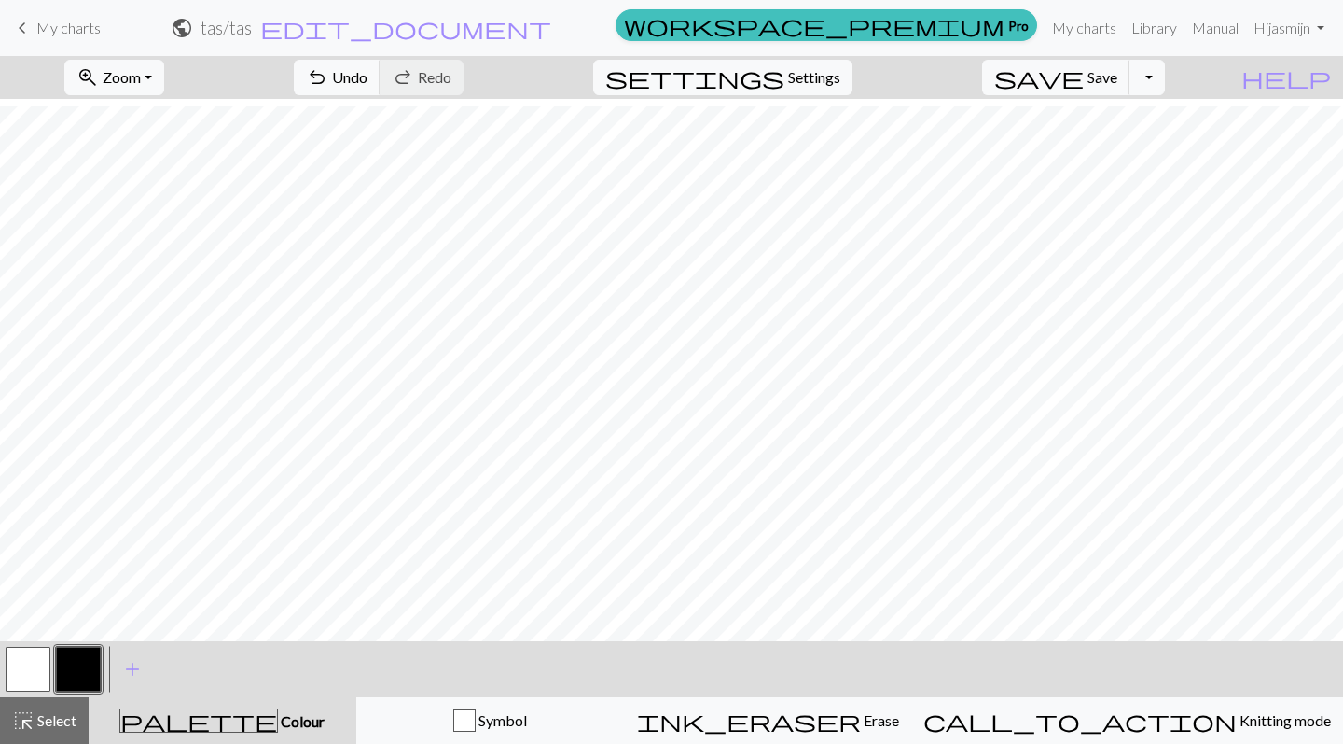
scroll to position [379, 0]
click at [841, 74] on span "Settings" at bounding box center [814, 77] width 52 height 22
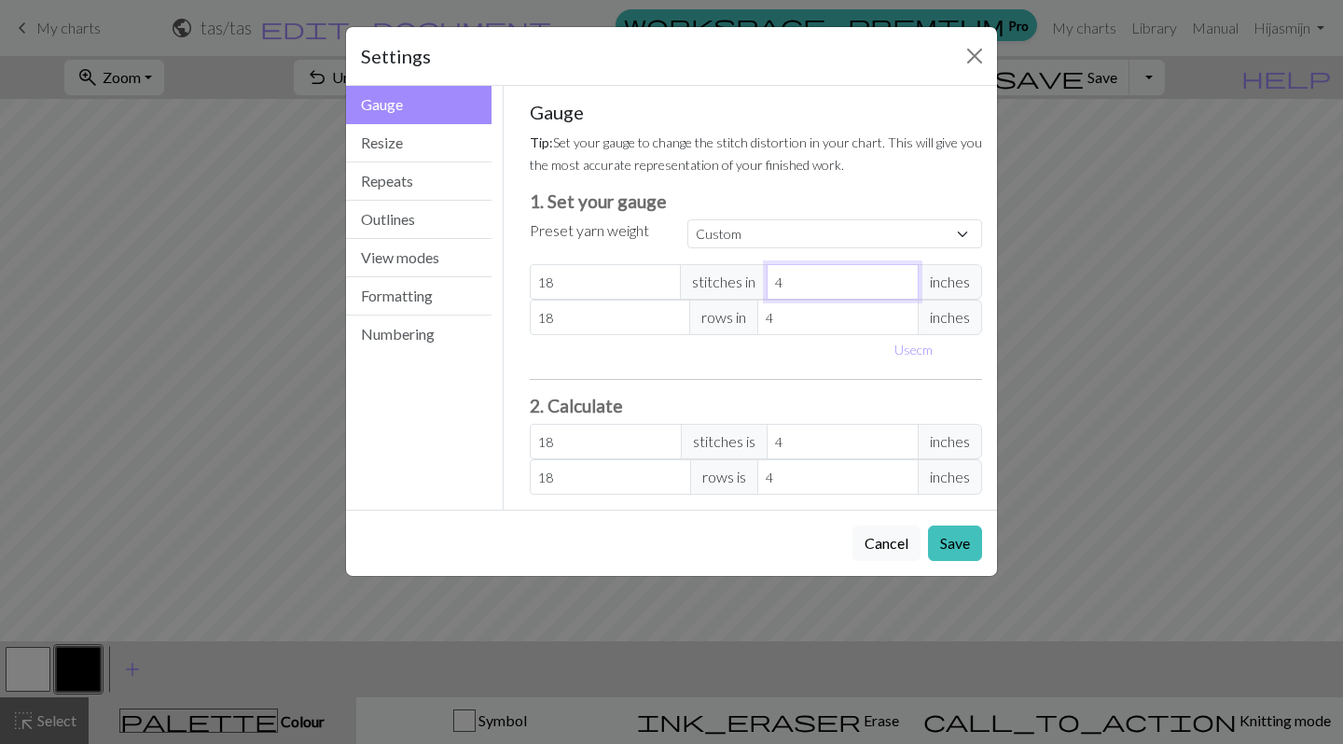
click at [834, 283] on input "4" at bounding box center [843, 281] width 152 height 35
type input "8"
type input "9"
type input "8"
click at [960, 548] on button "Save" at bounding box center [955, 542] width 54 height 35
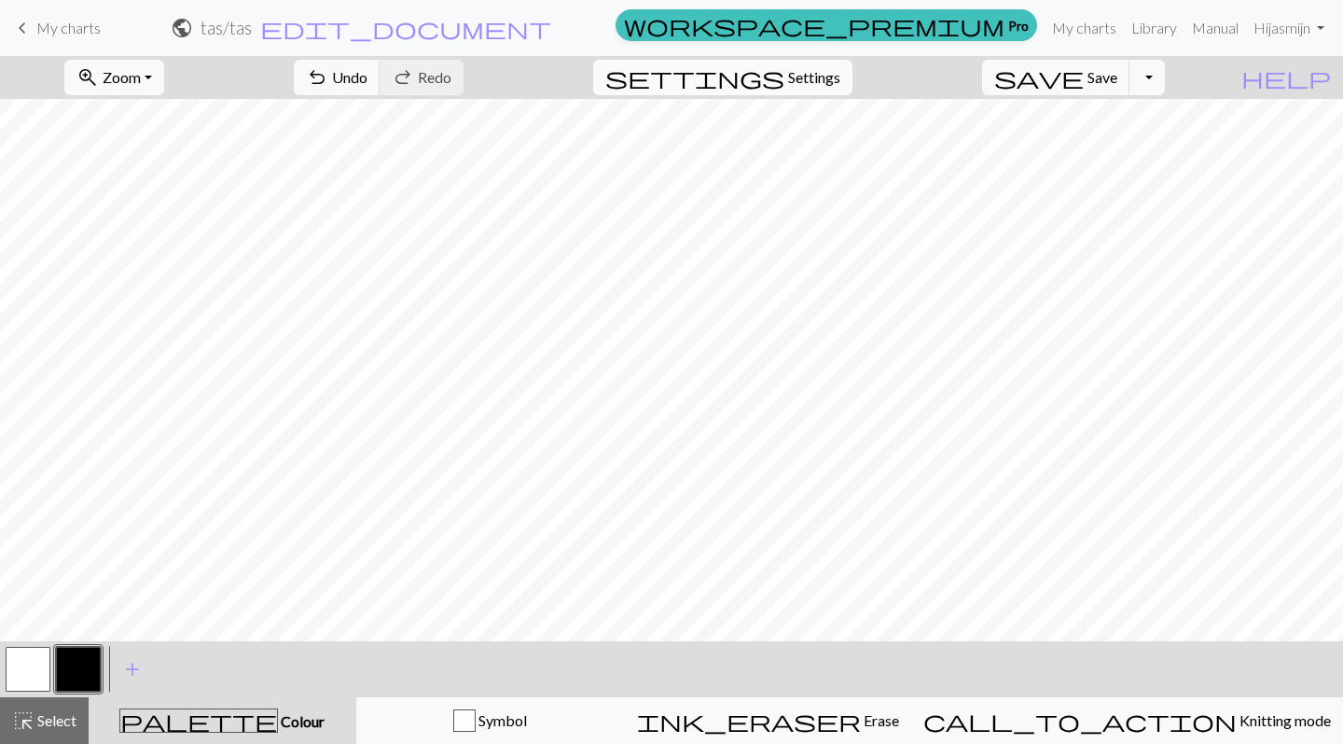
click at [812, 77] on span "Settings" at bounding box center [814, 77] width 52 height 22
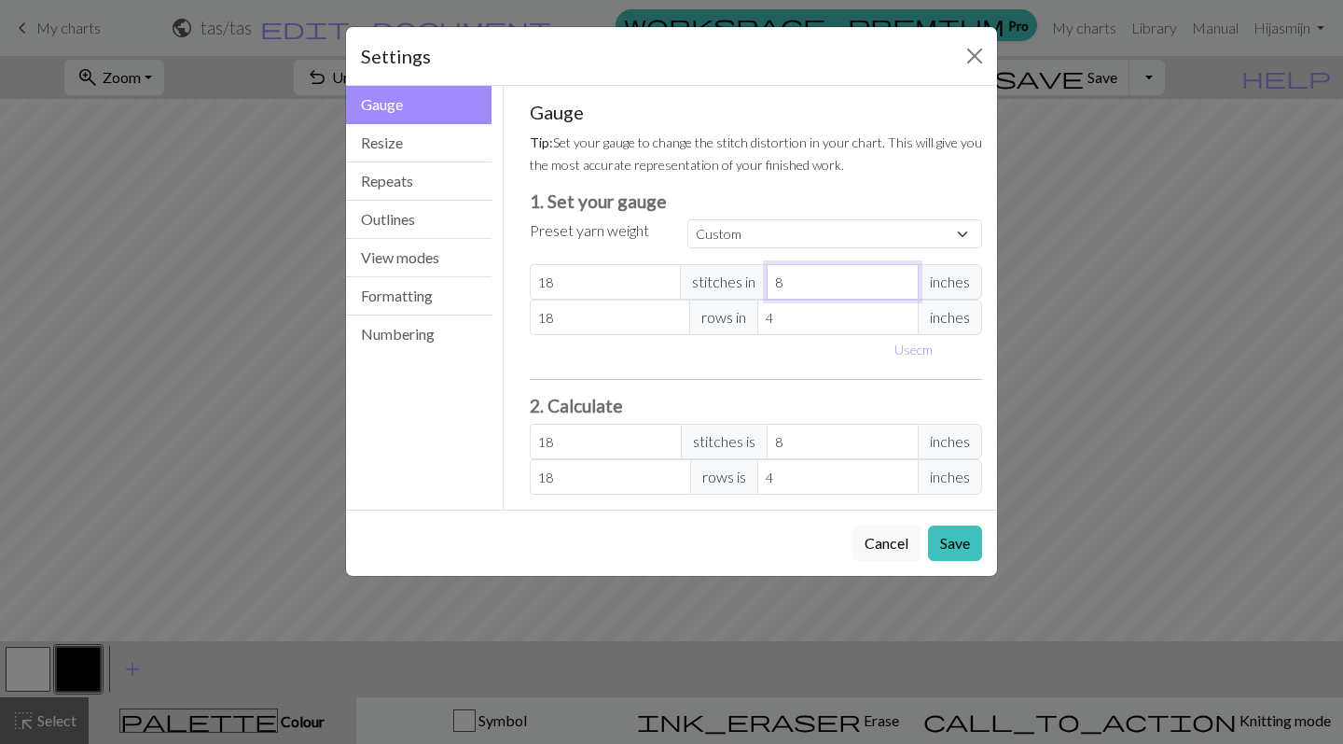
click at [802, 287] on input "8" at bounding box center [843, 281] width 152 height 35
type input "86"
type input "1.67"
type input "8"
type input "18"
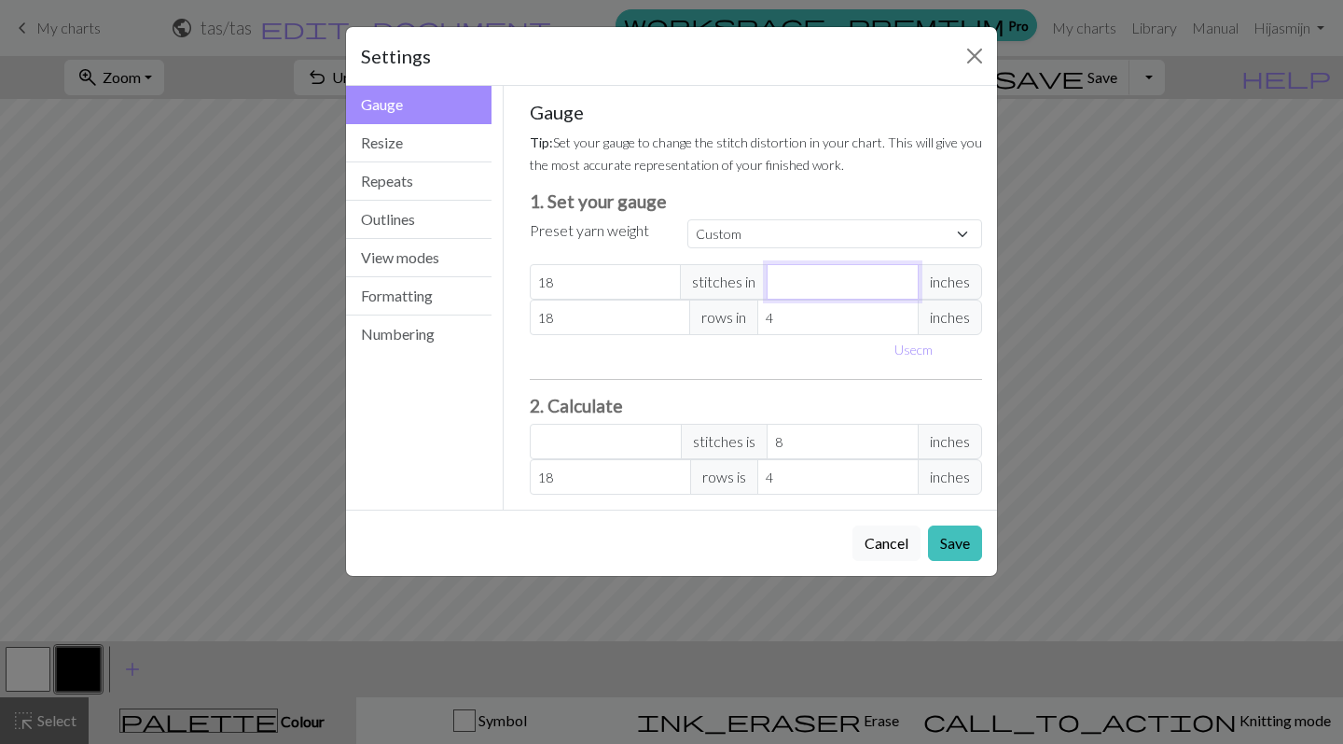
type input "6"
type input "24"
type input "6"
click at [956, 540] on button "Save" at bounding box center [955, 542] width 54 height 35
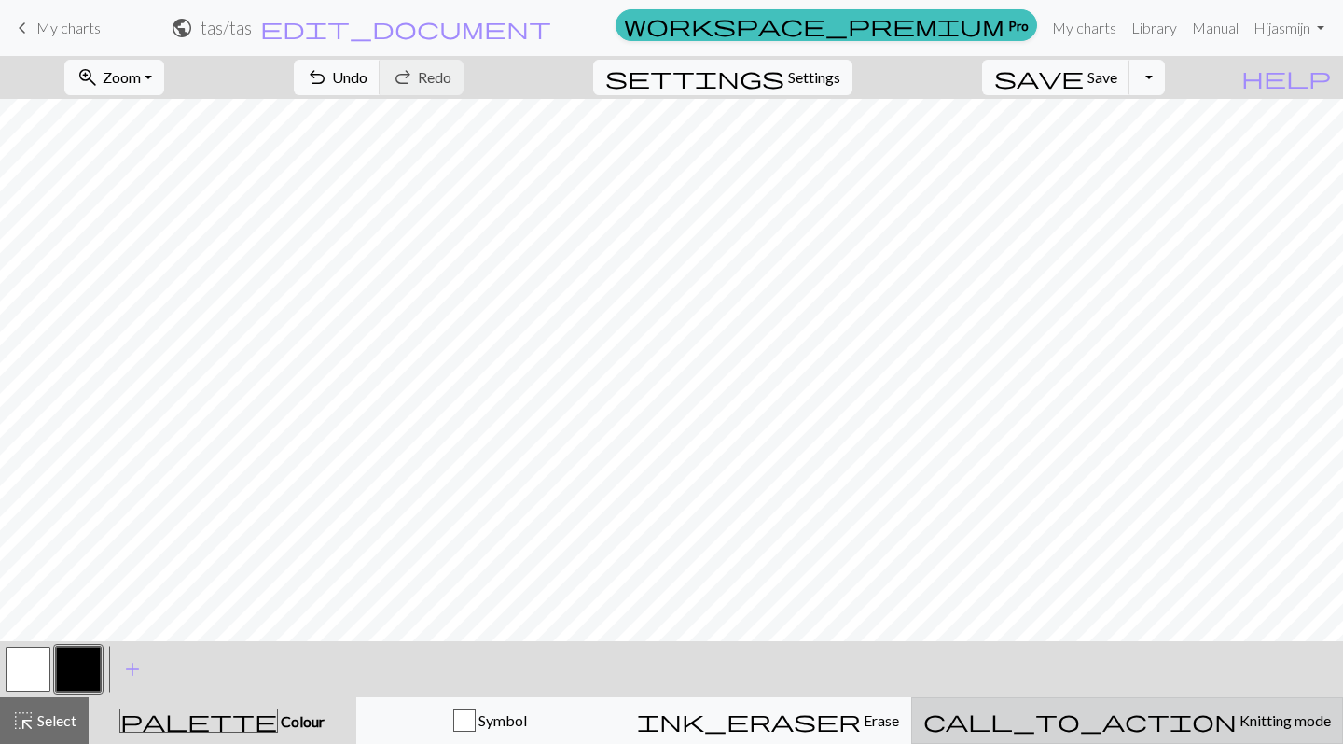
click at [1237, 715] on span "Knitting mode" at bounding box center [1284, 720] width 94 height 18
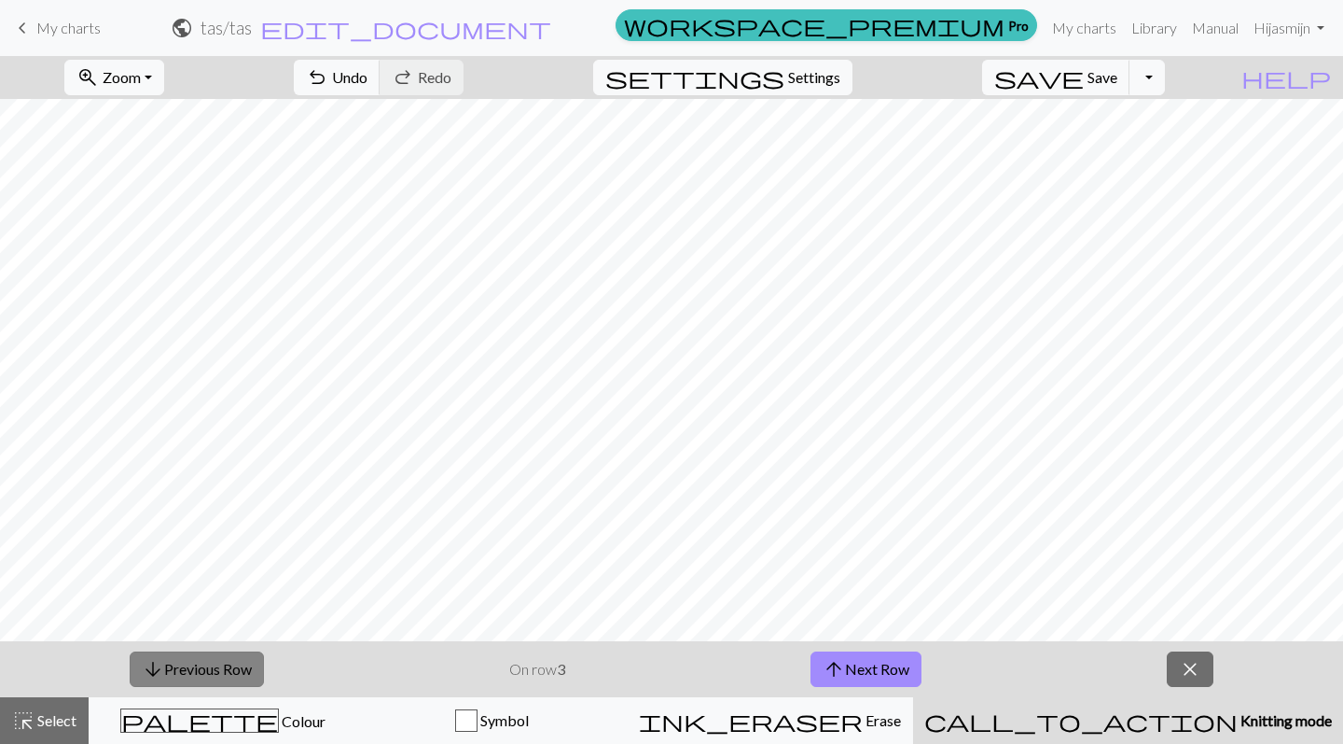
click at [208, 659] on button "arrow_downward Previous Row" at bounding box center [197, 668] width 134 height 35
click at [1178, 670] on button "close" at bounding box center [1190, 668] width 47 height 35
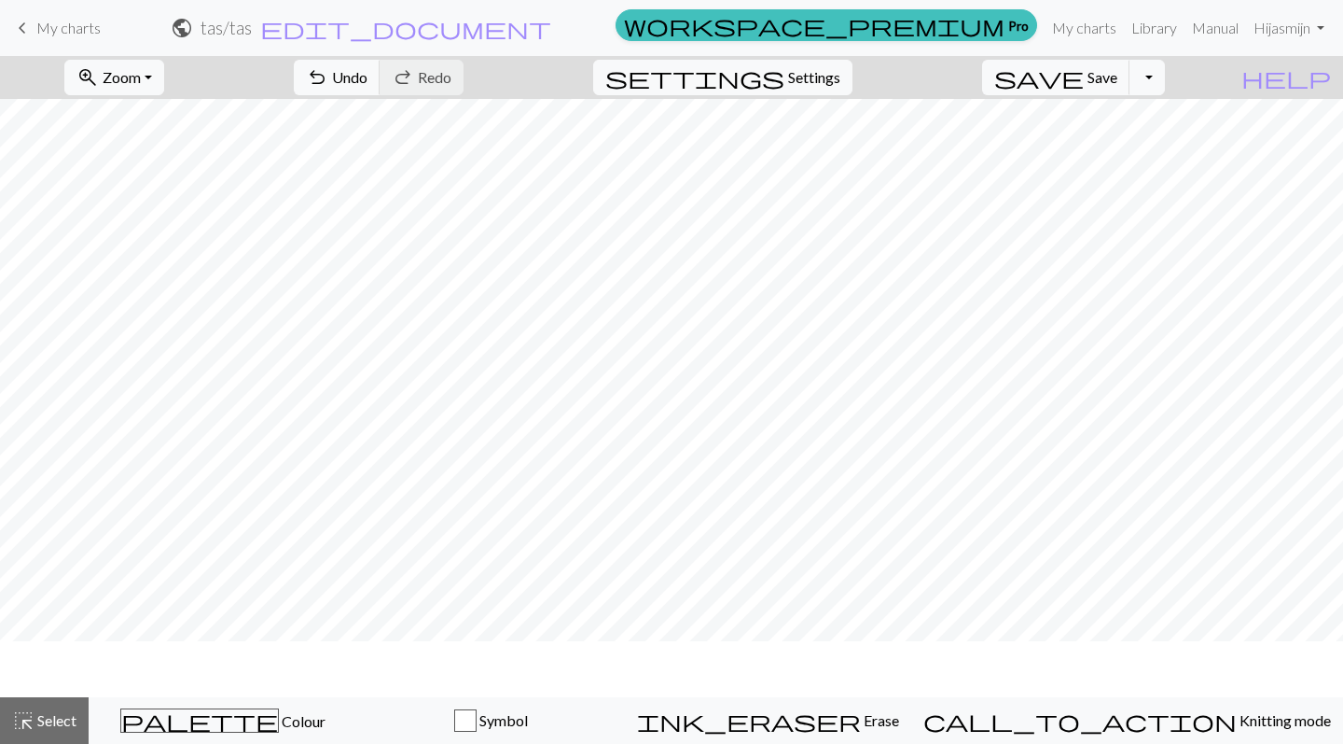
scroll to position [326, 0]
click at [141, 82] on span "Zoom" at bounding box center [122, 77] width 38 height 18
click at [160, 121] on button "Fit all" at bounding box center [138, 119] width 147 height 30
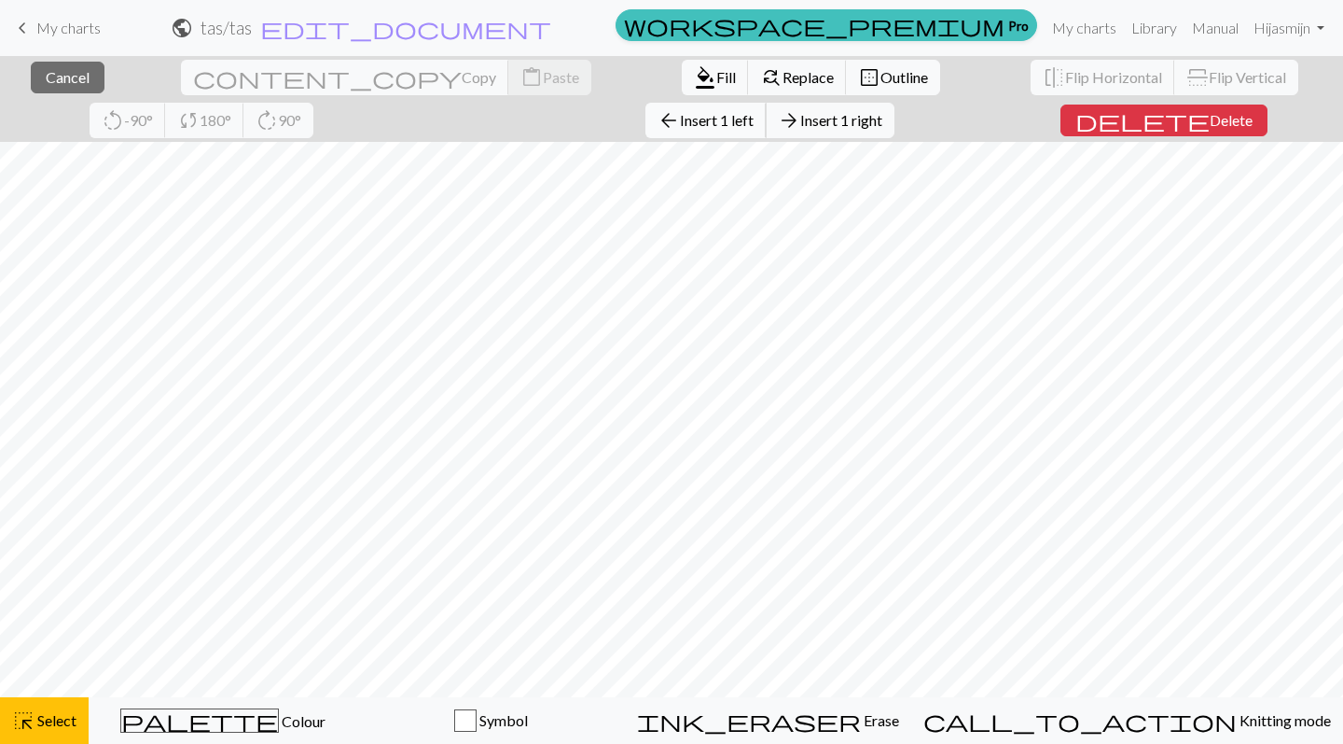
click at [646, 135] on button "arrow_back Insert 1 left" at bounding box center [706, 120] width 121 height 35
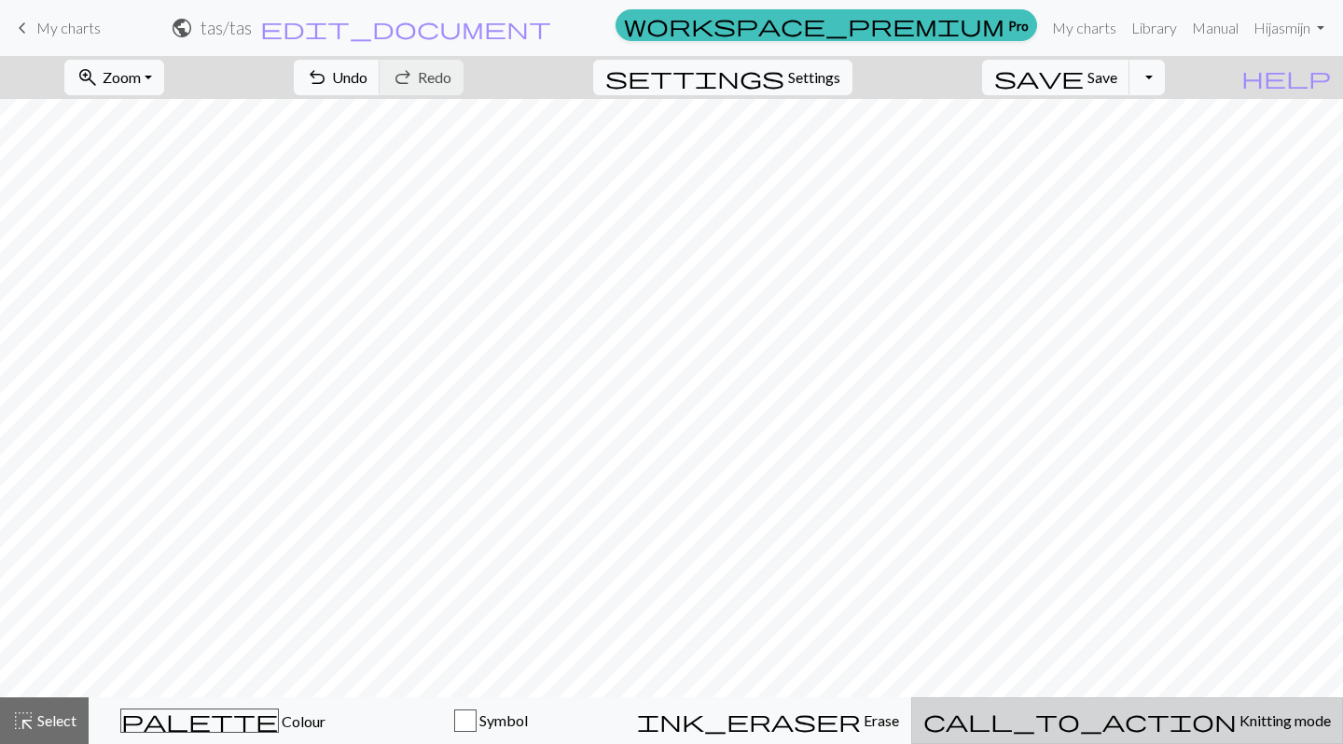
click at [1171, 708] on button "call_to_action Knitting mode Knitting mode" at bounding box center [1127, 720] width 432 height 47
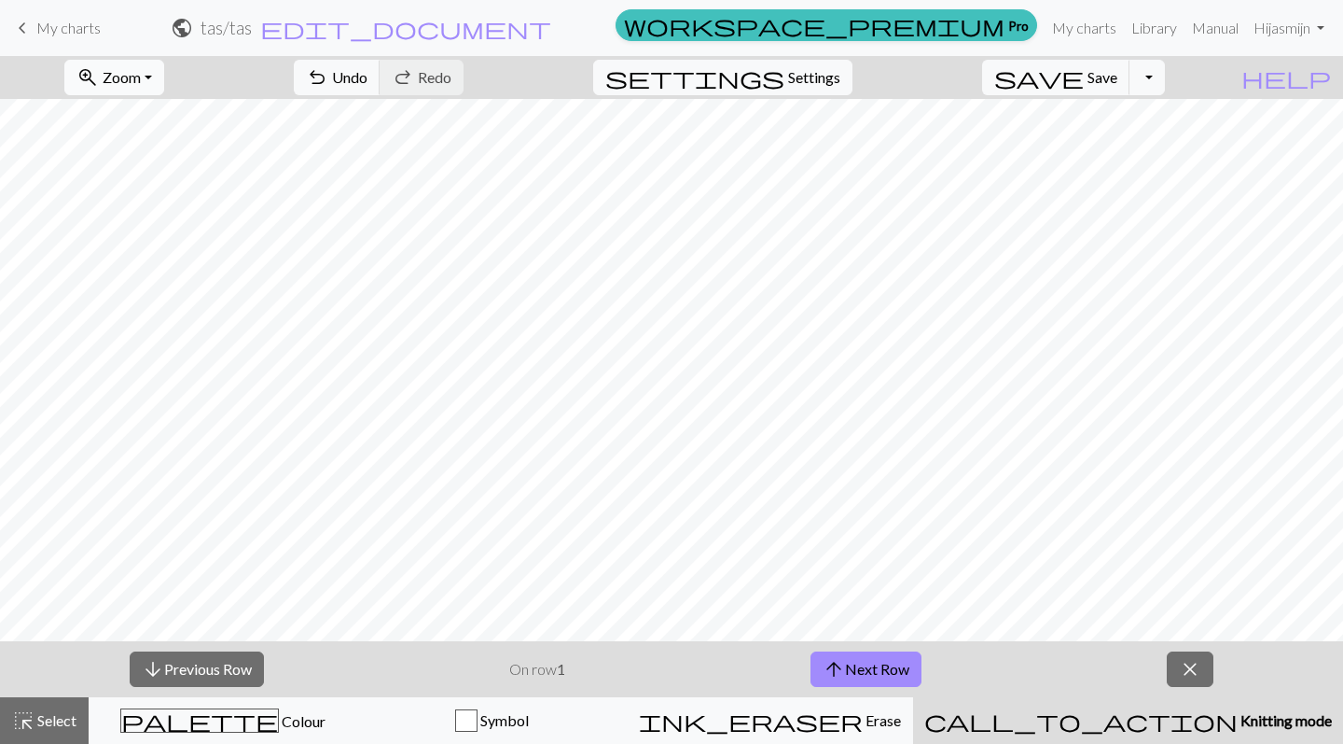
click at [141, 77] on span "Zoom" at bounding box center [122, 77] width 38 height 18
click at [185, 147] on button "Fit width" at bounding box center [138, 148] width 147 height 30
